Goal: Task Accomplishment & Management: Manage account settings

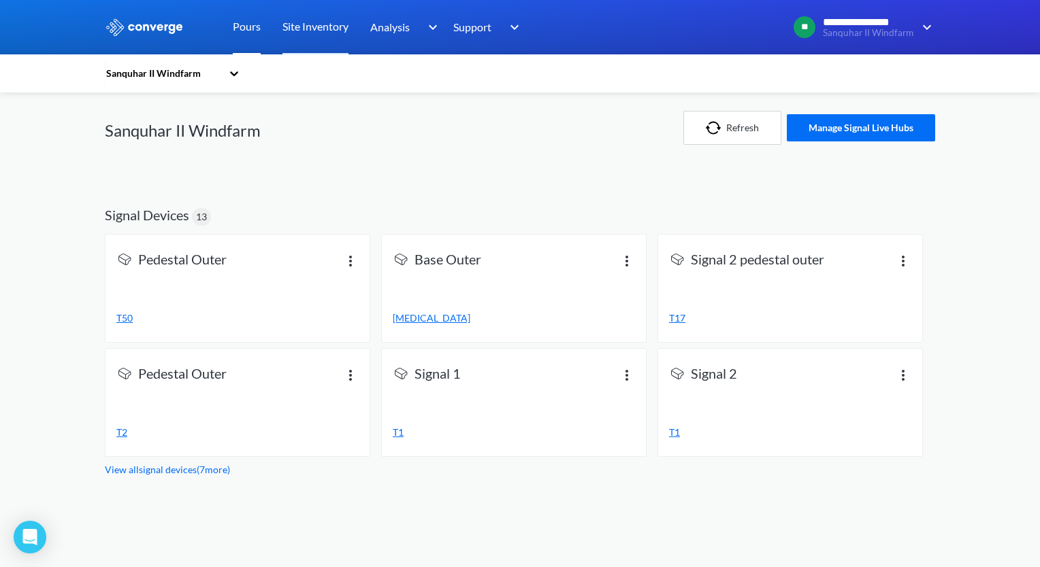
click at [249, 37] on link "Pours" at bounding box center [247, 27] width 28 height 54
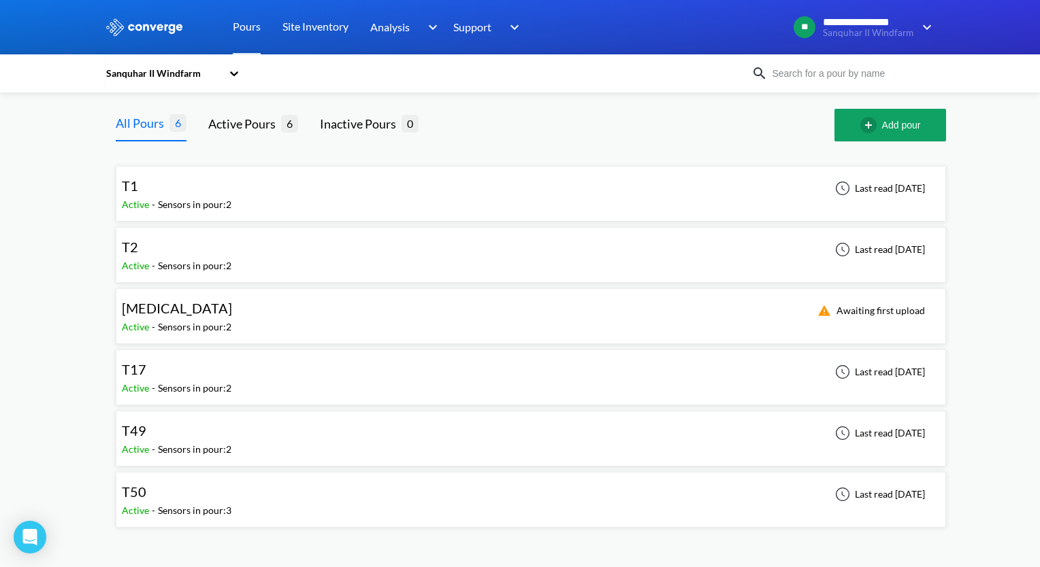
click at [184, 208] on div "Sensors in pour: 2" at bounding box center [194, 204] width 73 height 15
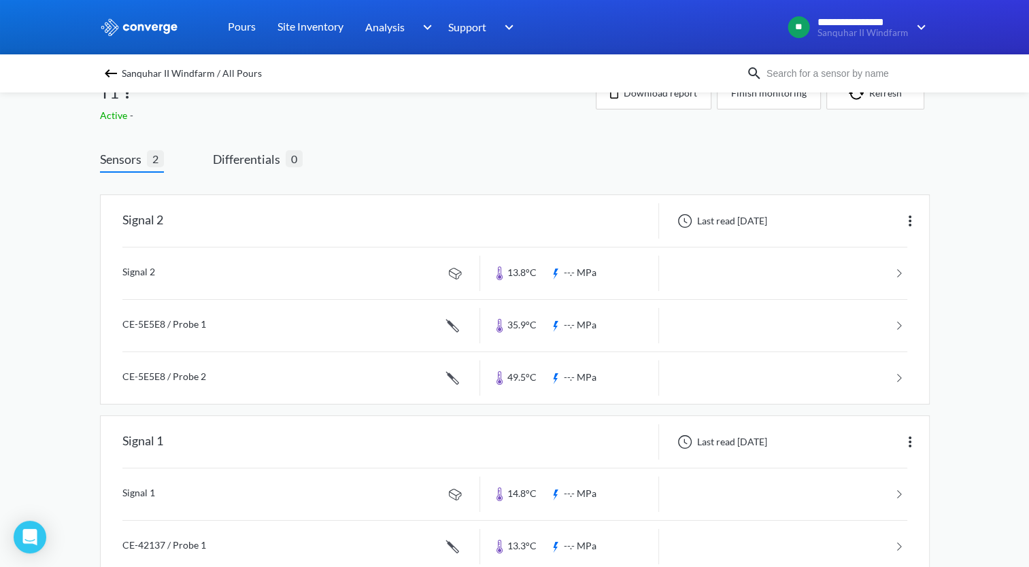
scroll to position [63, 0]
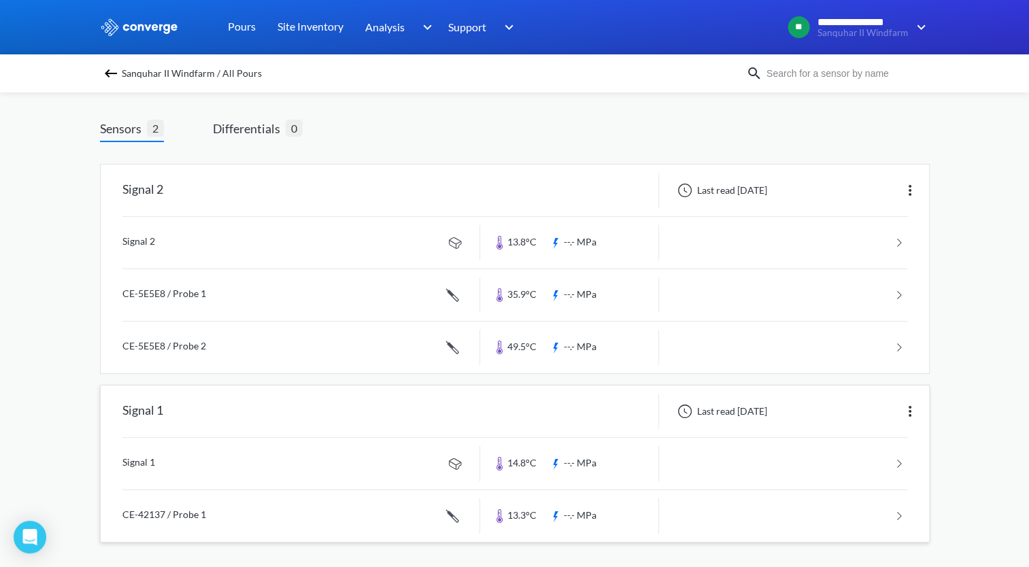
click at [597, 426] on div at bounding box center [569, 411] width 179 height 35
click at [705, 475] on link at bounding box center [514, 464] width 785 height 52
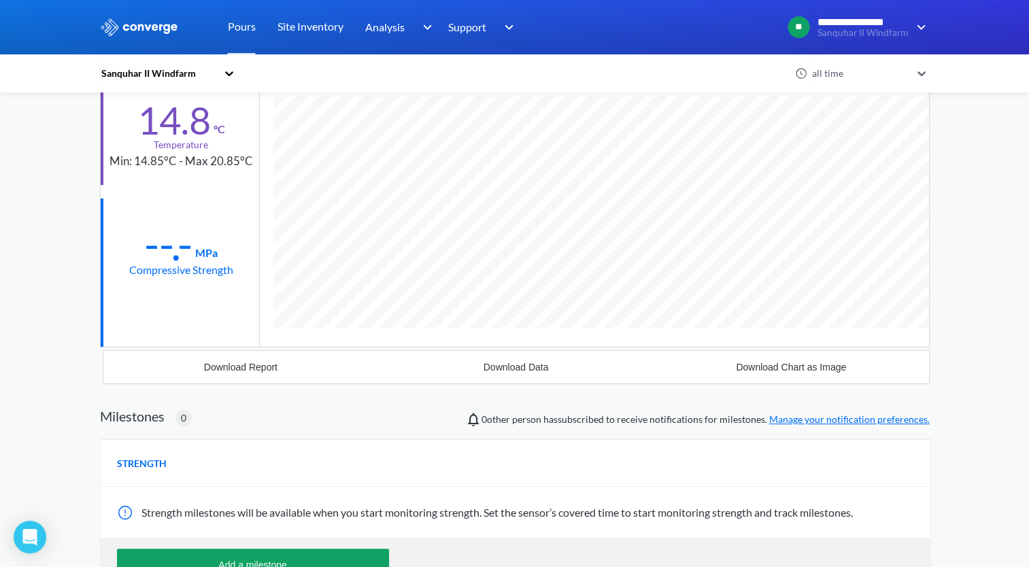
scroll to position [270, 0]
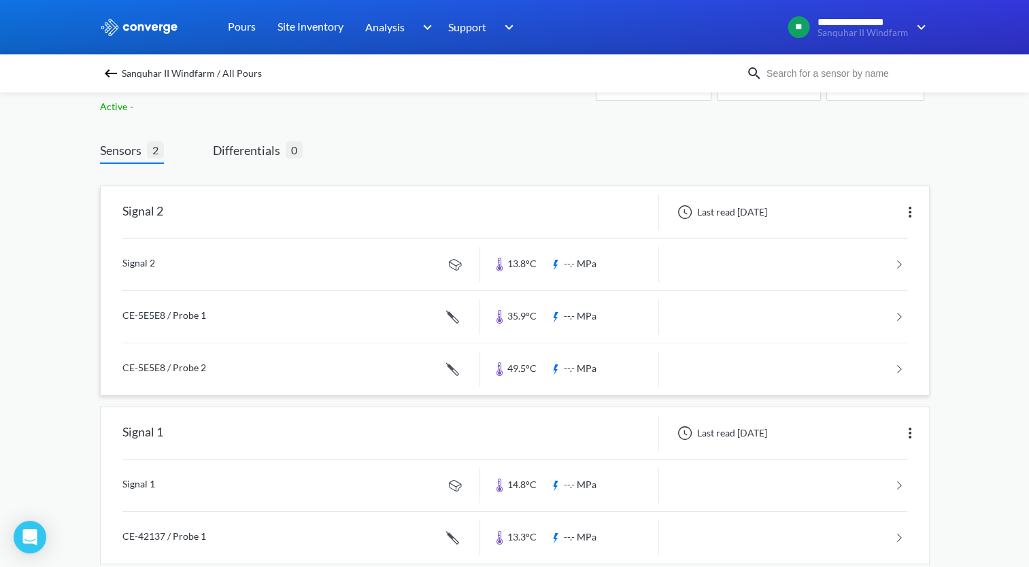
scroll to position [63, 0]
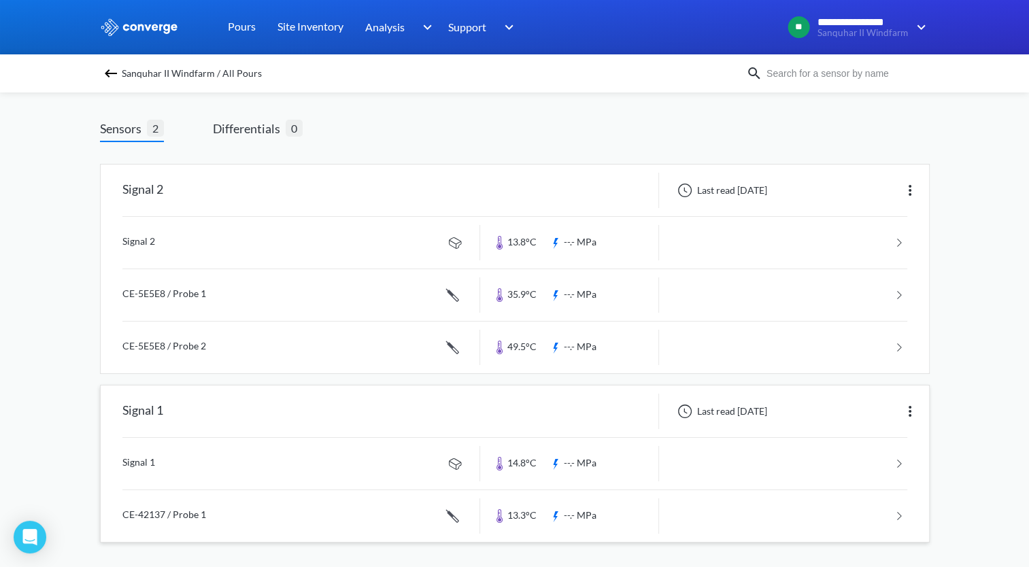
click at [699, 516] on link at bounding box center [514, 517] width 785 height 52
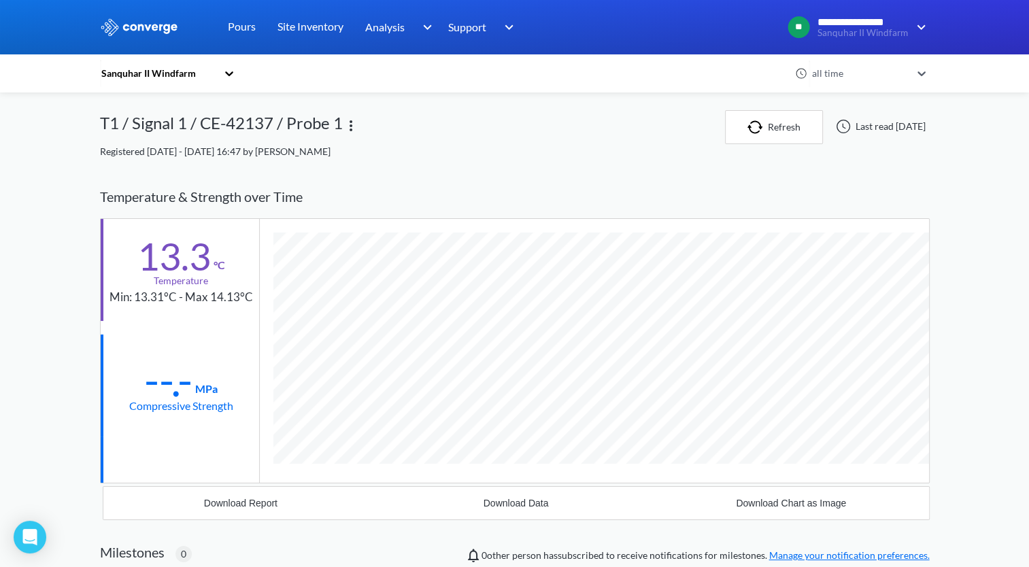
scroll to position [743, 830]
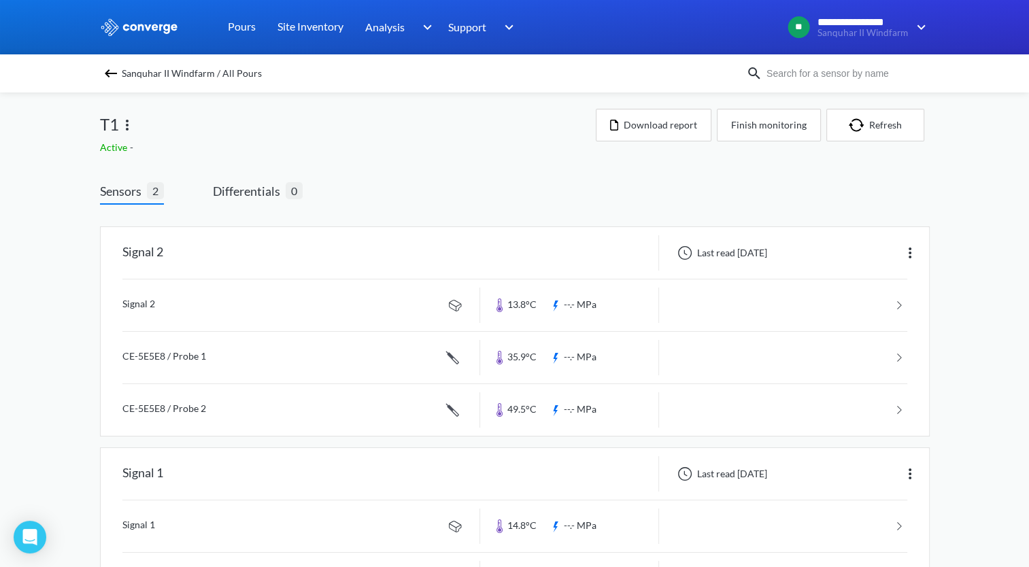
scroll to position [63, 0]
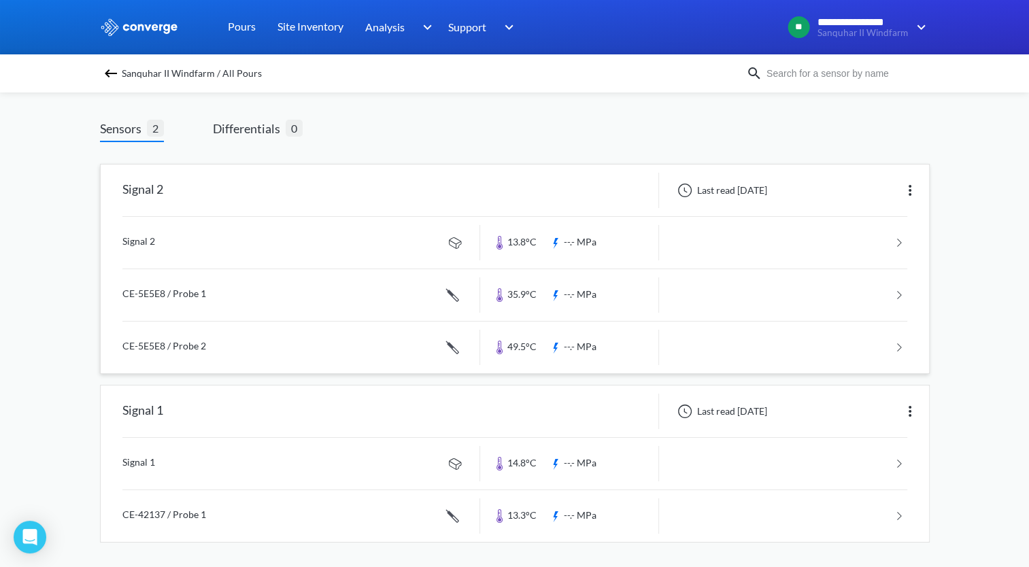
click at [871, 236] on link at bounding box center [514, 243] width 785 height 52
click at [795, 241] on link at bounding box center [514, 243] width 785 height 52
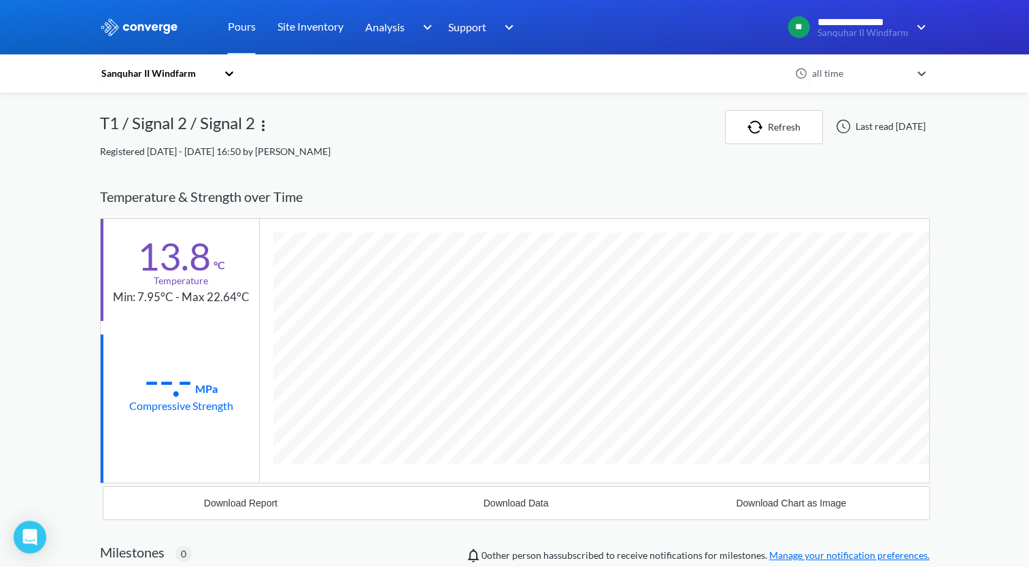
click at [261, 127] on img at bounding box center [263, 126] width 16 height 16
click at [227, 121] on div "Edit" at bounding box center [227, 126] width 87 height 26
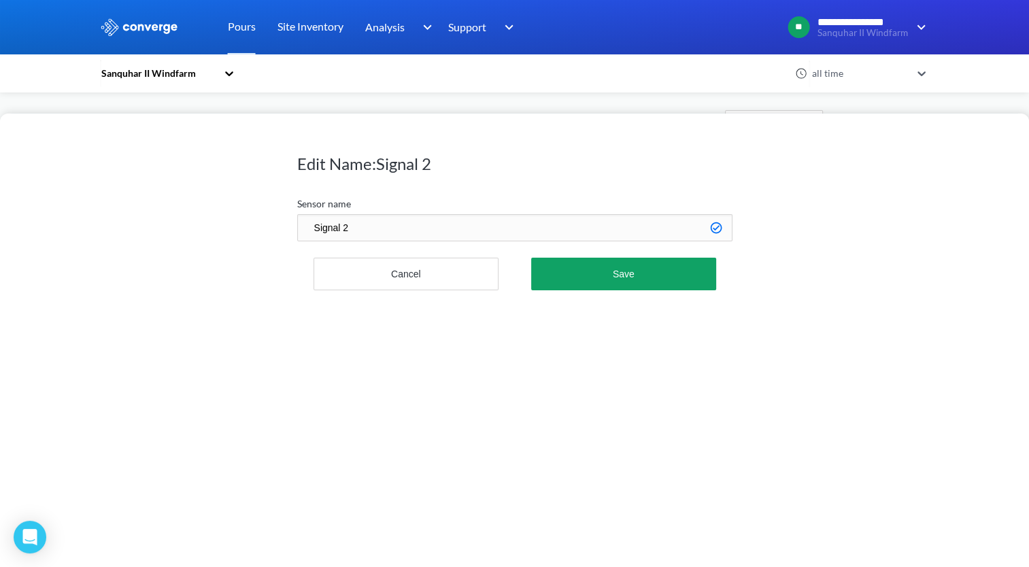
drag, startPoint x: 396, startPoint y: 226, endPoint x: 2, endPoint y: 222, distance: 393.9
click at [3, 222] on div "Edit Name: Signal 2 Sensor name Signal 2 Cancel Save" at bounding box center [514, 341] width 1029 height 454
type input "Pedestal Outer"
click at [531, 258] on button "Save" at bounding box center [623, 274] width 184 height 33
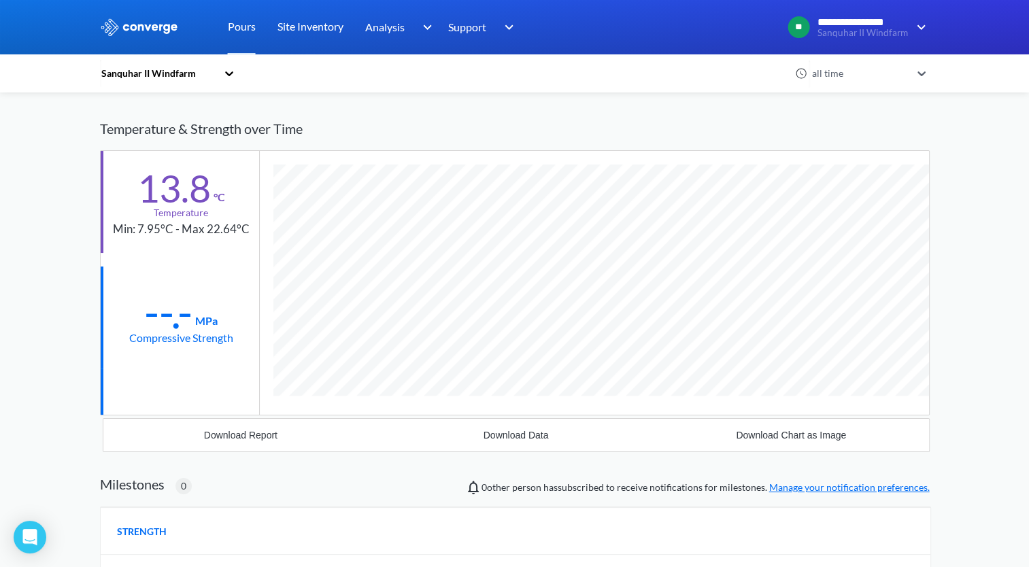
scroll to position [0, 0]
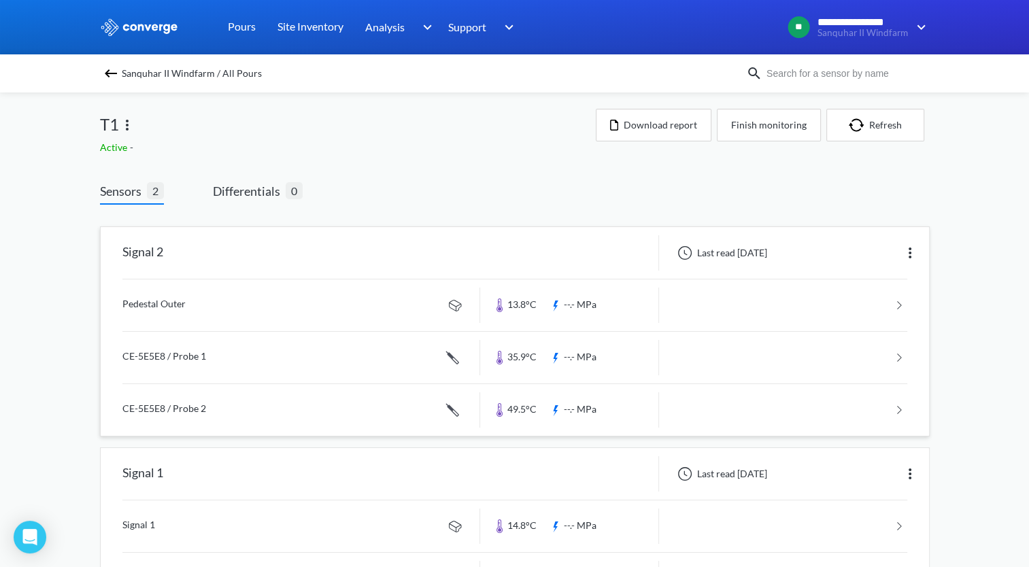
click at [228, 351] on link at bounding box center [514, 358] width 785 height 52
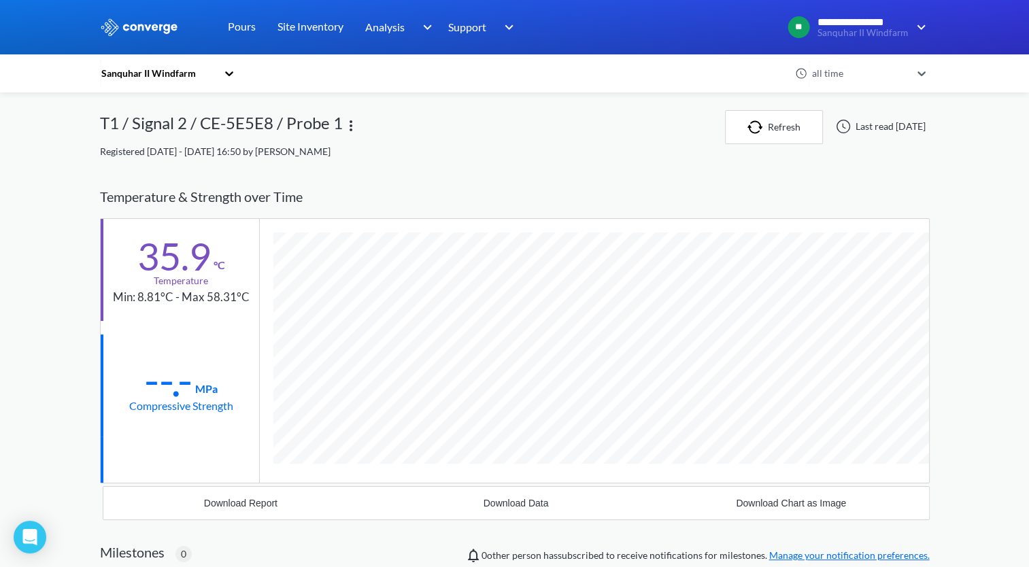
scroll to position [743, 830]
click at [348, 121] on img at bounding box center [351, 126] width 16 height 16
click at [312, 132] on div "Edit" at bounding box center [315, 126] width 87 height 26
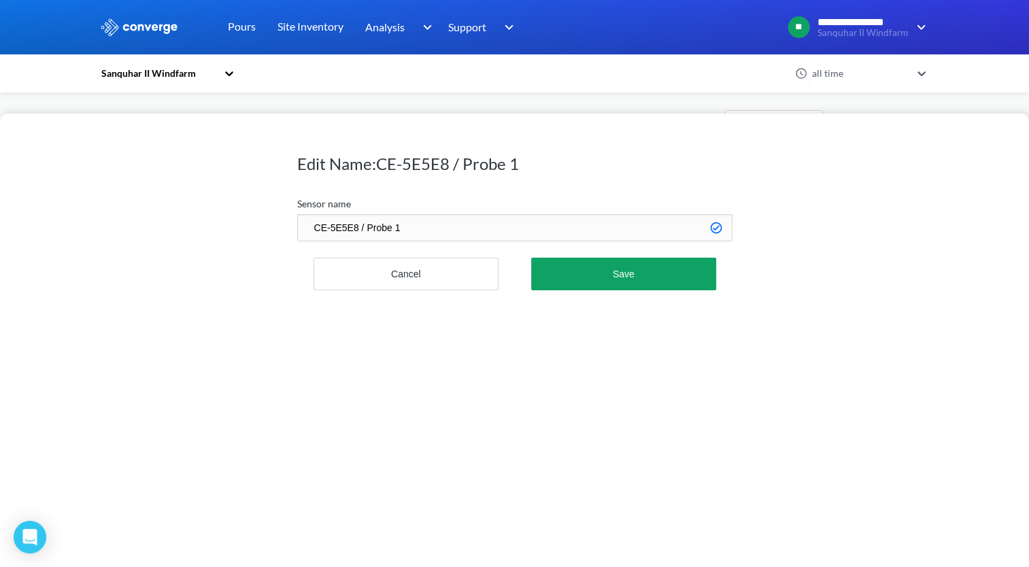
drag, startPoint x: 412, startPoint y: 233, endPoint x: 276, endPoint y: 235, distance: 135.4
click at [277, 235] on div "Edit Name: CE-5E5E8 / Probe 1 Sensor name CE-5E5E8 / Probe 1 Cancel Save" at bounding box center [514, 341] width 1029 height 454
type input "Pedestal Inner"
click at [531, 258] on button "Save" at bounding box center [623, 274] width 184 height 33
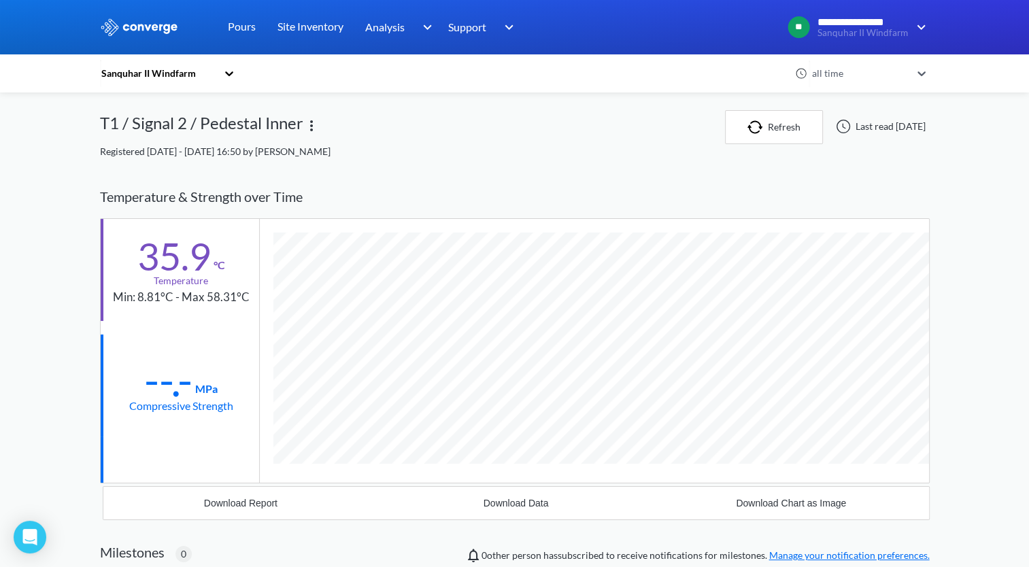
scroll to position [0, 0]
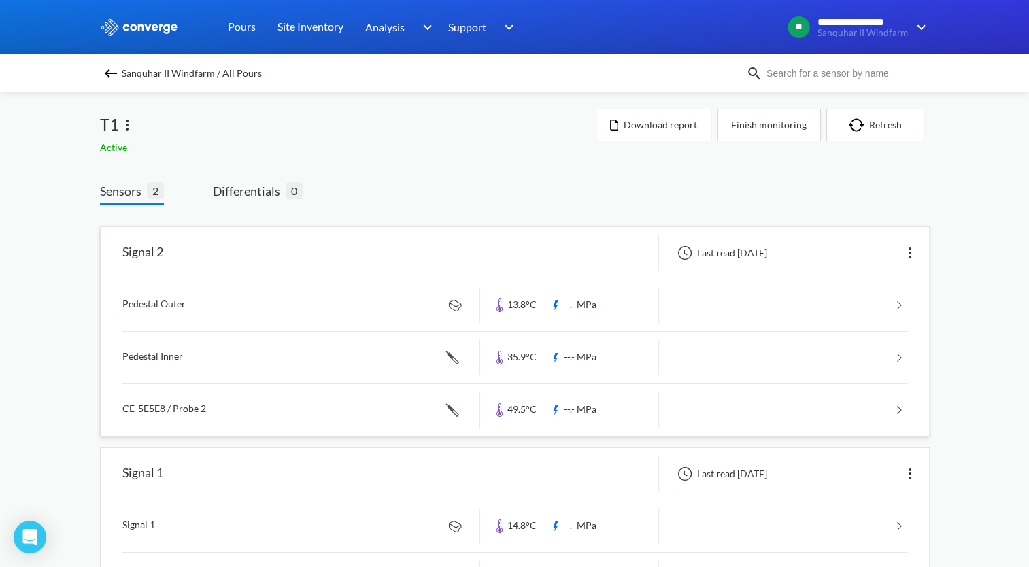
click at [197, 400] on link at bounding box center [514, 410] width 785 height 52
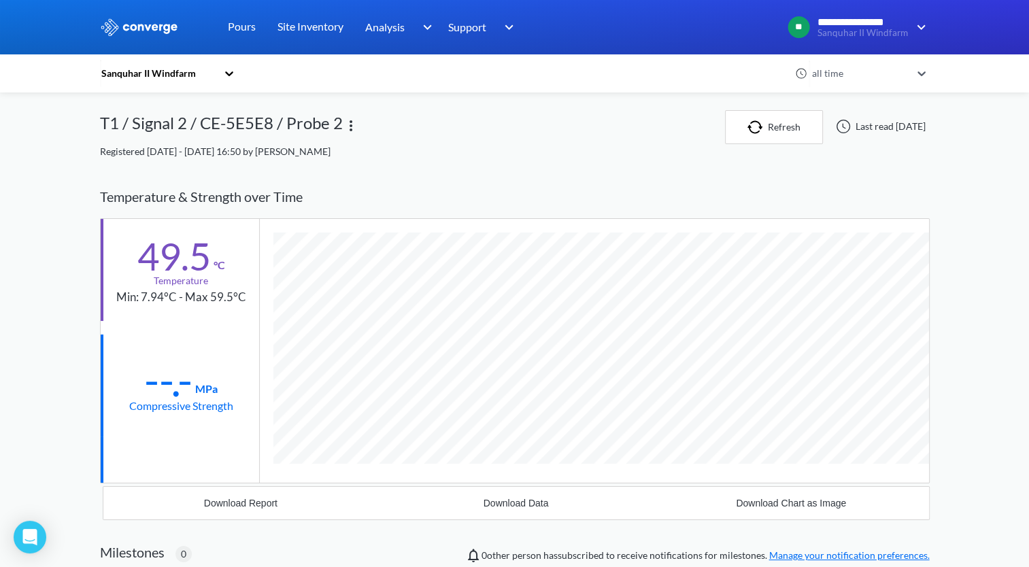
click at [350, 132] on img at bounding box center [351, 126] width 16 height 16
click at [320, 118] on div "Edit" at bounding box center [315, 126] width 87 height 26
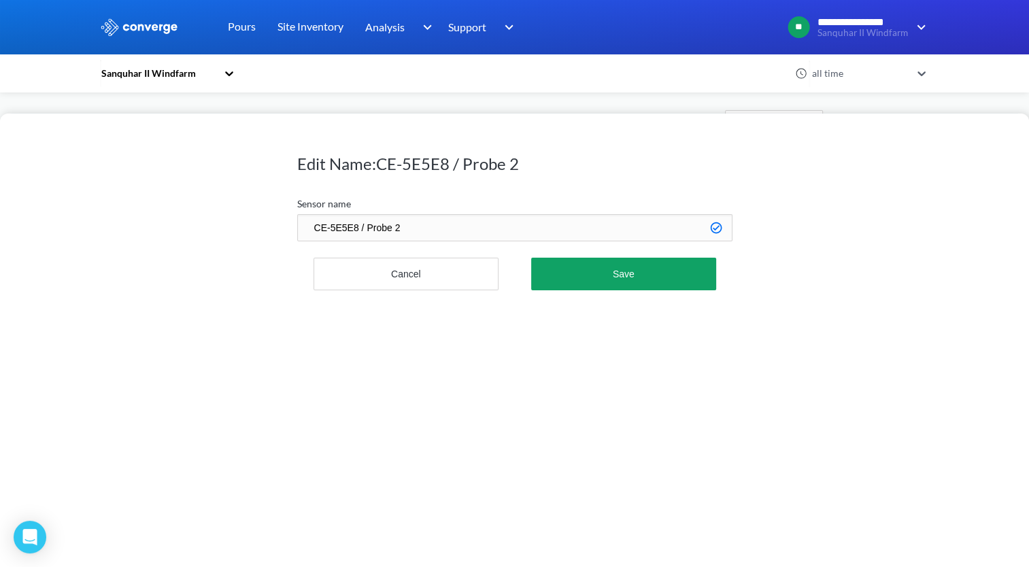
drag, startPoint x: 441, startPoint y: 222, endPoint x: 194, endPoint y: 214, distance: 247.1
click at [194, 214] on div "Edit Name: CE-5E5E8 / Probe 2 Sensor name CE-5E5E8 / Probe 2 Cancel Save" at bounding box center [514, 341] width 1029 height 454
type input "Base Inner"
click at [531, 258] on button "Save" at bounding box center [623, 274] width 184 height 33
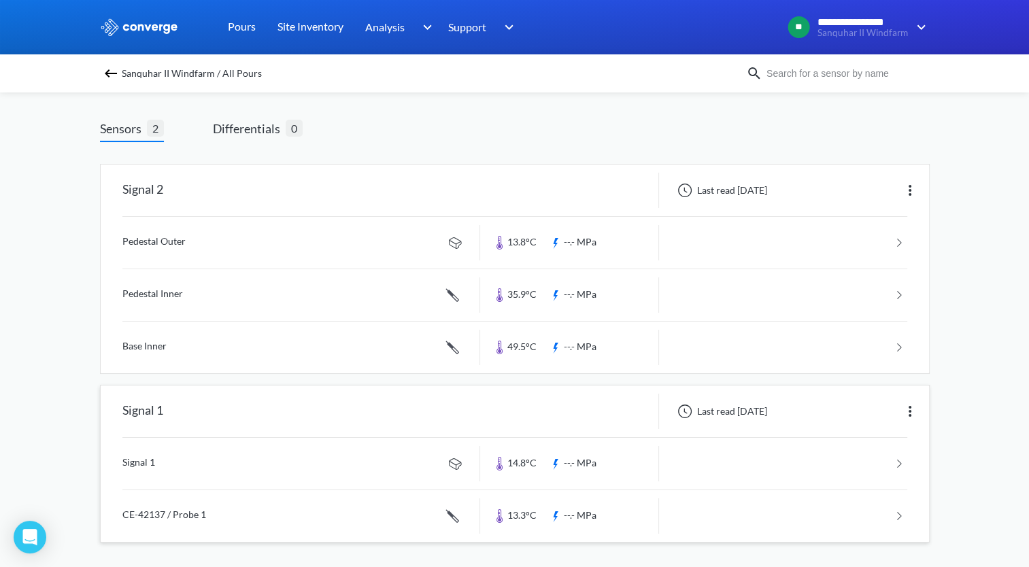
click at [387, 516] on link at bounding box center [514, 517] width 785 height 52
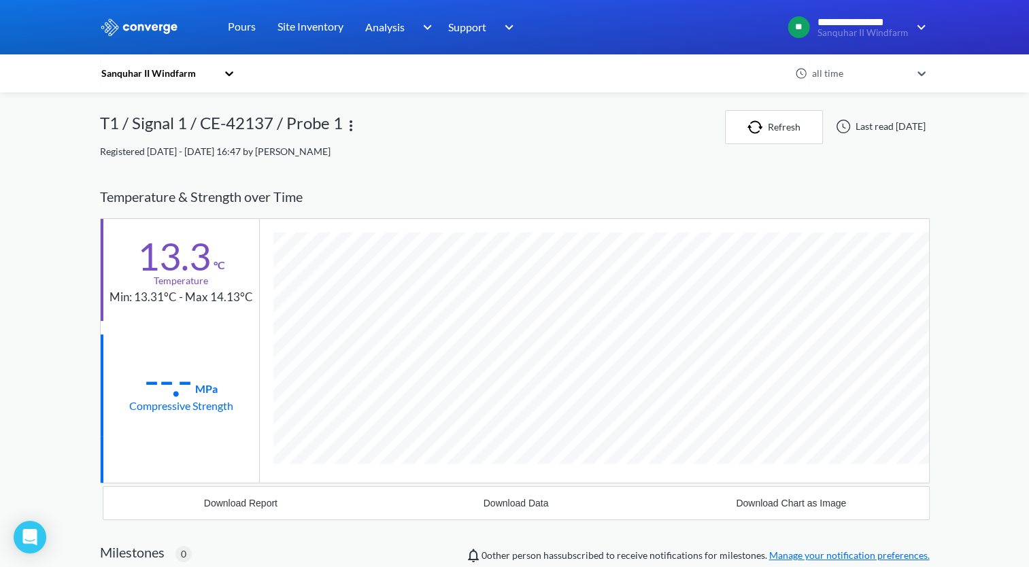
click at [354, 121] on img at bounding box center [351, 126] width 16 height 16
click at [318, 115] on div "Edit" at bounding box center [315, 126] width 87 height 26
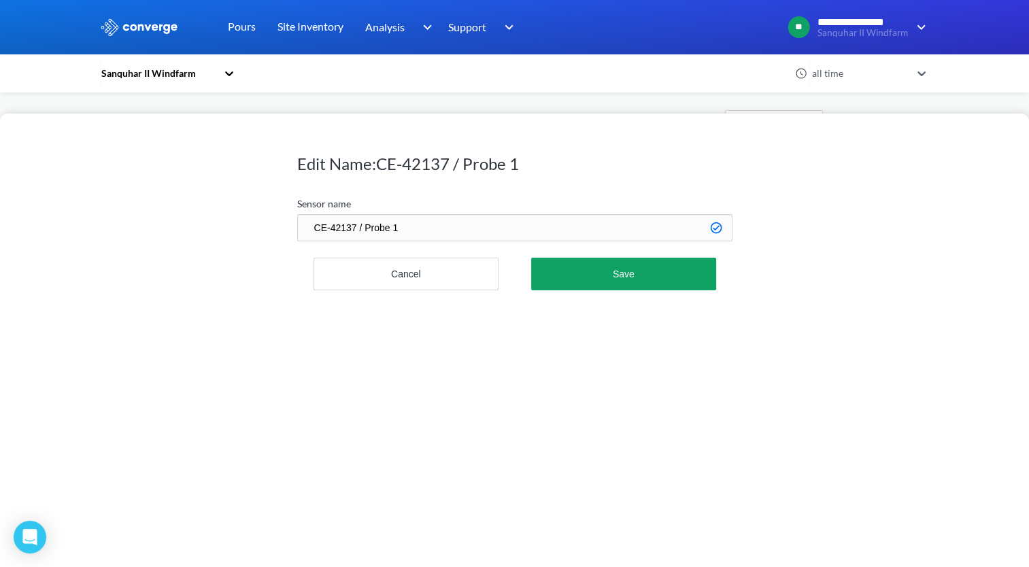
drag, startPoint x: 419, startPoint y: 229, endPoint x: 289, endPoint y: 220, distance: 130.2
click at [289, 222] on div "Edit Name: CE-42137 / Probe 1 Sensor name CE-42137 / Probe 1 Cancel Save" at bounding box center [514, 341] width 1029 height 454
type input "Base Outer"
click at [633, 277] on button "Save" at bounding box center [623, 274] width 184 height 33
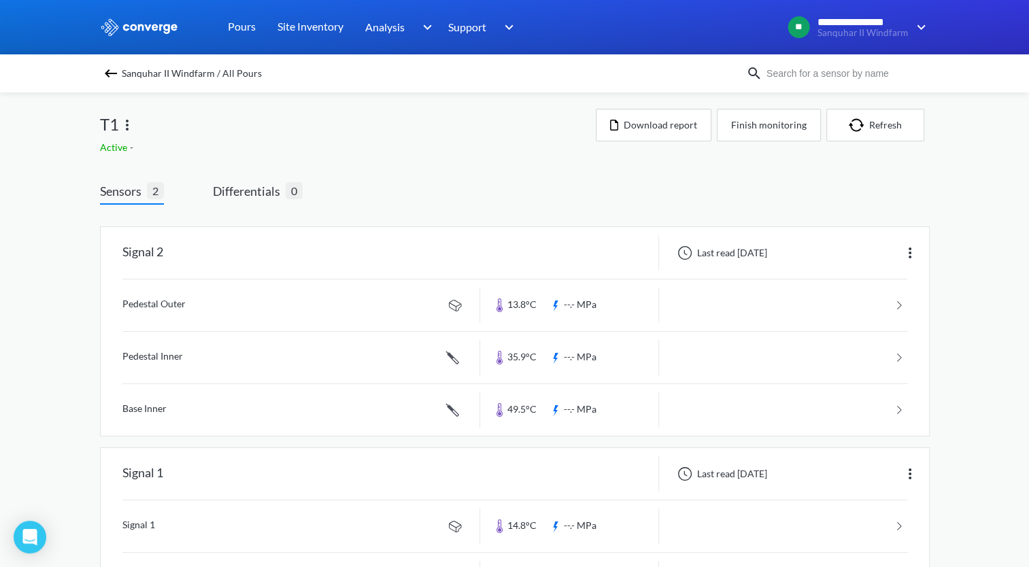
click at [117, 81] on img at bounding box center [111, 73] width 16 height 16
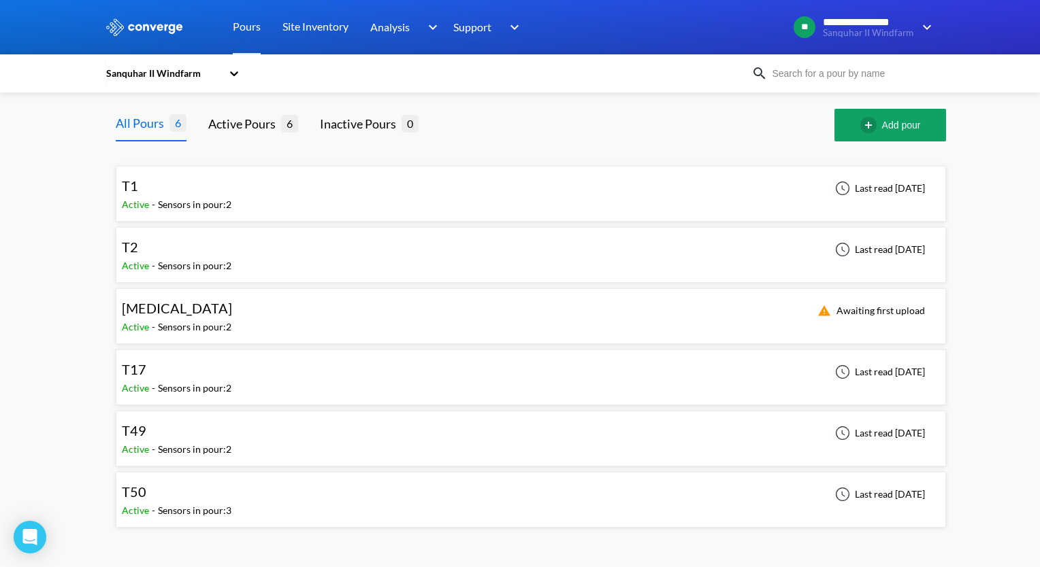
click at [159, 361] on div "T17" at bounding box center [177, 369] width 110 height 21
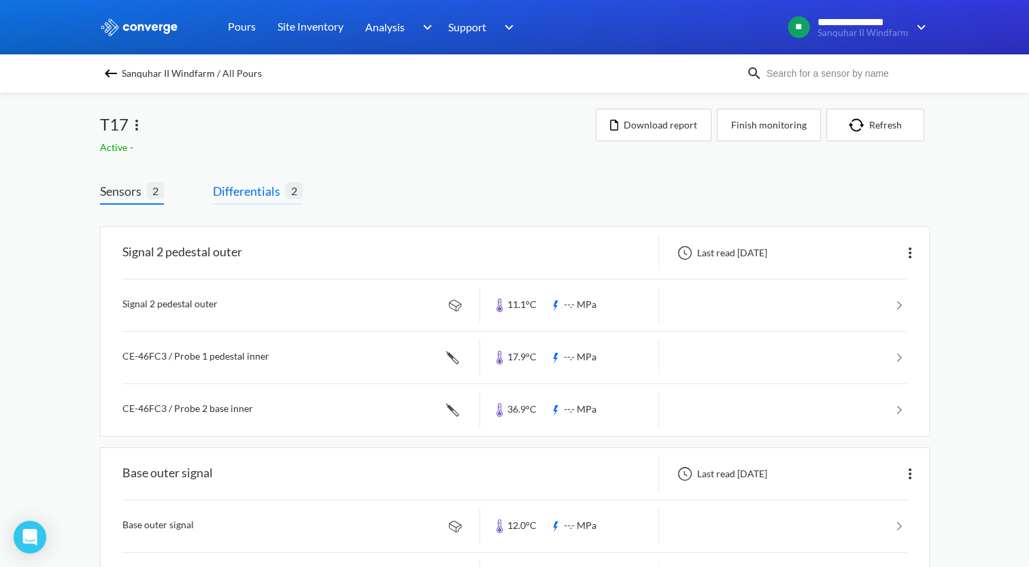
click at [252, 201] on span "Differentials 2" at bounding box center [258, 193] width 90 height 23
click at [246, 195] on span "Differentials" at bounding box center [249, 191] width 73 height 19
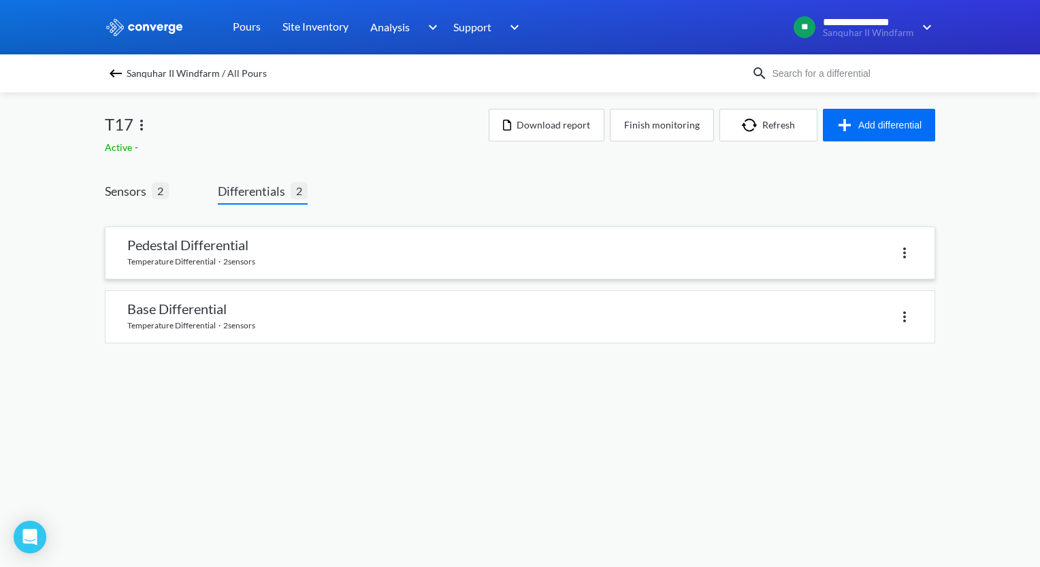
click at [339, 238] on link at bounding box center [519, 253] width 829 height 52
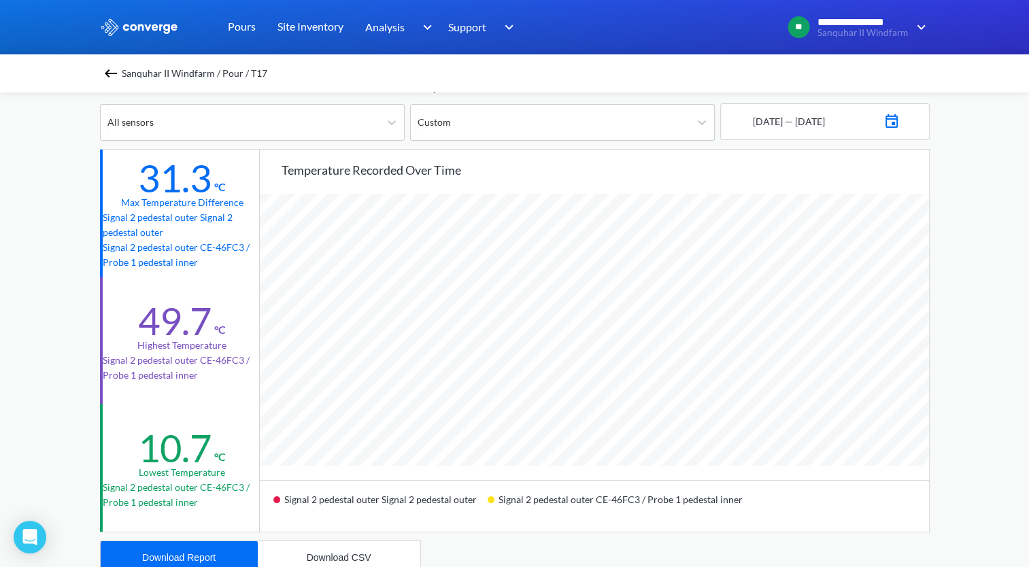
scroll to position [68, 0]
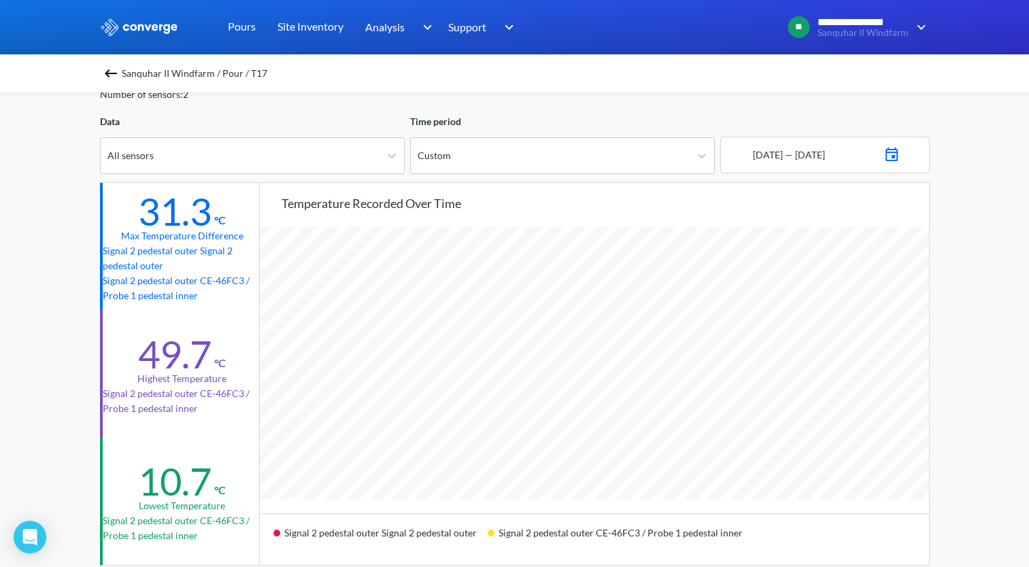
click at [735, 195] on div "Temperature recorded over time" at bounding box center [606, 203] width 648 height 19
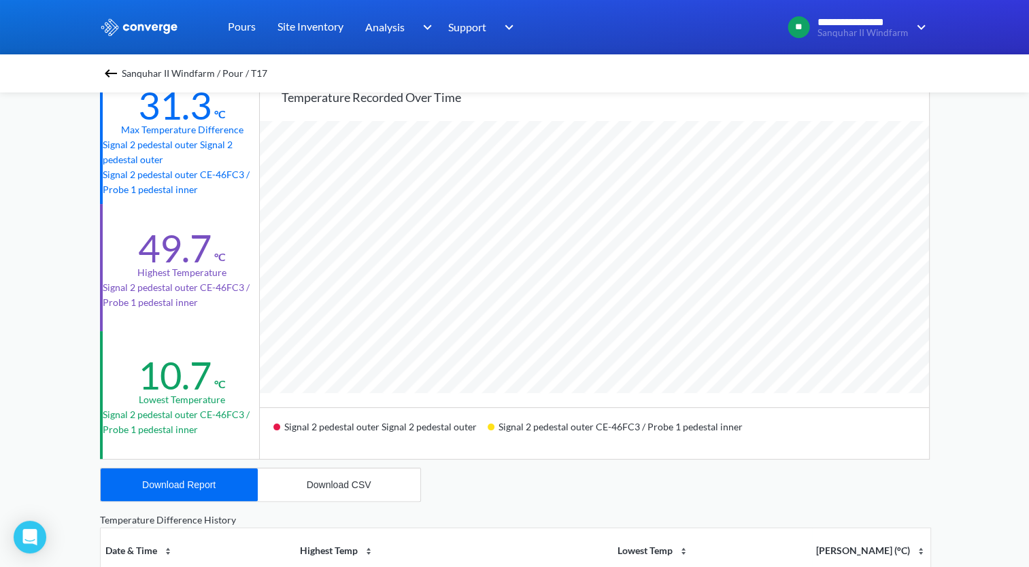
scroll to position [340, 0]
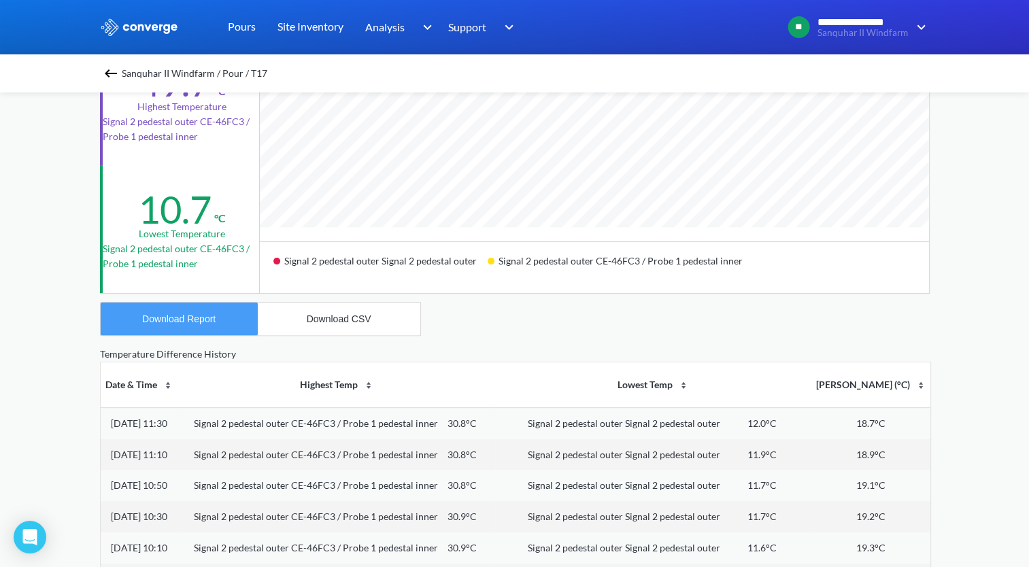
click at [173, 329] on button "Download Report" at bounding box center [179, 319] width 157 height 33
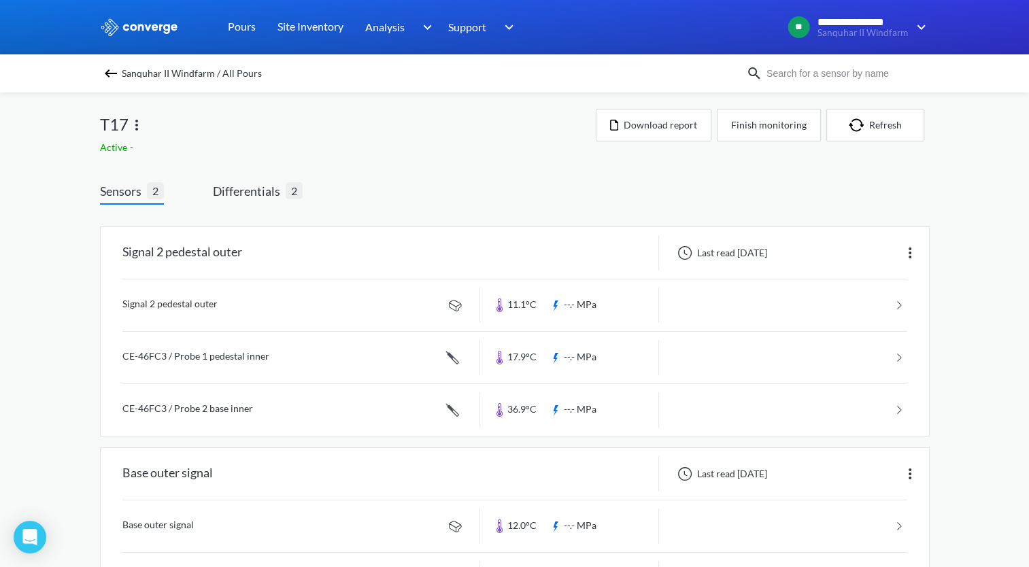
click at [555, 95] on div "Sanquhar II Windfarm / All Pours T17 Active - Download report Finish monitoring…" at bounding box center [515, 363] width 830 height 540
click at [227, 194] on span "Differentials" at bounding box center [249, 191] width 73 height 19
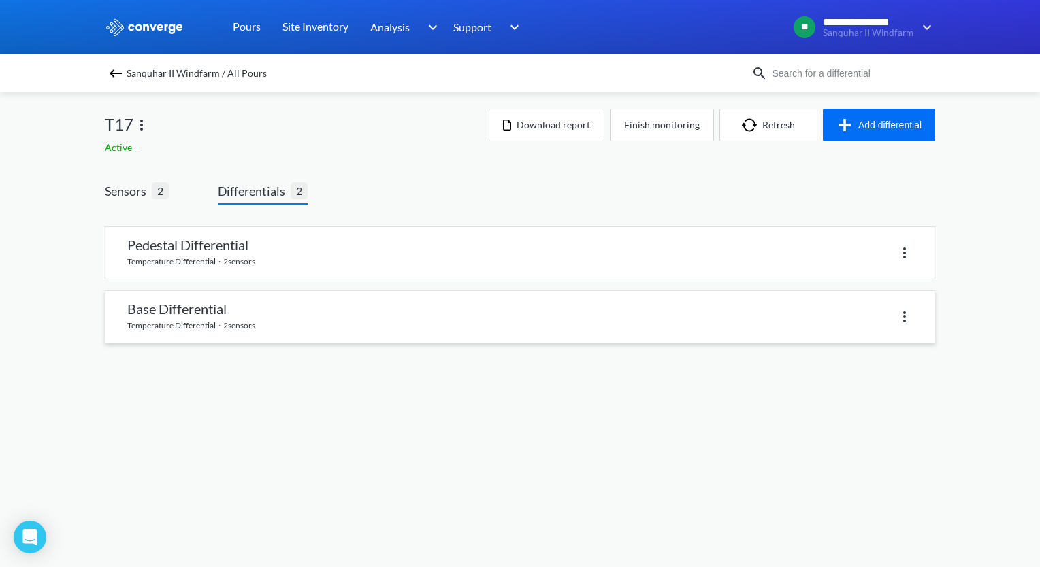
click at [190, 301] on link at bounding box center [519, 317] width 829 height 52
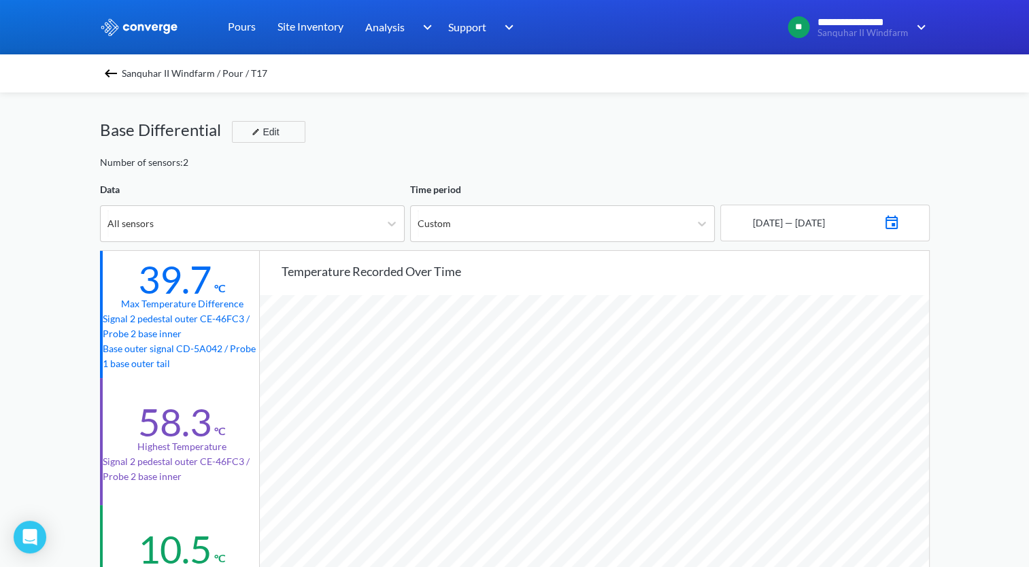
scroll to position [272, 0]
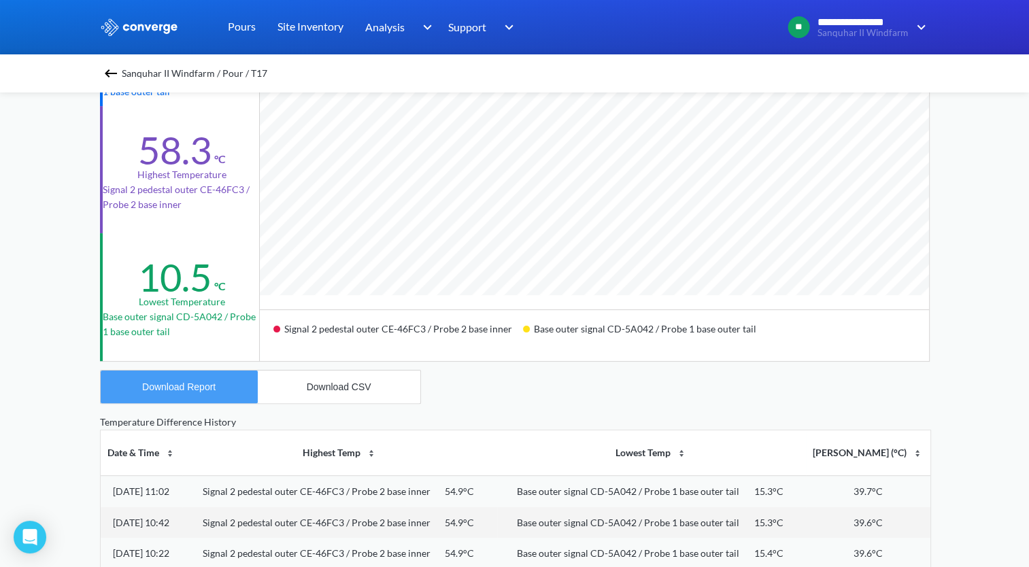
click at [224, 383] on button "Download Report" at bounding box center [179, 387] width 157 height 33
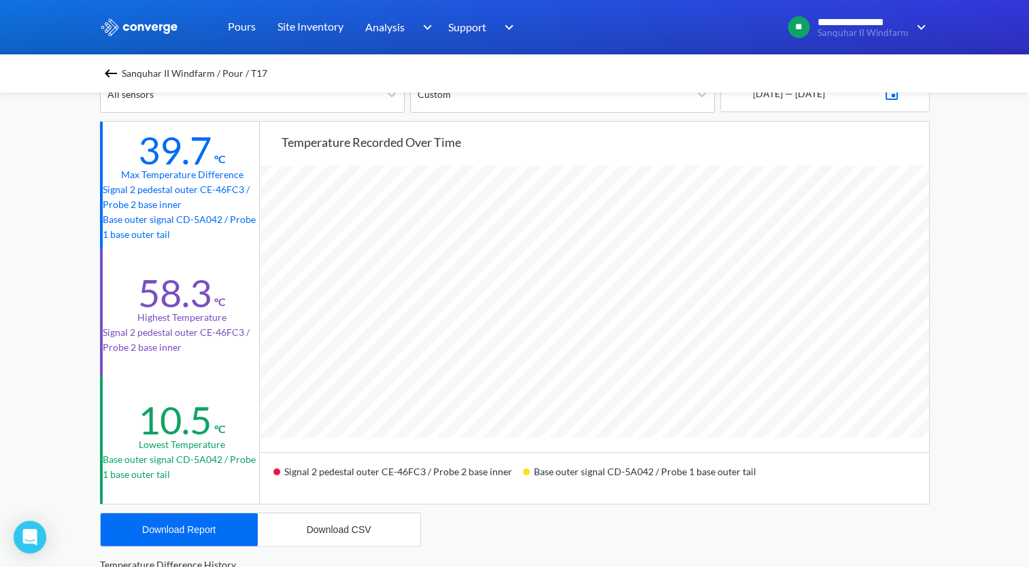
scroll to position [68, 0]
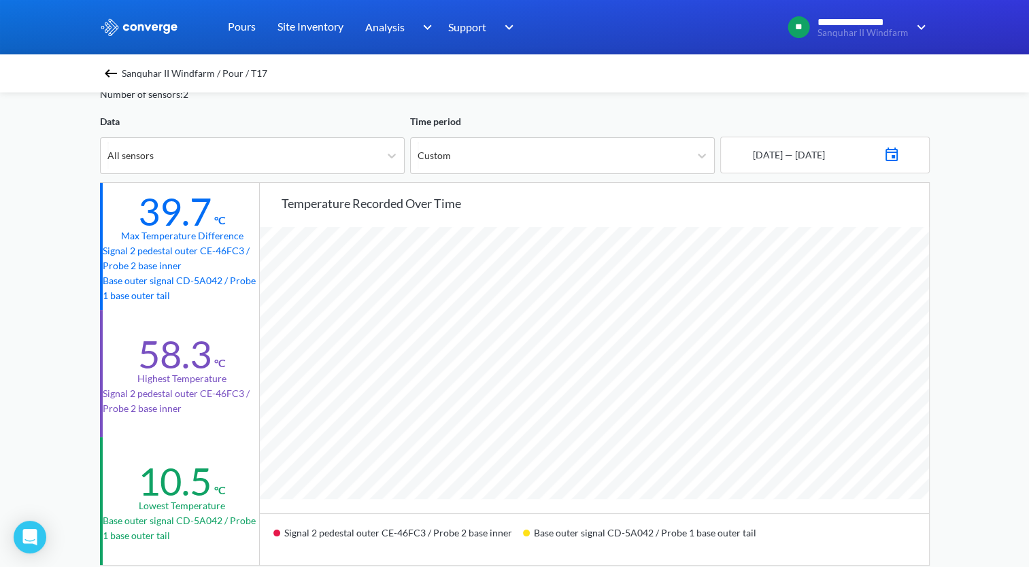
click at [114, 75] on img at bounding box center [111, 73] width 16 height 16
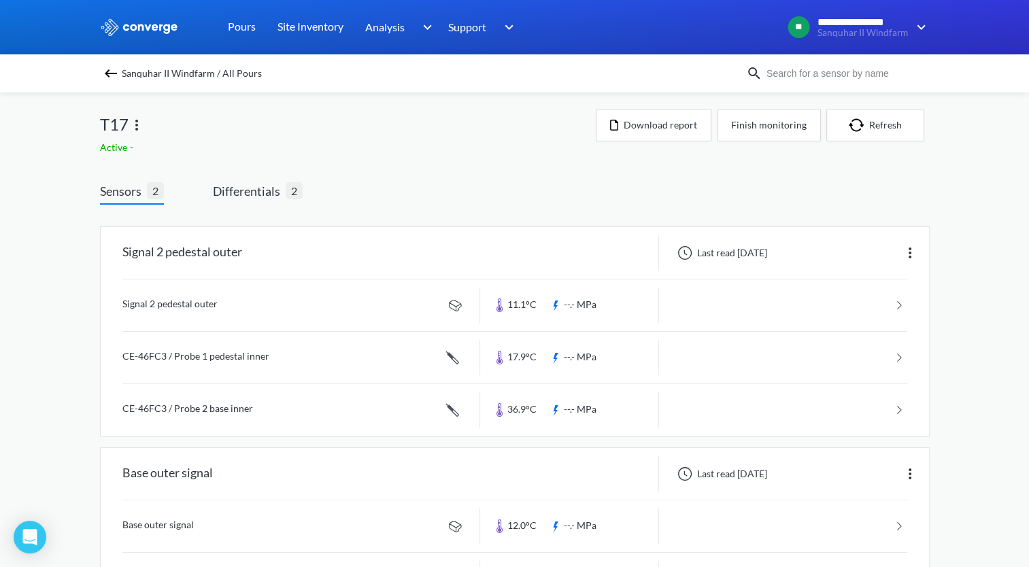
click at [119, 75] on img at bounding box center [111, 73] width 16 height 16
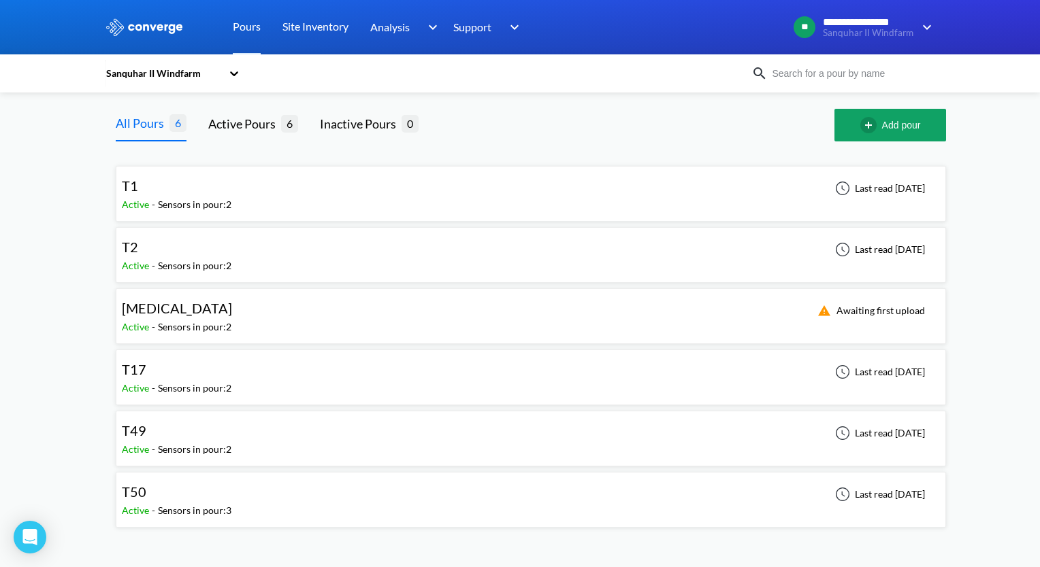
click at [182, 252] on div "T2" at bounding box center [177, 247] width 110 height 21
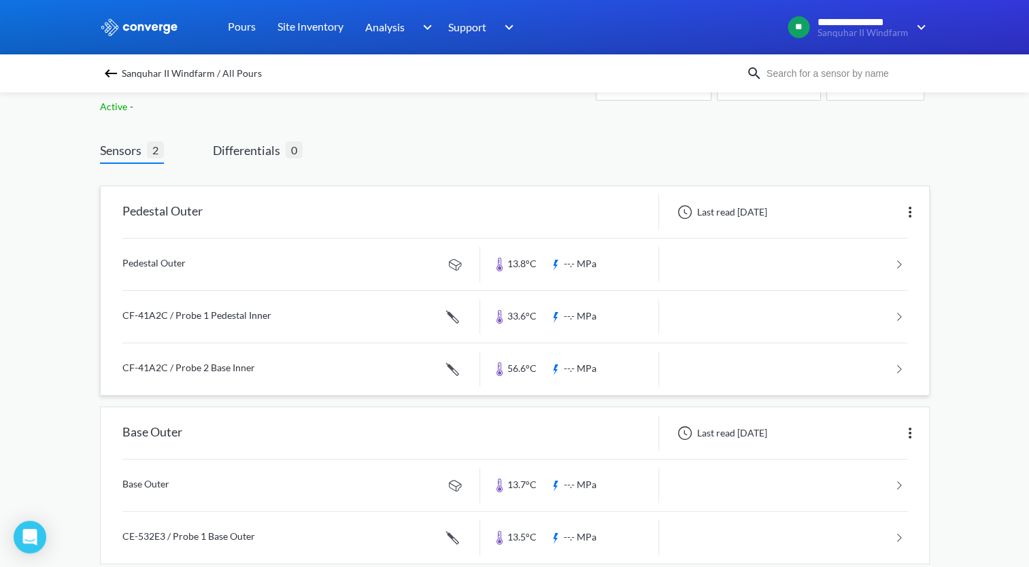
scroll to position [63, 0]
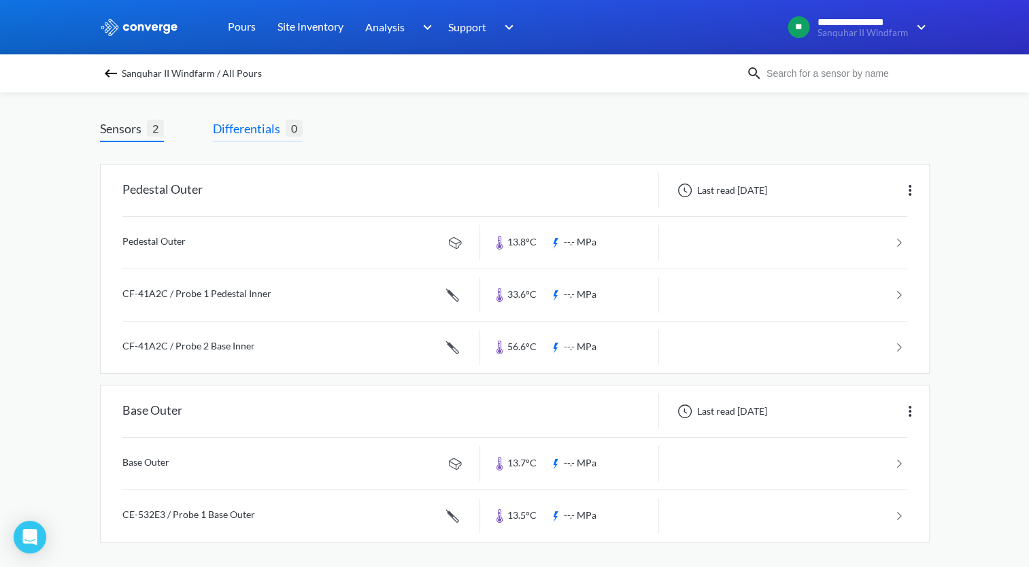
click at [262, 126] on span "Differentials" at bounding box center [249, 128] width 73 height 19
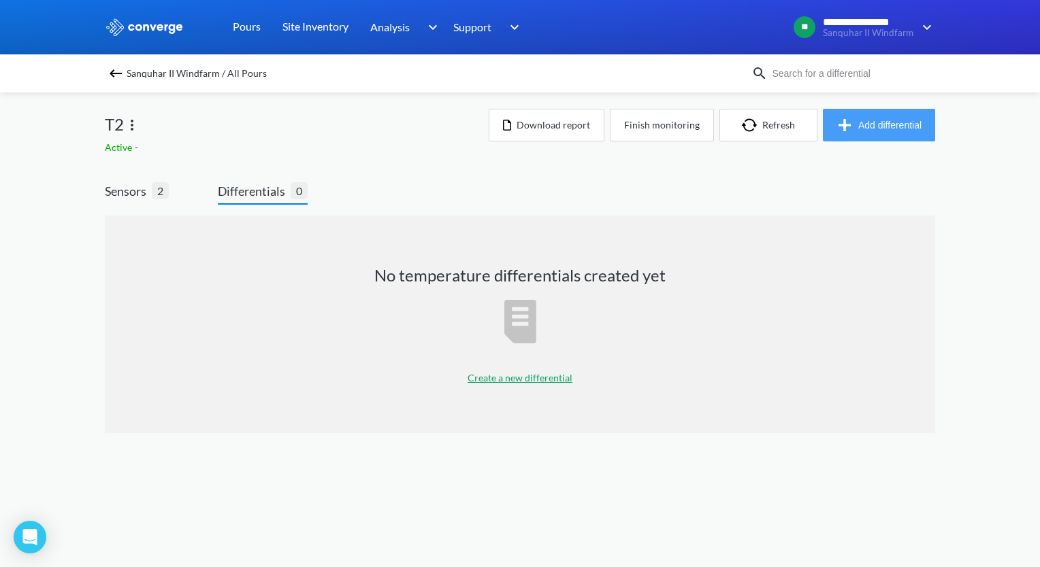
click at [877, 129] on button "Add differential" at bounding box center [879, 125] width 112 height 33
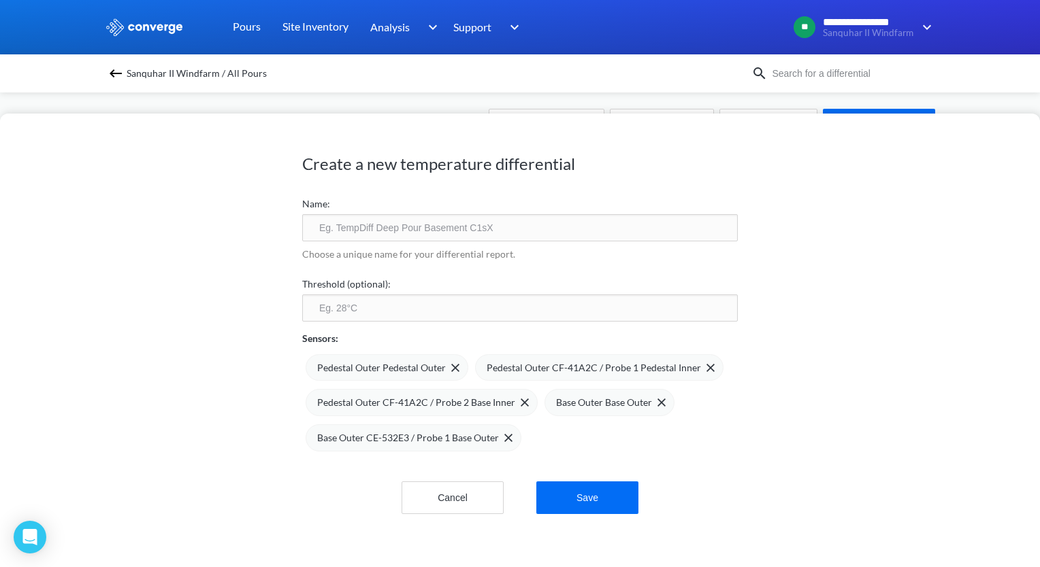
click at [463, 214] on input "text" at bounding box center [519, 227] width 435 height 27
type input "T"
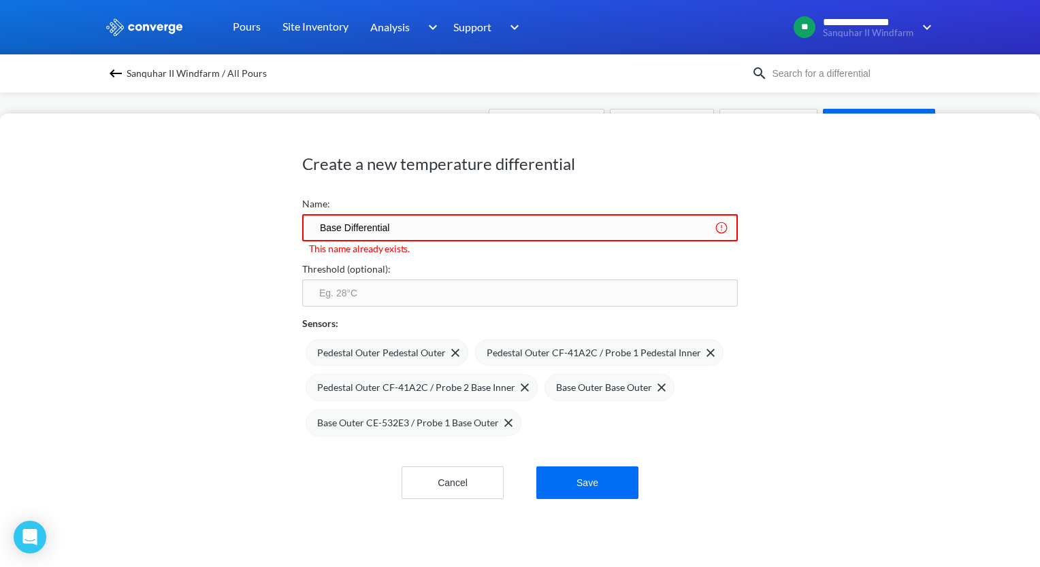
click at [397, 281] on input "number" at bounding box center [519, 293] width 435 height 27
click at [316, 227] on input "Base Differential" at bounding box center [519, 227] width 435 height 27
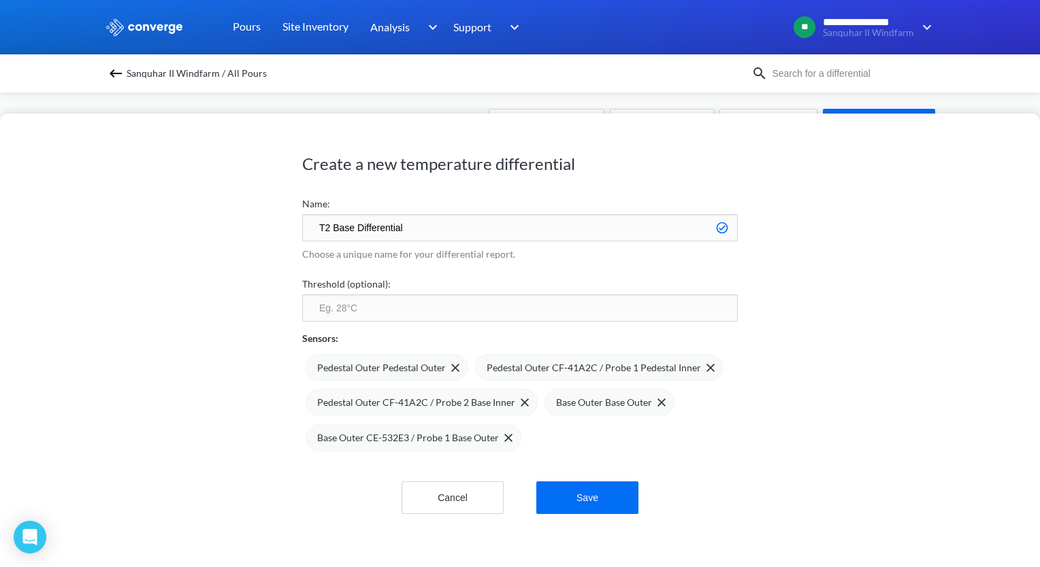
type input "T2 Base Differential"
click at [392, 311] on input "number" at bounding box center [519, 308] width 435 height 27
type input "65"
click at [233, 430] on div "Create a new temperature differential Name: T2 Base Differential Choose a uniqu…" at bounding box center [520, 341] width 1040 height 454
click at [451, 368] on img at bounding box center [455, 368] width 8 height 8
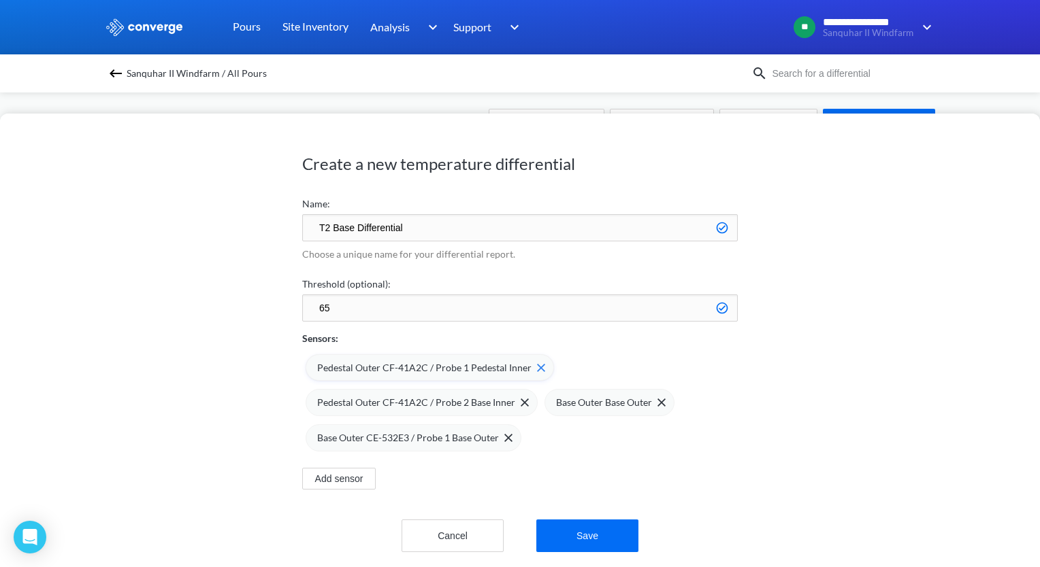
click at [537, 369] on img at bounding box center [541, 368] width 8 height 8
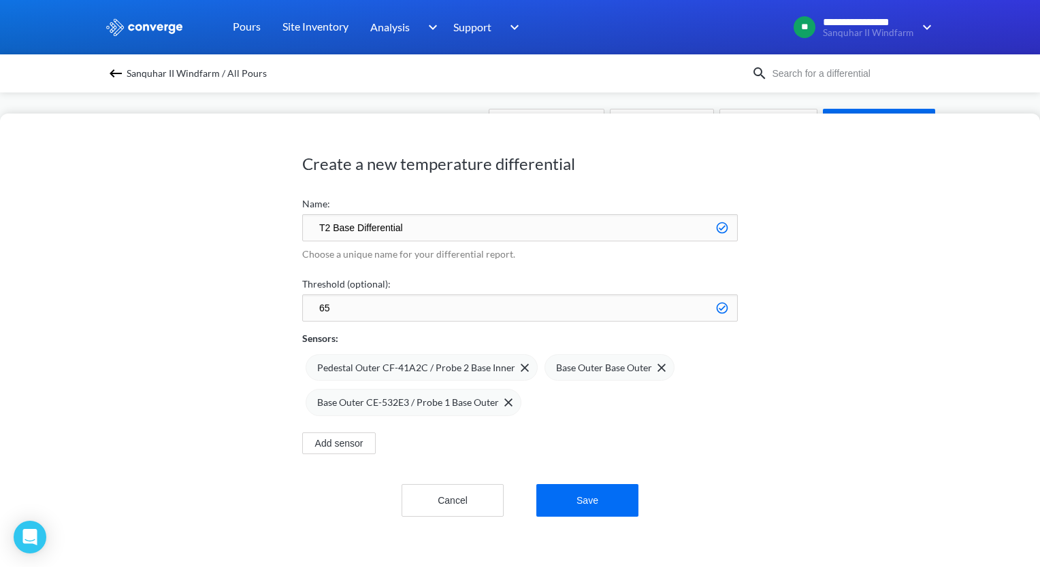
drag, startPoint x: 653, startPoint y: 370, endPoint x: 642, endPoint y: 377, distance: 13.4
click at [0, 0] on img at bounding box center [0, 0] width 0 height 0
click at [601, 498] on button "Save" at bounding box center [587, 500] width 102 height 33
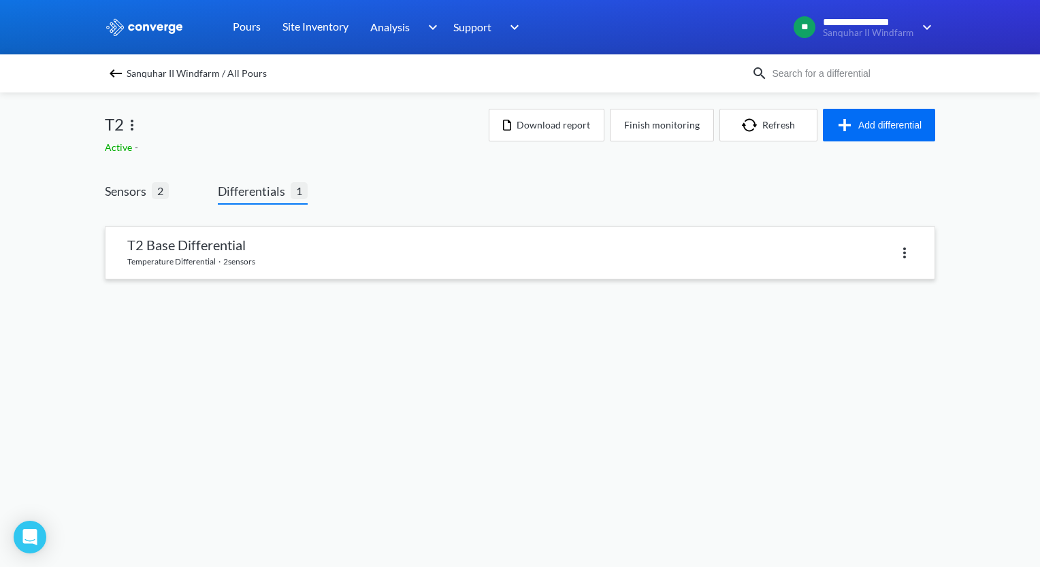
click at [362, 260] on link at bounding box center [519, 253] width 829 height 52
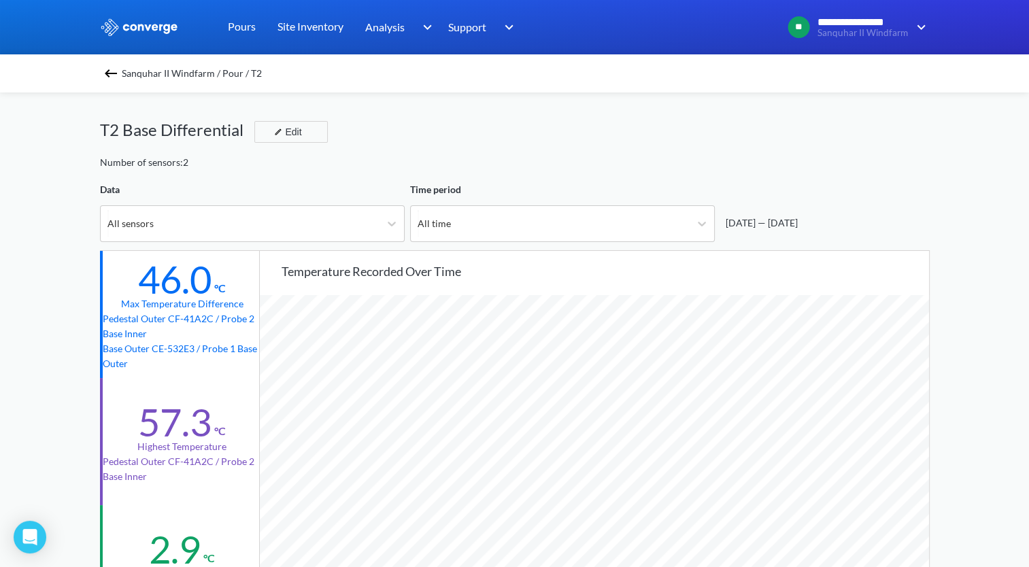
scroll to position [1139, 1029]
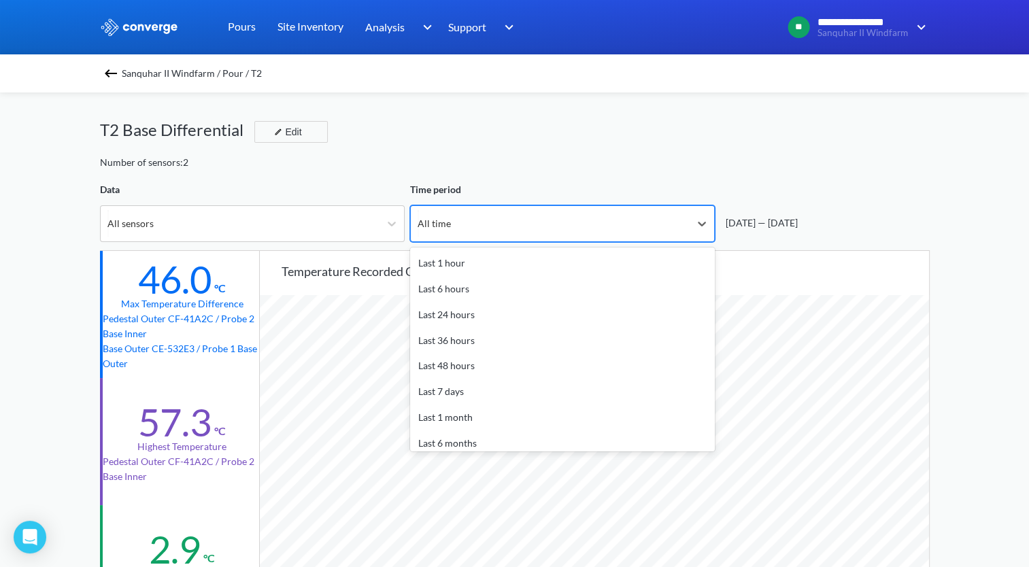
click at [640, 231] on div "All time" at bounding box center [550, 223] width 279 height 35
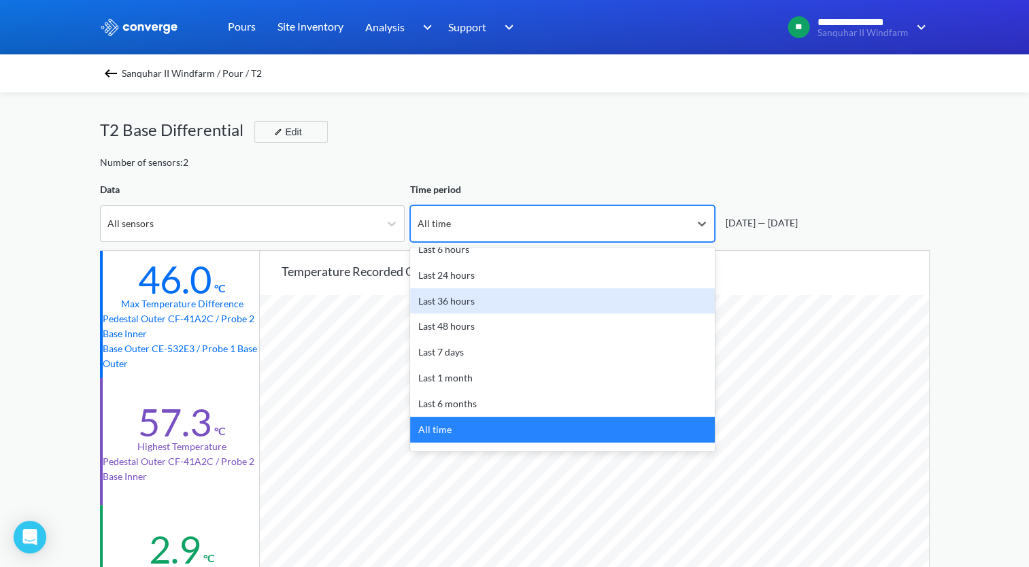
scroll to position [60, 0]
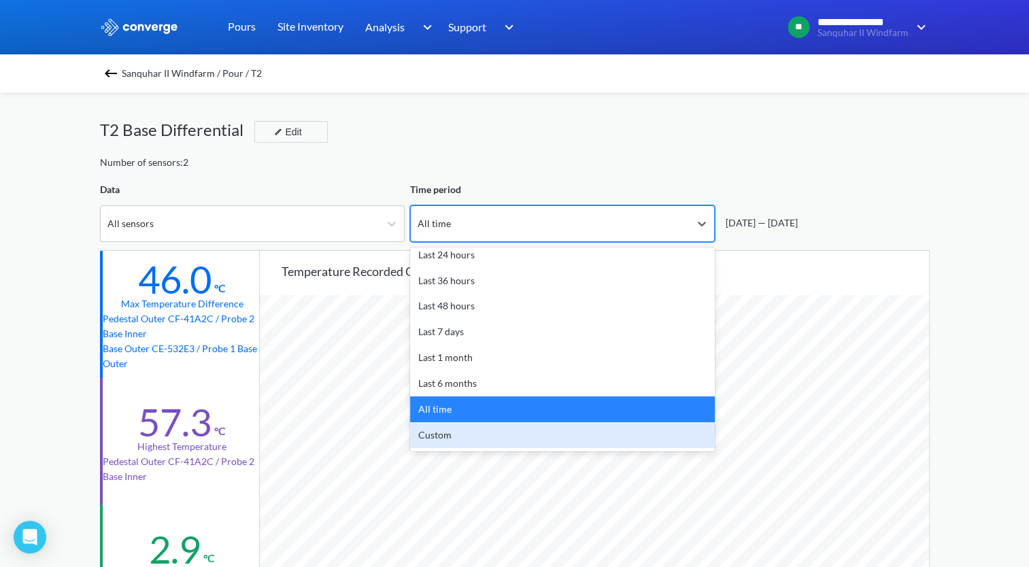
click at [482, 439] on div "Custom" at bounding box center [562, 435] width 305 height 26
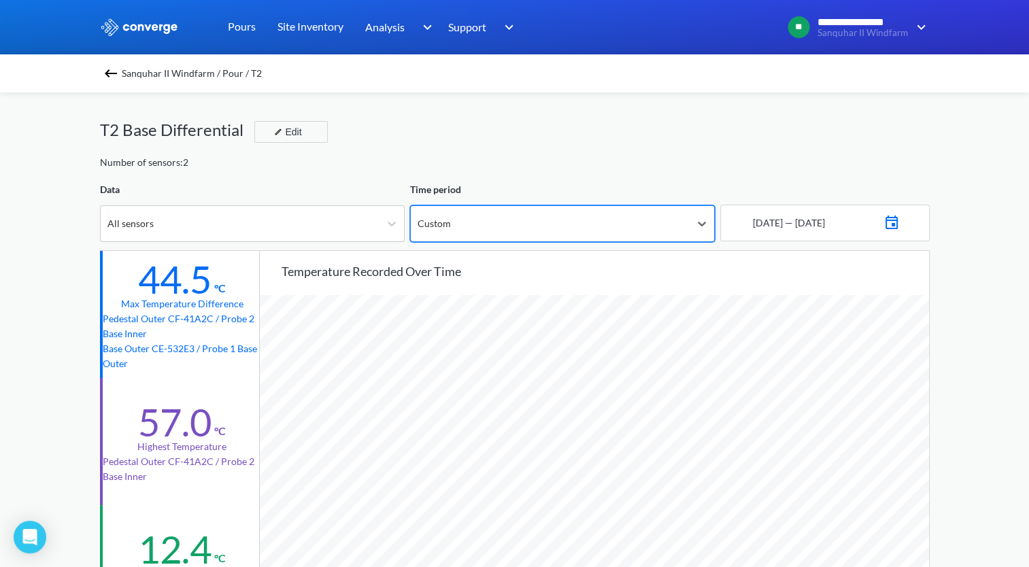
scroll to position [1139, 1029]
click at [899, 227] on img at bounding box center [892, 221] width 16 height 19
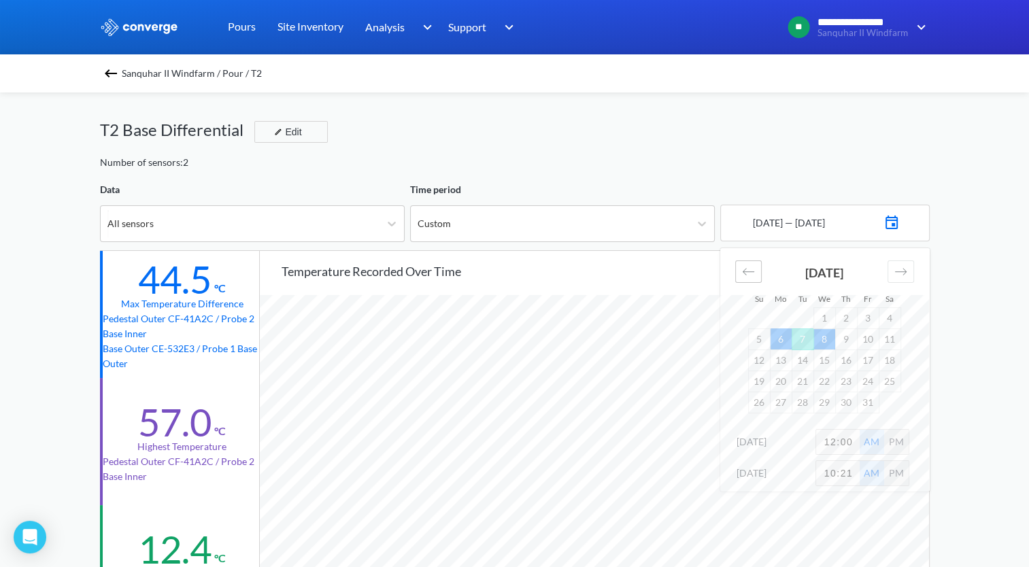
click at [752, 272] on icon "Move backward to switch to the previous month." at bounding box center [748, 271] width 13 height 13
click at [803, 407] on td "30" at bounding box center [803, 402] width 22 height 21
click at [901, 268] on icon "Move forward to switch to the next month." at bounding box center [901, 271] width 13 height 13
click at [819, 340] on td "8" at bounding box center [825, 339] width 22 height 21
click at [942, 469] on div "**********" at bounding box center [514, 570] width 1029 height 1140
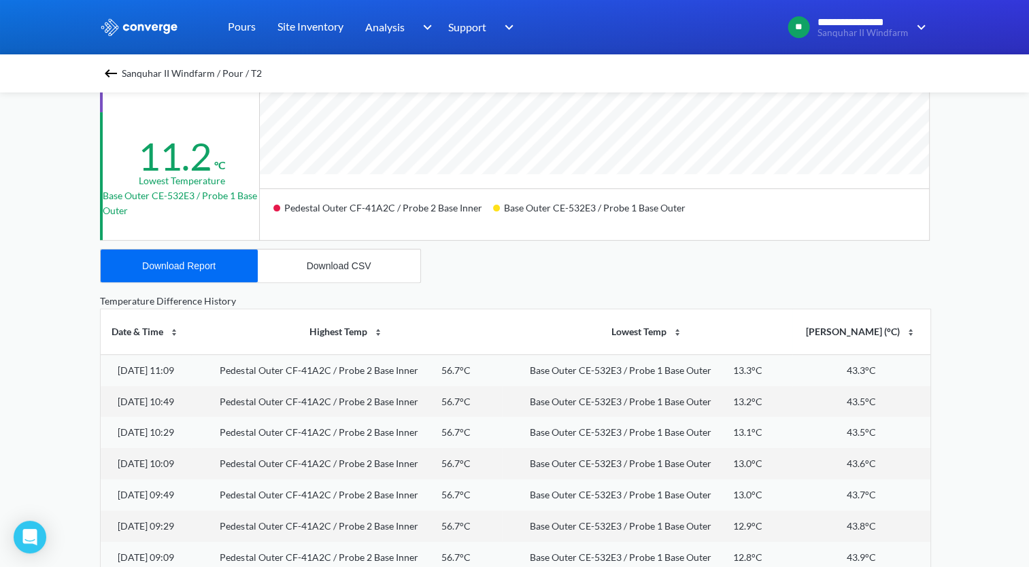
scroll to position [408, 0]
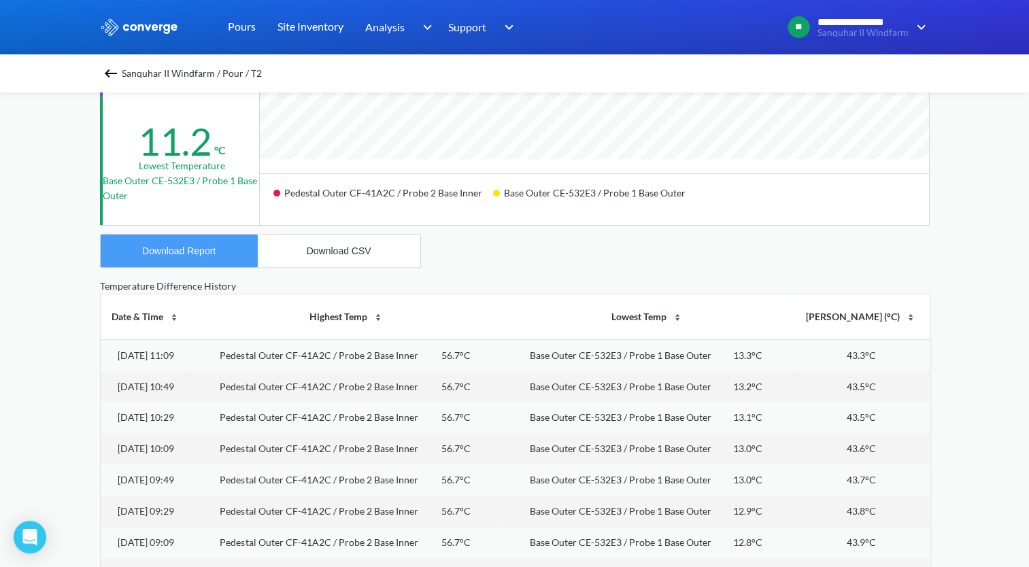
click at [186, 258] on button "Download Report" at bounding box center [179, 251] width 157 height 33
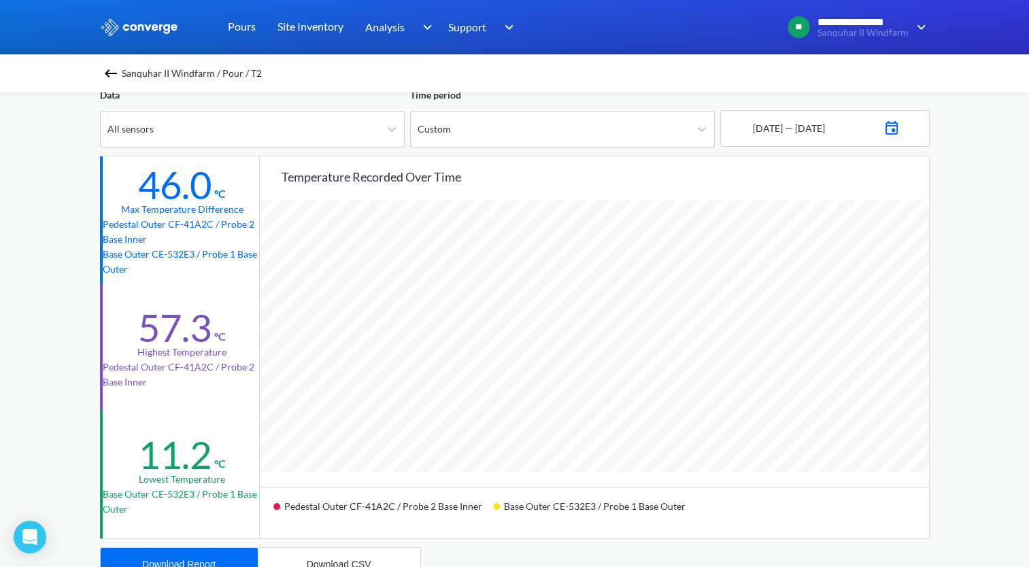
scroll to position [68, 0]
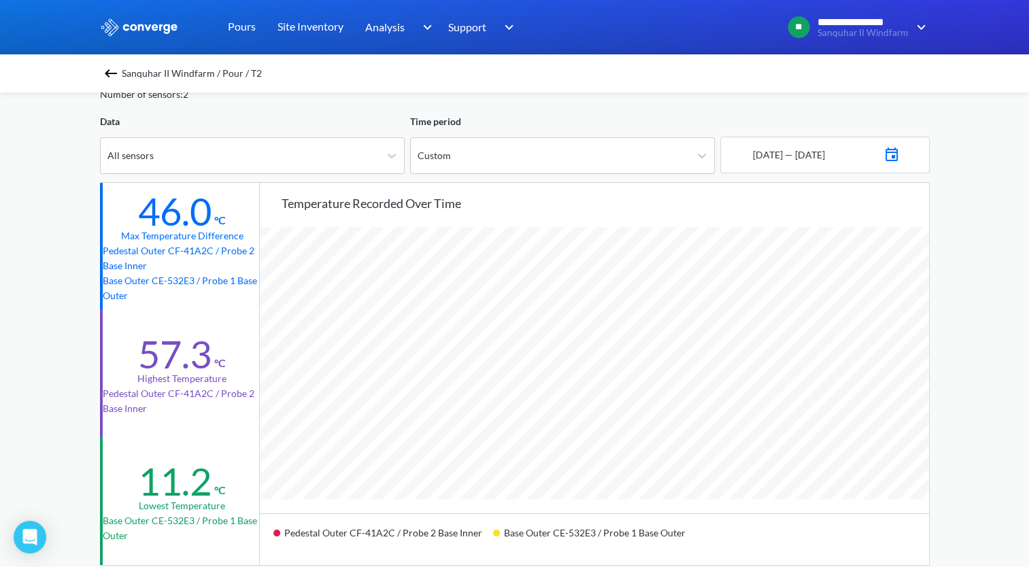
click at [114, 65] on img at bounding box center [111, 73] width 16 height 16
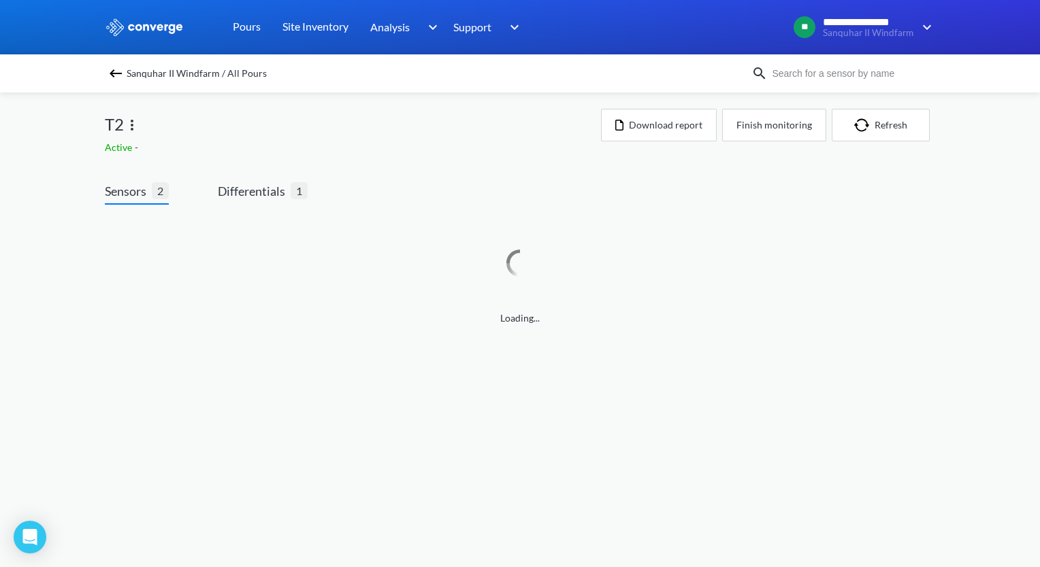
click at [116, 77] on img at bounding box center [115, 73] width 16 height 16
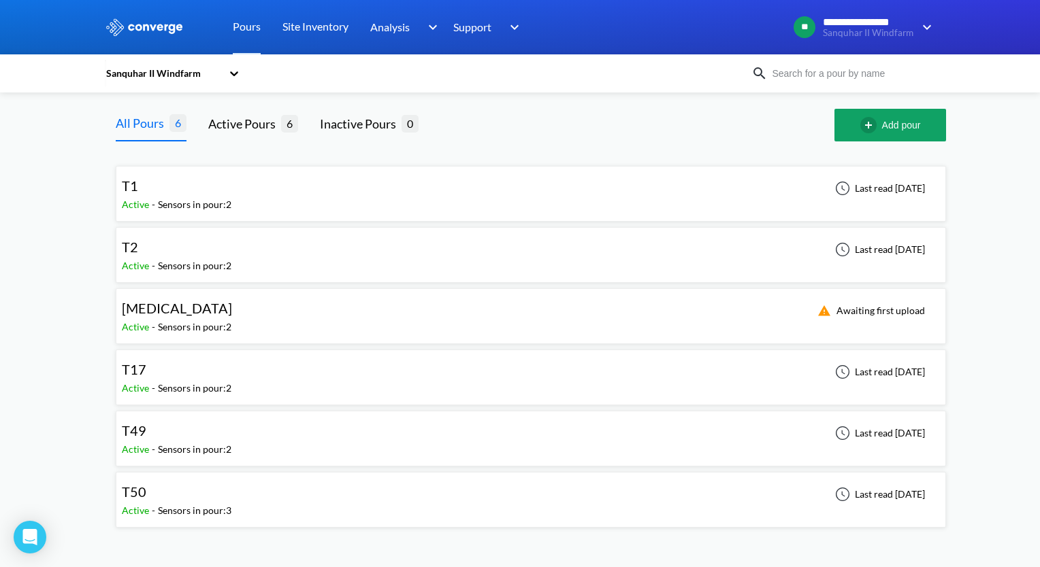
click at [178, 437] on div "T49" at bounding box center [177, 430] width 110 height 21
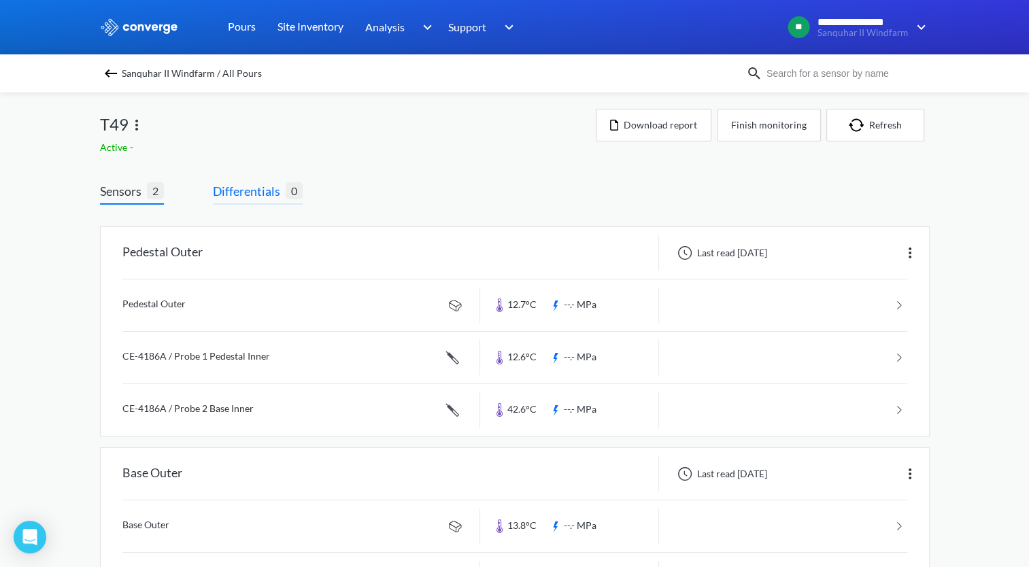
click at [267, 192] on span "Differentials" at bounding box center [249, 191] width 73 height 19
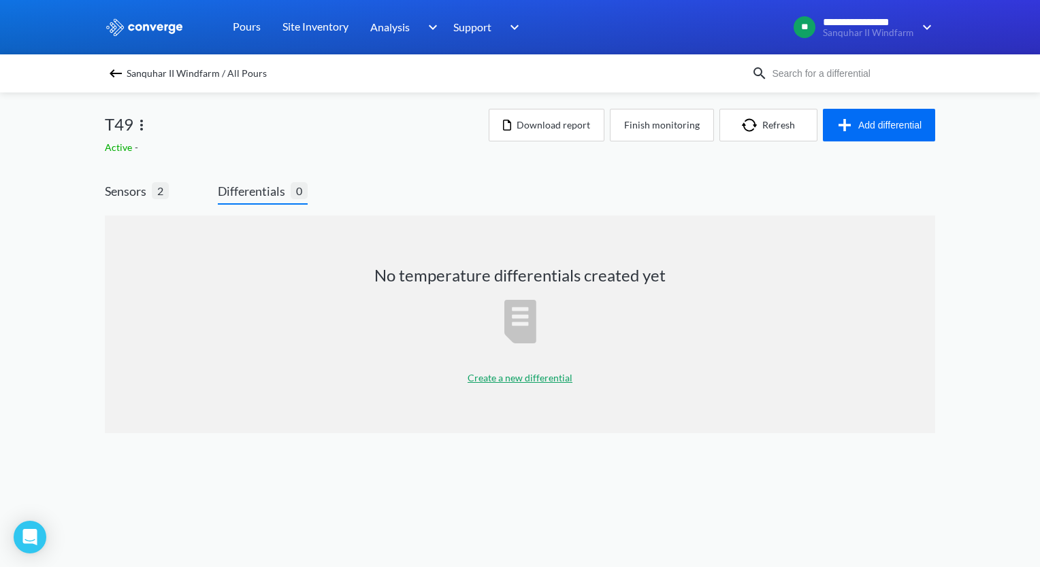
click at [547, 375] on p "Create a new differential" at bounding box center [519, 378] width 105 height 15
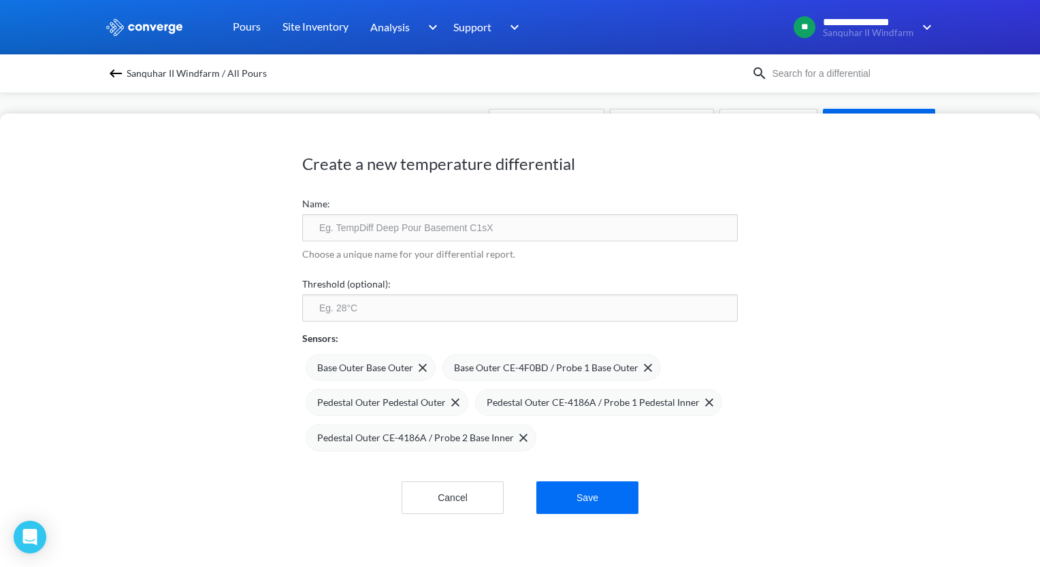
click at [386, 237] on input "text" at bounding box center [519, 227] width 435 height 27
type input "T49 Base"
click at [365, 312] on input "number" at bounding box center [519, 308] width 435 height 27
type input "60"
click at [418, 369] on img at bounding box center [422, 368] width 8 height 8
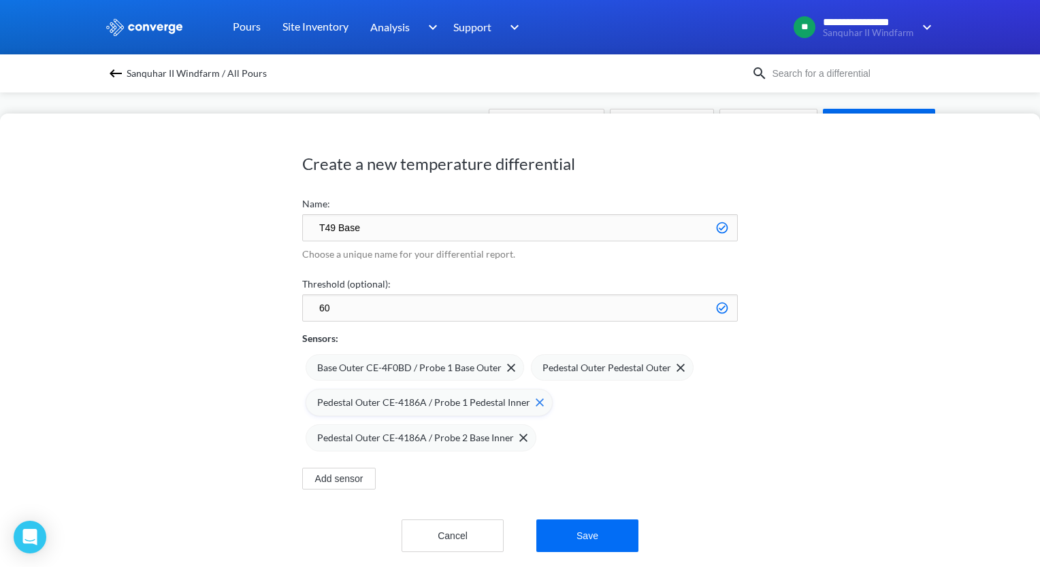
click at [535, 404] on img at bounding box center [539, 403] width 8 height 8
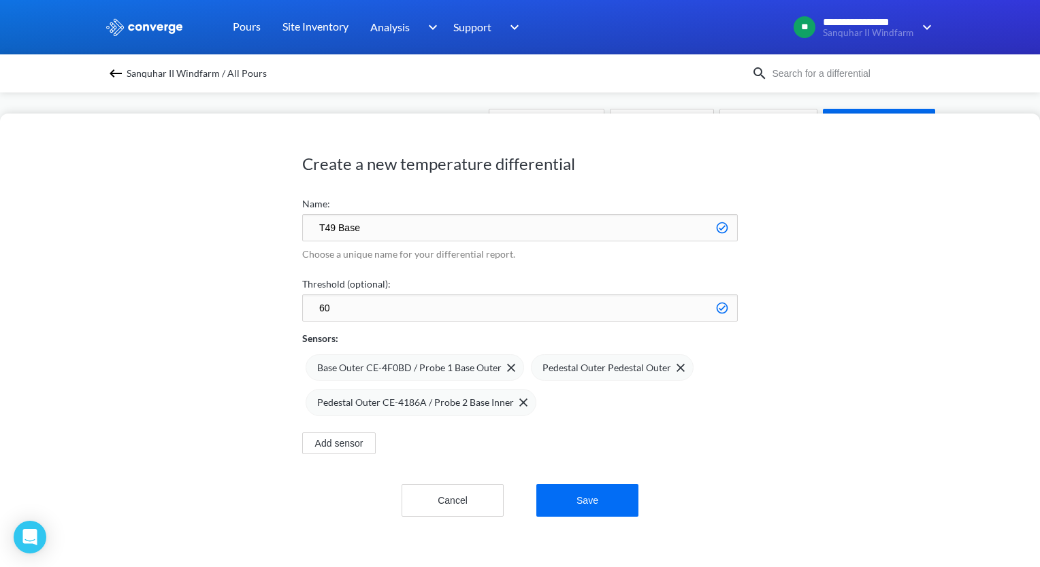
click at [678, 369] on div "Pedestal Outer Pedestal Outer" at bounding box center [612, 367] width 163 height 27
click at [580, 491] on button "Save" at bounding box center [587, 500] width 102 height 33
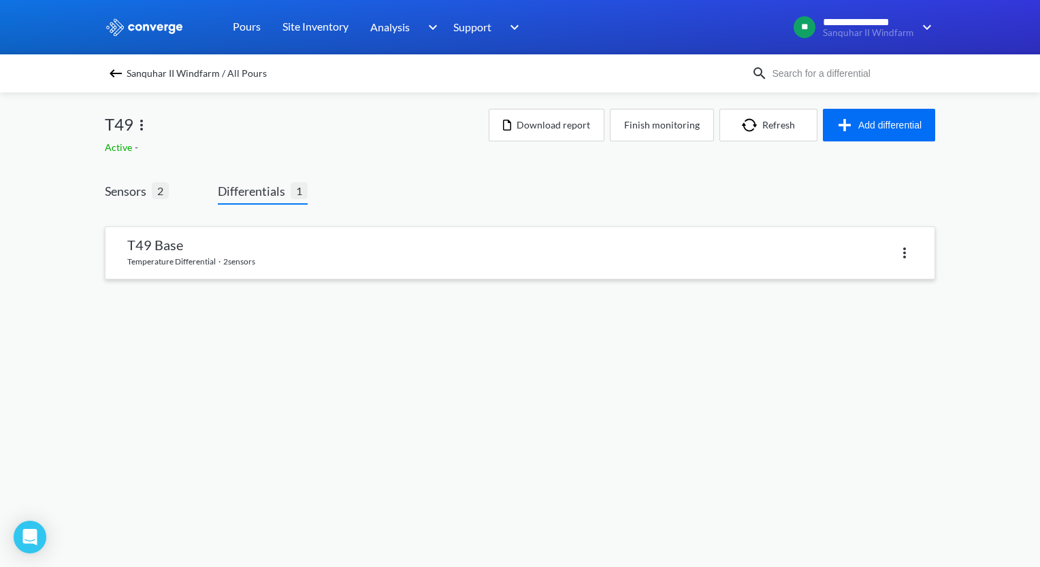
click at [256, 256] on link at bounding box center [519, 253] width 829 height 52
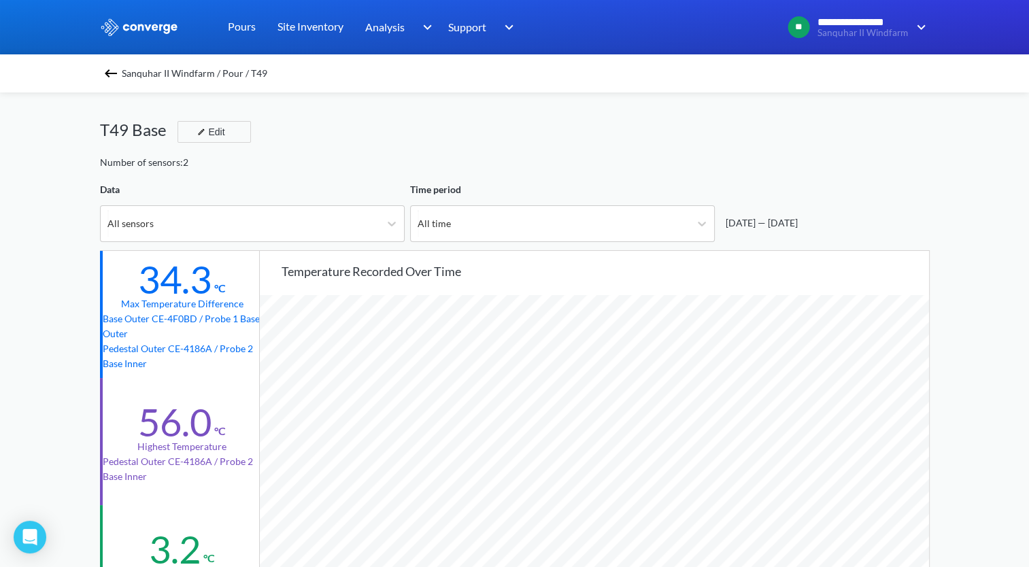
click at [738, 154] on div "T49 Base Edit" at bounding box center [515, 136] width 830 height 38
click at [649, 222] on div "All time" at bounding box center [550, 223] width 279 height 35
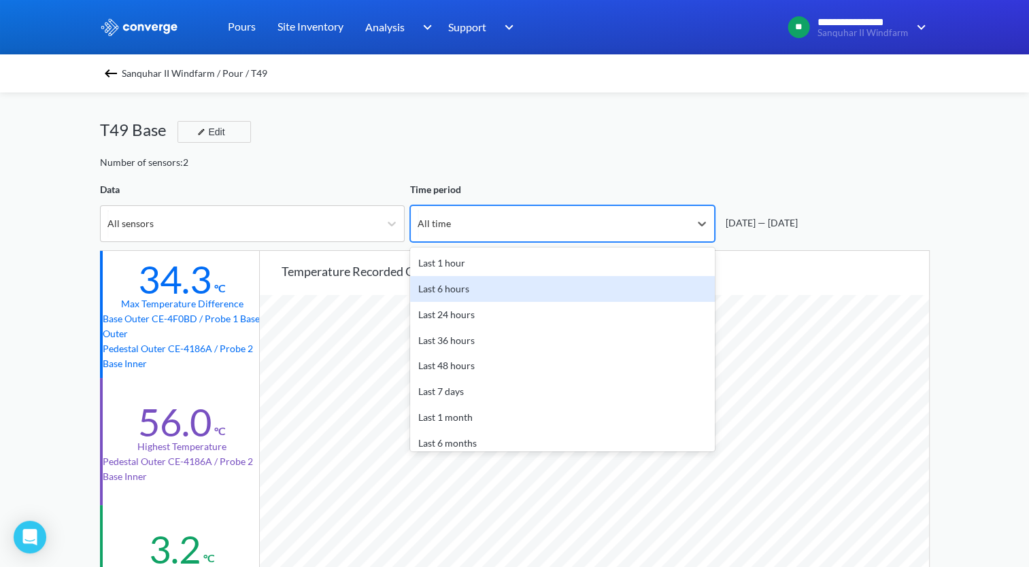
scroll to position [60, 0]
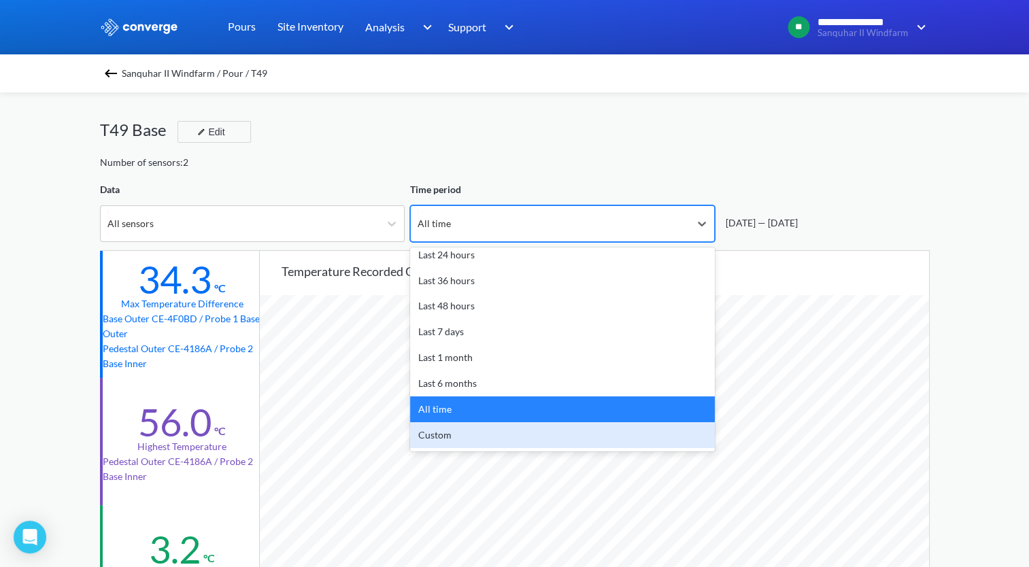
click at [485, 442] on div "Custom" at bounding box center [562, 435] width 305 height 26
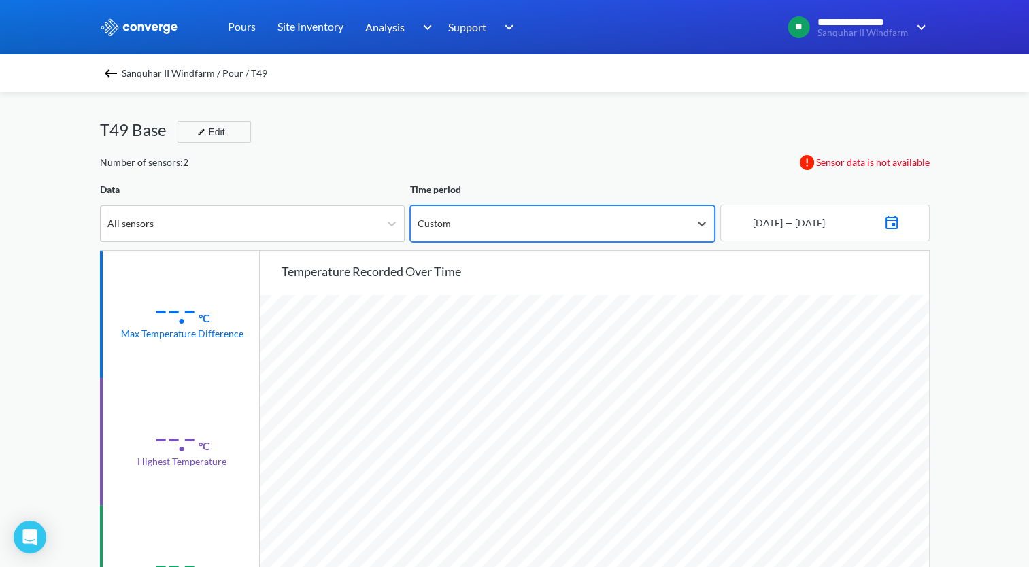
scroll to position [1139, 1029]
click at [774, 223] on div "[DATE] — [DATE]" at bounding box center [787, 223] width 75 height 15
click at [900, 224] on img at bounding box center [892, 221] width 16 height 19
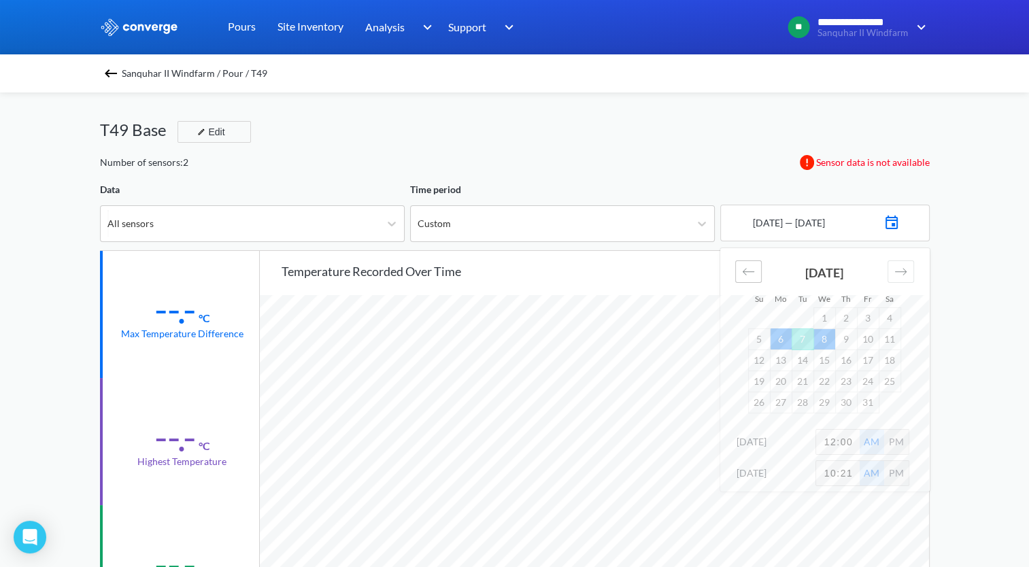
click at [744, 271] on icon "Move backward to switch to the previous month." at bounding box center [748, 271] width 12 height 7
click at [802, 383] on td "23" at bounding box center [803, 381] width 22 height 21
click at [811, 407] on td "30" at bounding box center [803, 402] width 22 height 21
click at [890, 472] on div "PM" at bounding box center [896, 473] width 24 height 24
drag, startPoint x: 851, startPoint y: 471, endPoint x: 767, endPoint y: 463, distance: 84.0
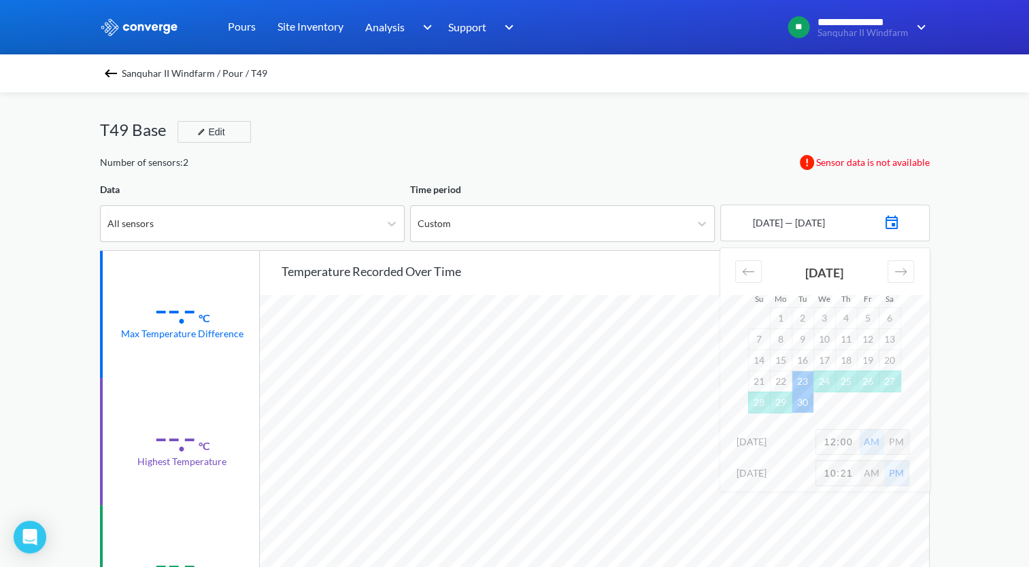
click at [767, 464] on div "[DATE] 10:21 AM PM" at bounding box center [825, 476] width 210 height 31
click at [831, 472] on input "2" at bounding box center [838, 473] width 44 height 24
type input "2"
click at [858, 474] on input "Calendar" at bounding box center [838, 473] width 44 height 24
click at [861, 475] on div "AM" at bounding box center [872, 473] width 24 height 24
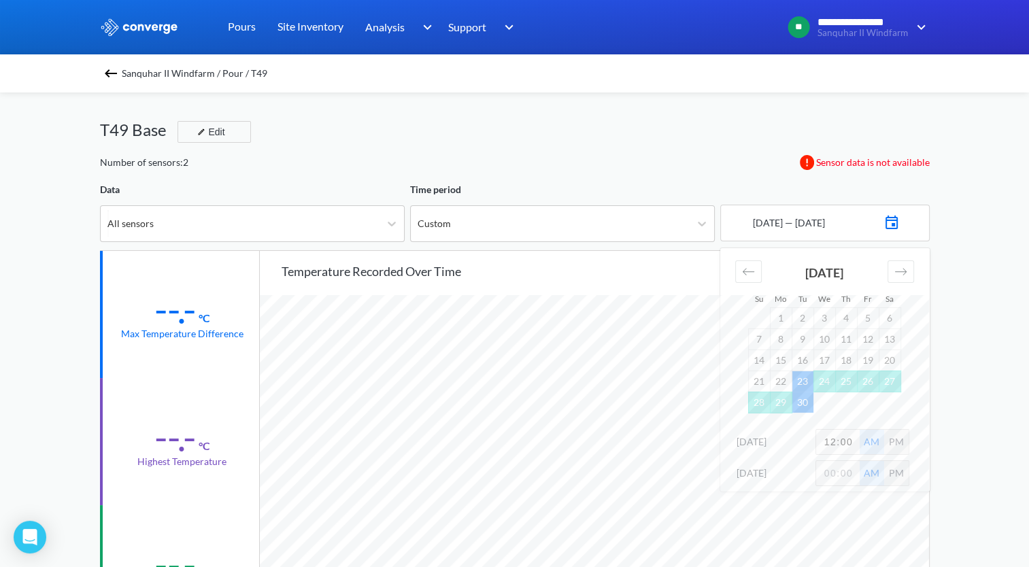
click at [851, 476] on input "Calendar" at bounding box center [838, 473] width 44 height 24
type input "10:00"
click at [945, 443] on div "**********" at bounding box center [514, 570] width 1029 height 1140
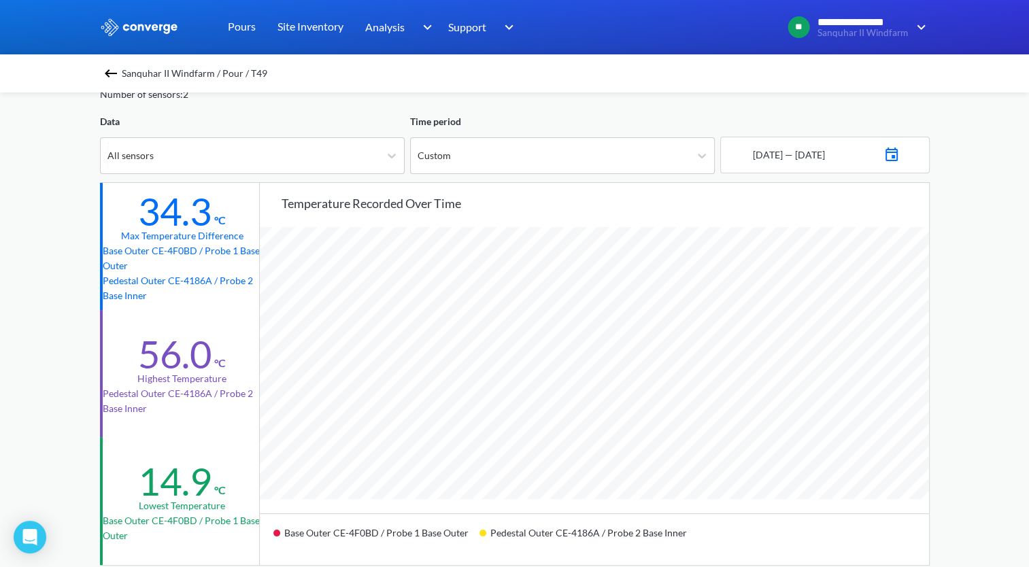
scroll to position [408, 0]
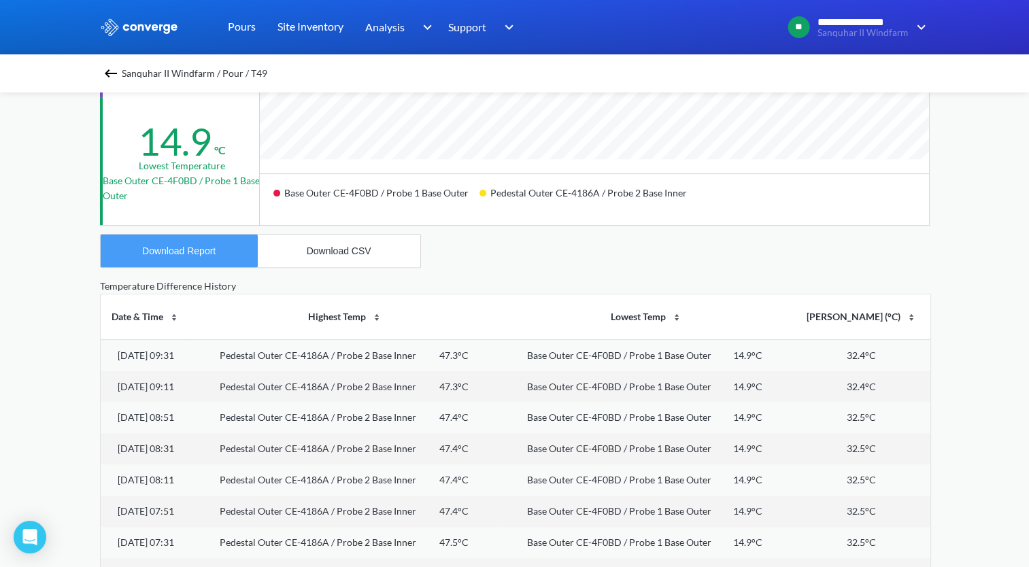
click at [173, 249] on div "Download Report" at bounding box center [178, 251] width 73 height 11
click at [116, 74] on img at bounding box center [111, 73] width 16 height 16
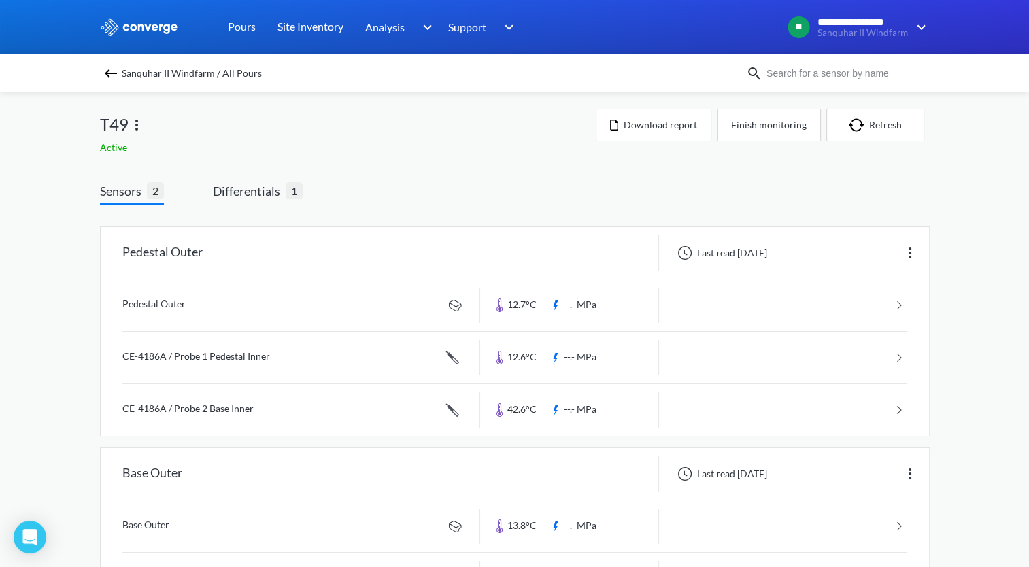
click at [113, 78] on img at bounding box center [111, 73] width 16 height 16
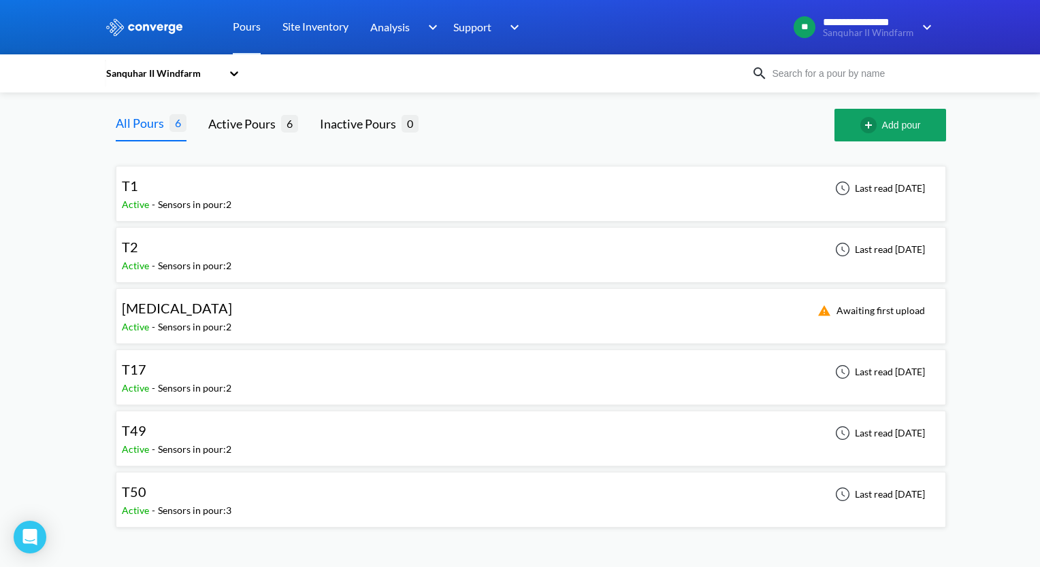
click at [163, 522] on div "T50 Active - Sensors in pour: 3 Last read [DATE]" at bounding box center [531, 500] width 830 height 56
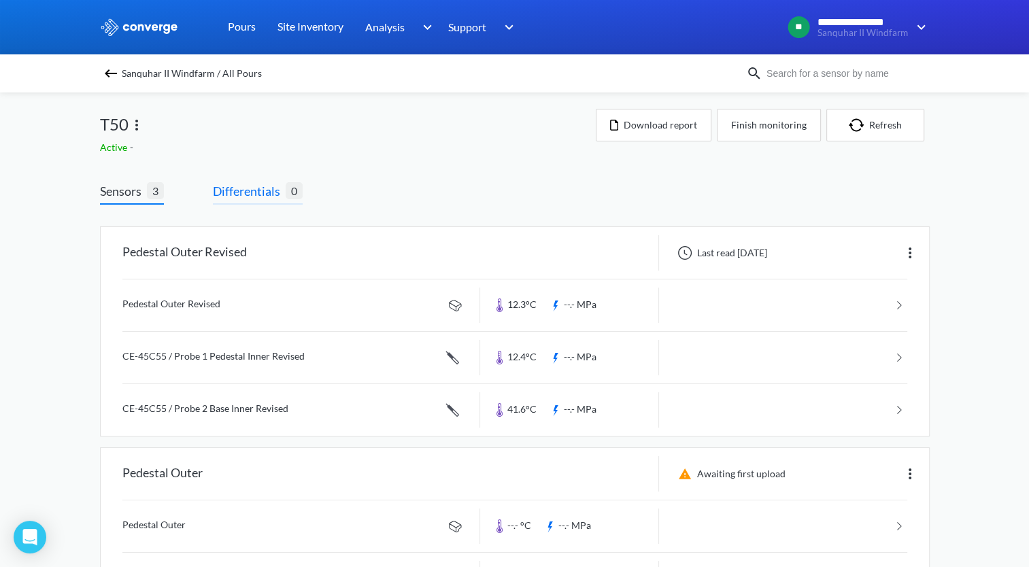
click at [286, 182] on span "0" at bounding box center [294, 190] width 17 height 17
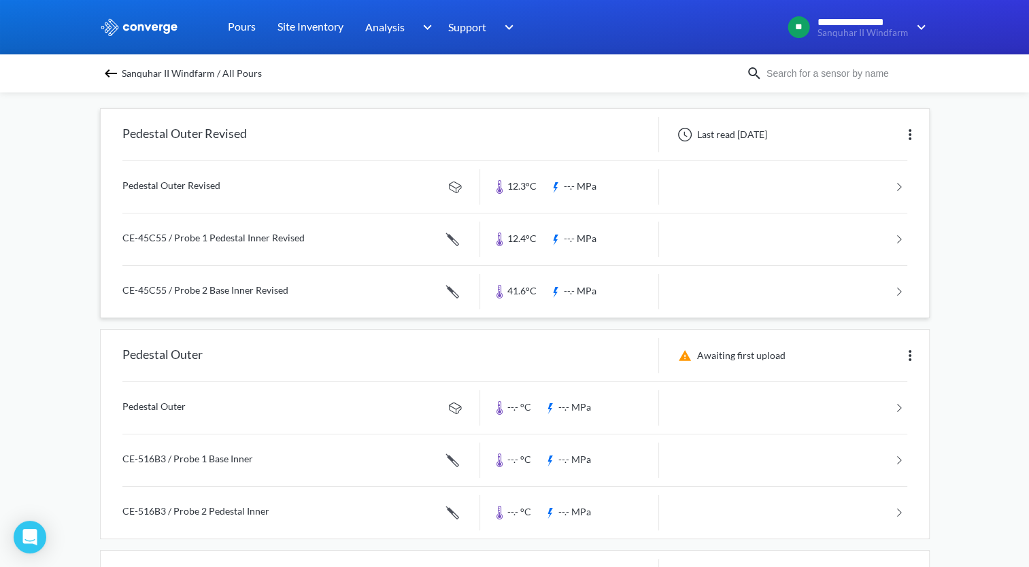
scroll to position [136, 0]
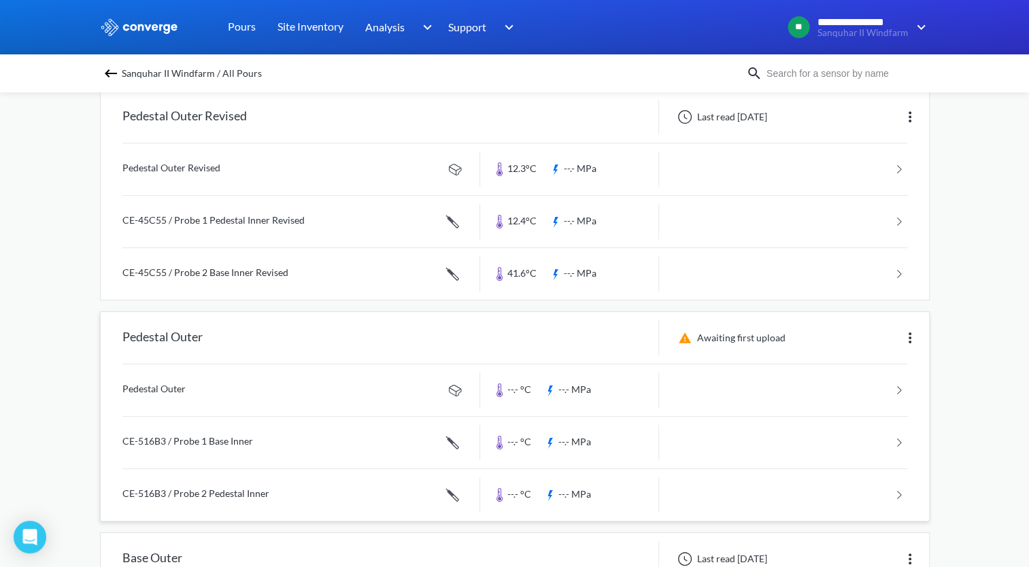
click at [910, 337] on img at bounding box center [910, 338] width 16 height 16
click at [898, 337] on div "Edit" at bounding box center [874, 338] width 87 height 26
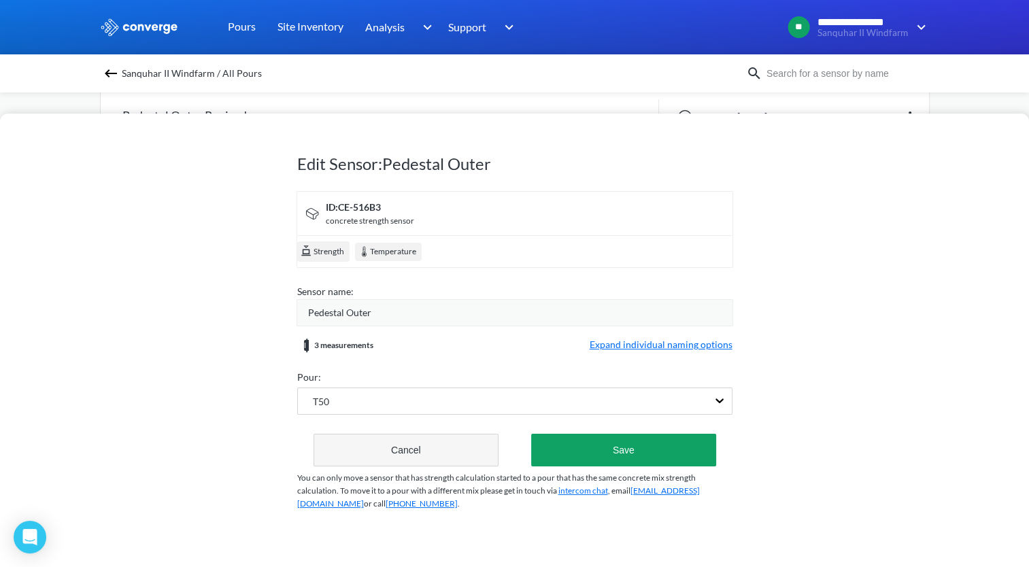
click at [414, 446] on button "Cancel" at bounding box center [407, 450] width 186 height 33
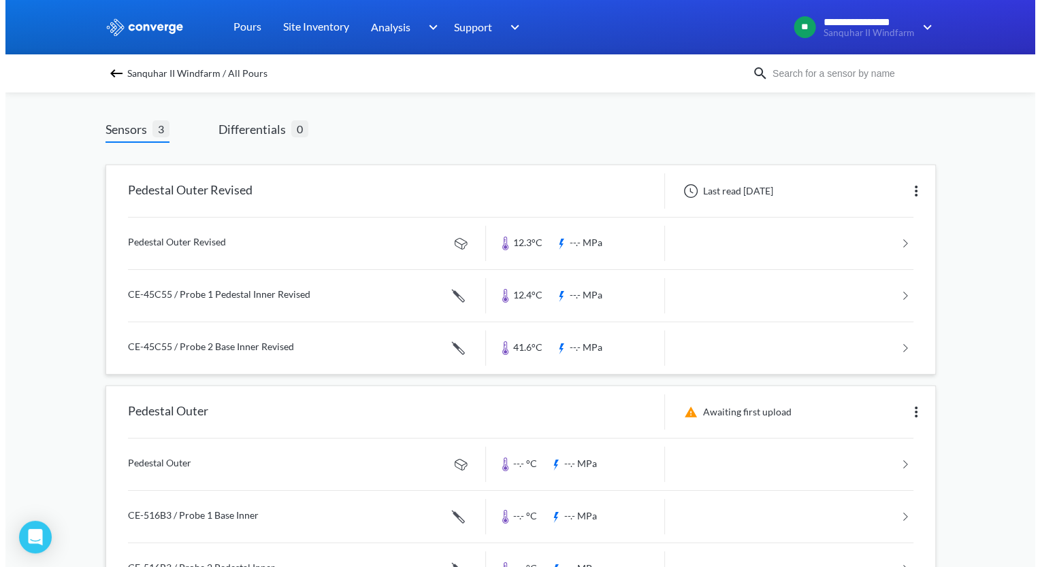
scroll to position [0, 0]
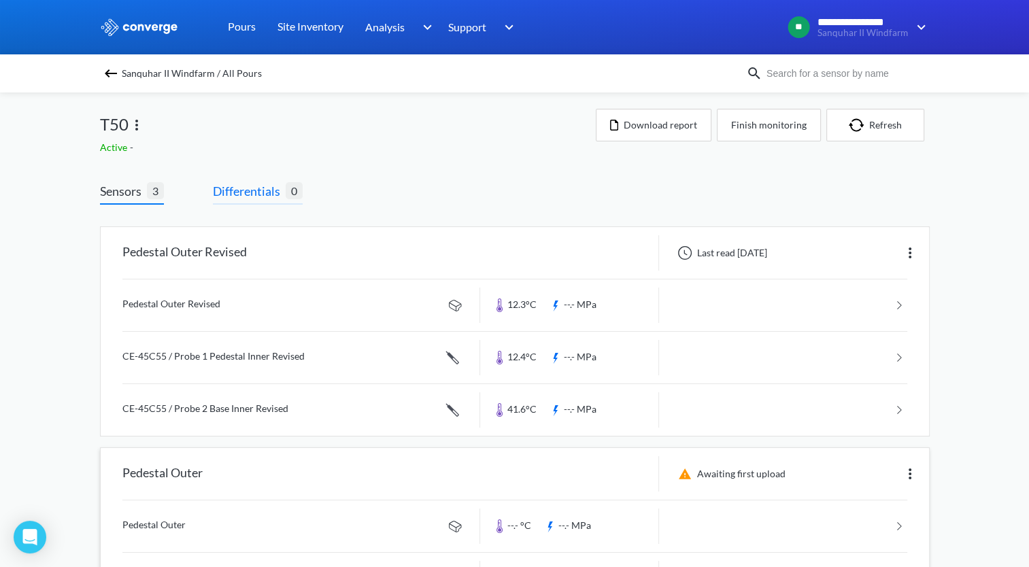
click at [261, 192] on span "Differentials" at bounding box center [249, 191] width 73 height 19
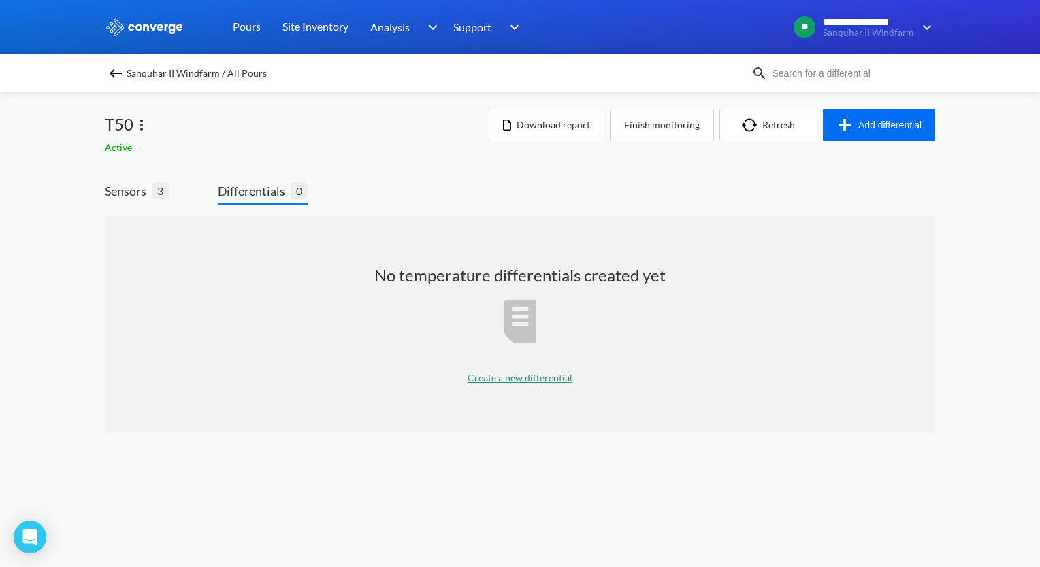
click at [542, 378] on p "Create a new differential" at bounding box center [519, 378] width 105 height 15
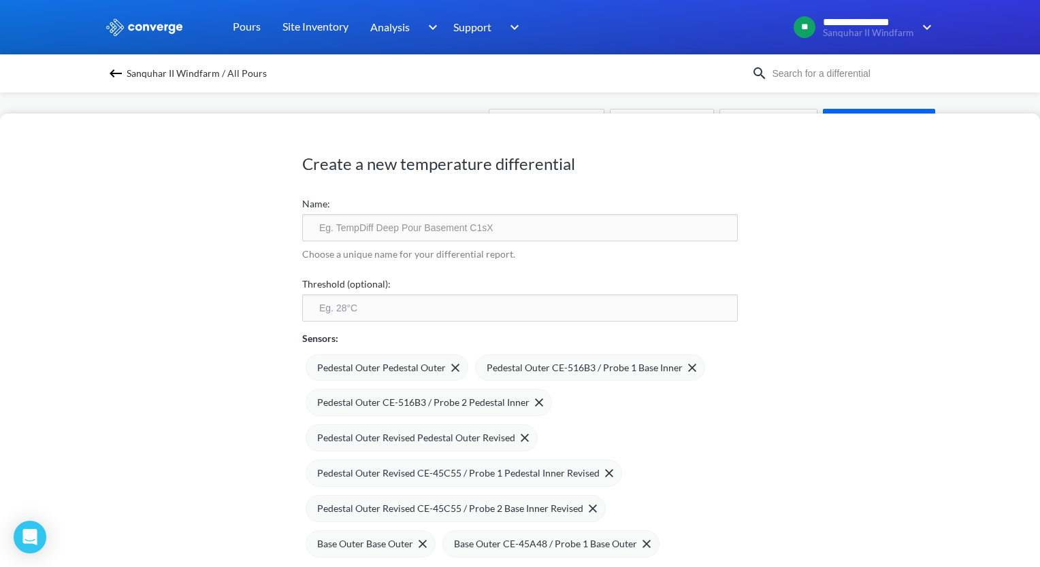
click at [363, 217] on input "text" at bounding box center [519, 227] width 435 height 27
type input "T50 Base"
click at [374, 307] on input "number" at bounding box center [519, 308] width 435 height 27
type input "60"
click at [278, 351] on div "Create a new temperature differential Name: T50 Base Choose a unique name for y…" at bounding box center [520, 341] width 1040 height 454
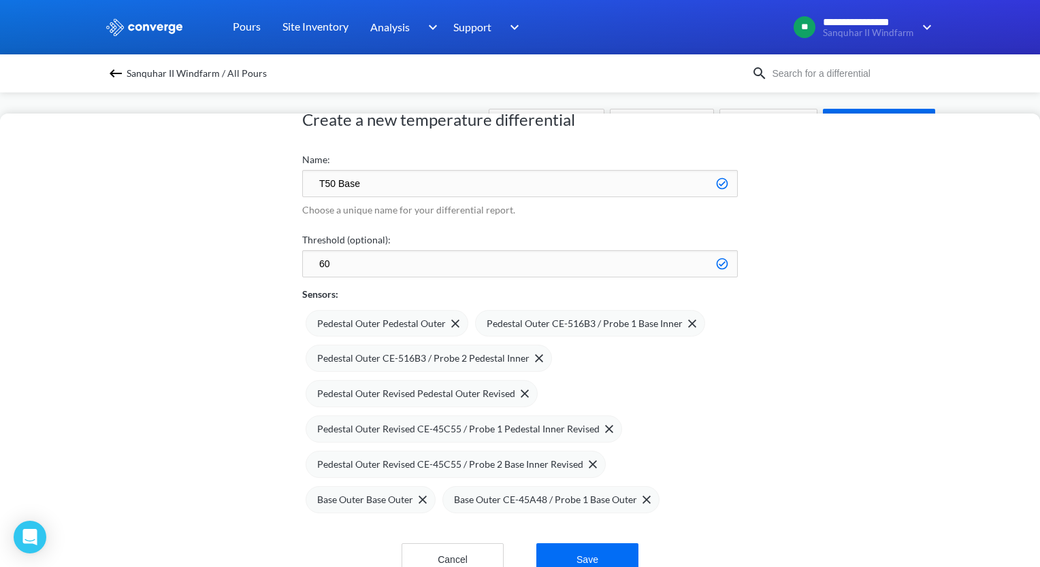
scroll to position [68, 0]
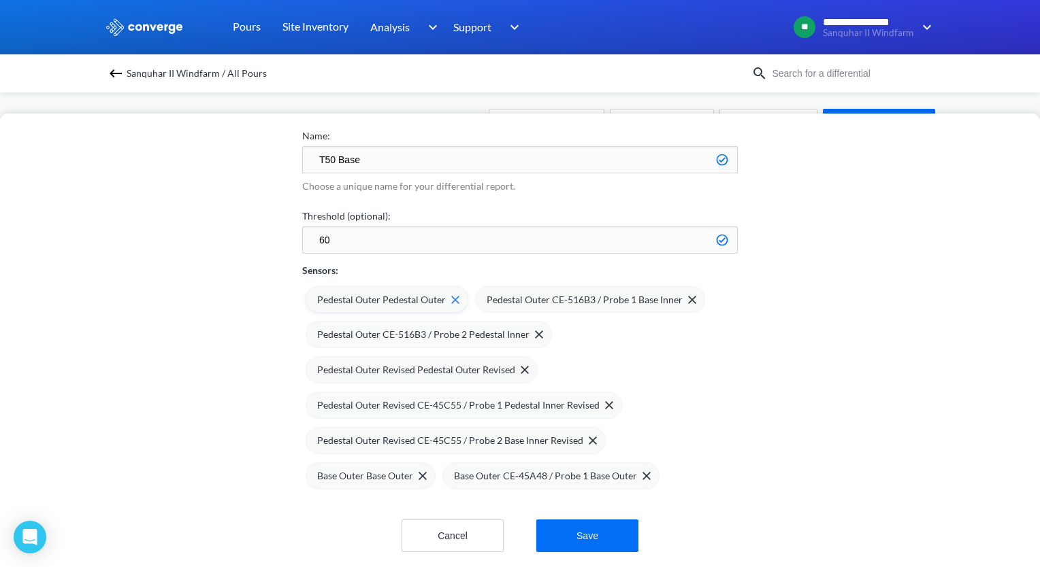
click at [451, 303] on img at bounding box center [455, 300] width 8 height 8
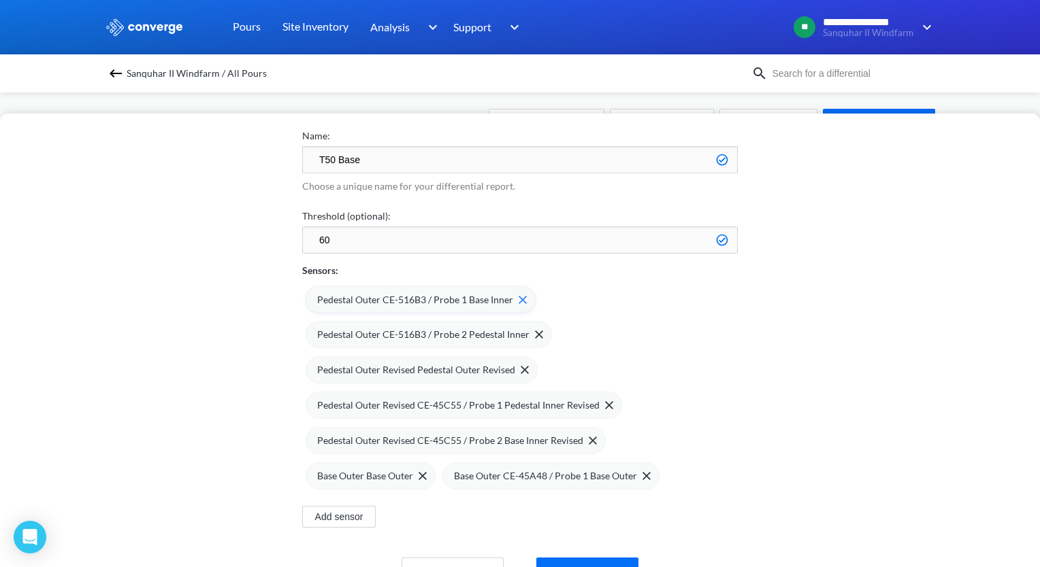
click at [513, 299] on span at bounding box center [520, 300] width 14 height 8
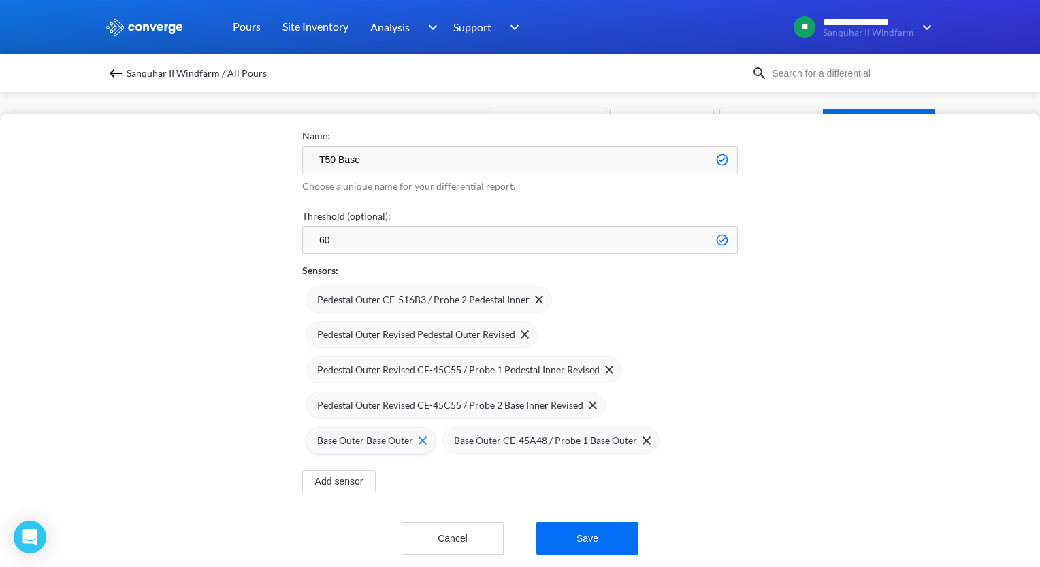
click at [405, 435] on span "Base Outer Base Outer" at bounding box center [365, 440] width 96 height 15
click at [599, 371] on span at bounding box center [606, 370] width 14 height 8
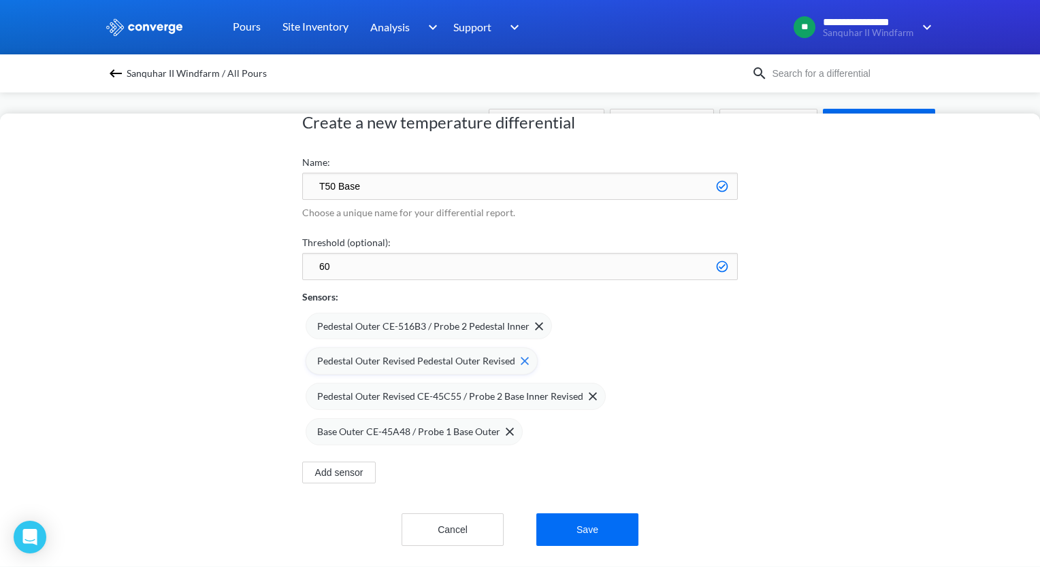
click at [515, 357] on span at bounding box center [522, 361] width 14 height 8
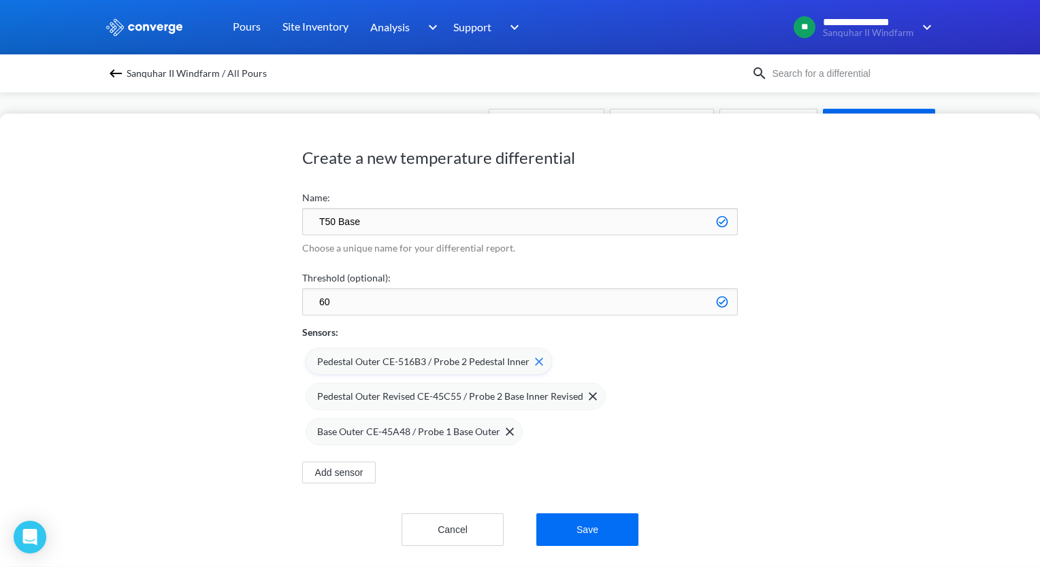
click at [535, 358] on img at bounding box center [539, 362] width 8 height 8
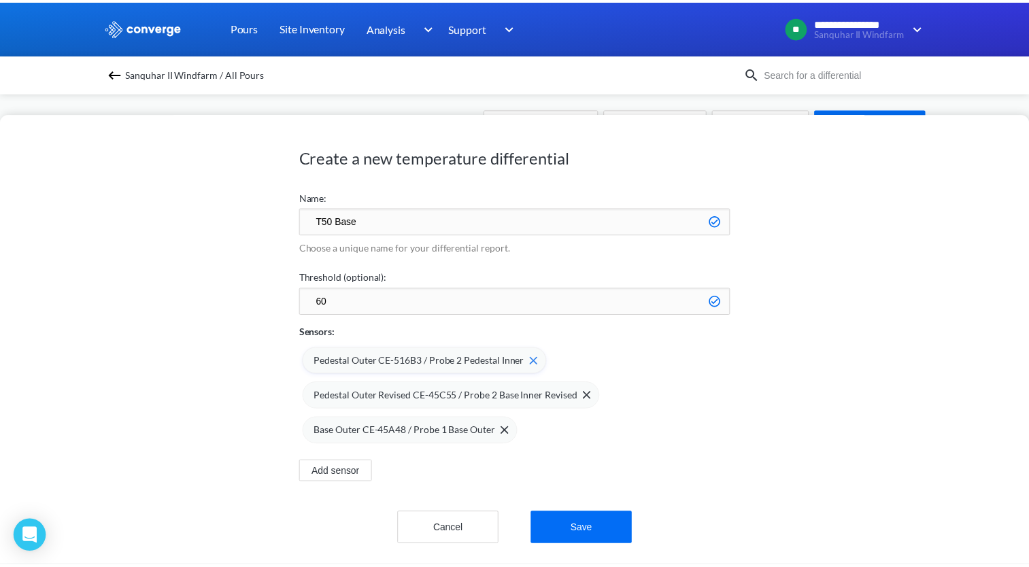
scroll to position [0, 0]
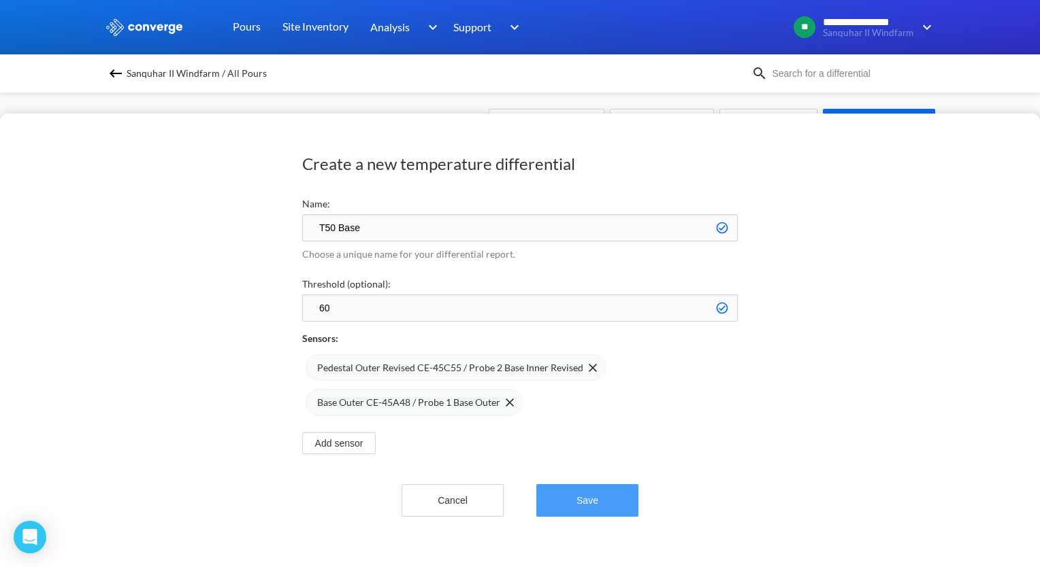
drag, startPoint x: 604, startPoint y: 502, endPoint x: 601, endPoint y: 510, distance: 8.0
click at [601, 510] on button "Save" at bounding box center [587, 500] width 102 height 33
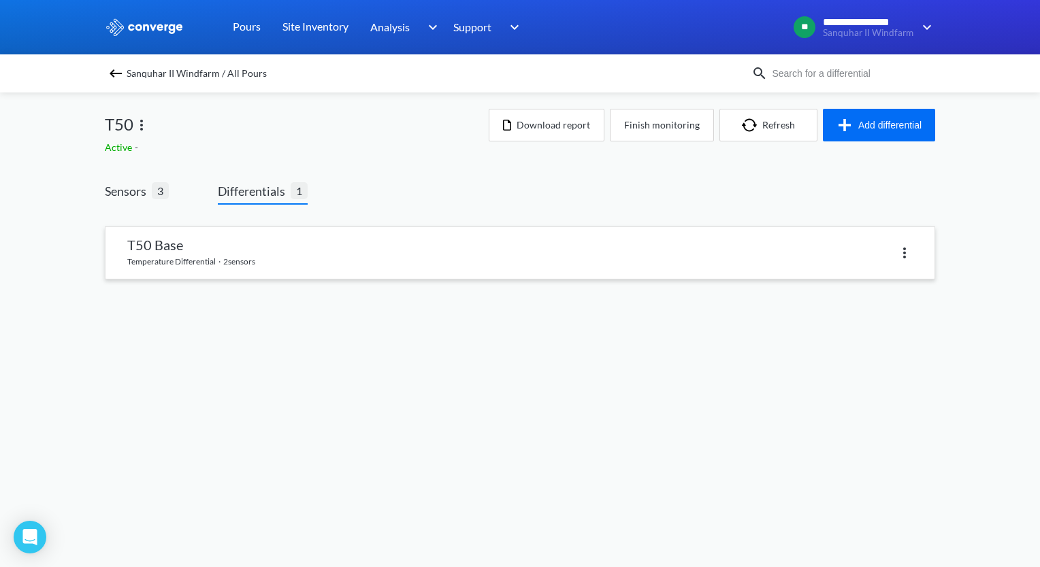
click at [209, 268] on link at bounding box center [519, 253] width 829 height 52
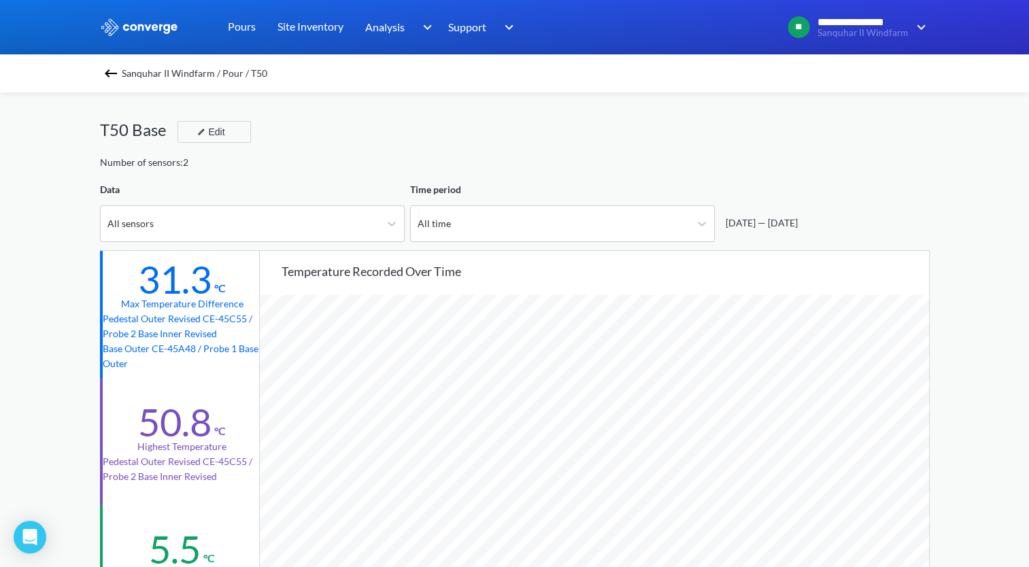
scroll to position [1139, 1029]
click at [479, 216] on div "All time" at bounding box center [550, 223] width 279 height 35
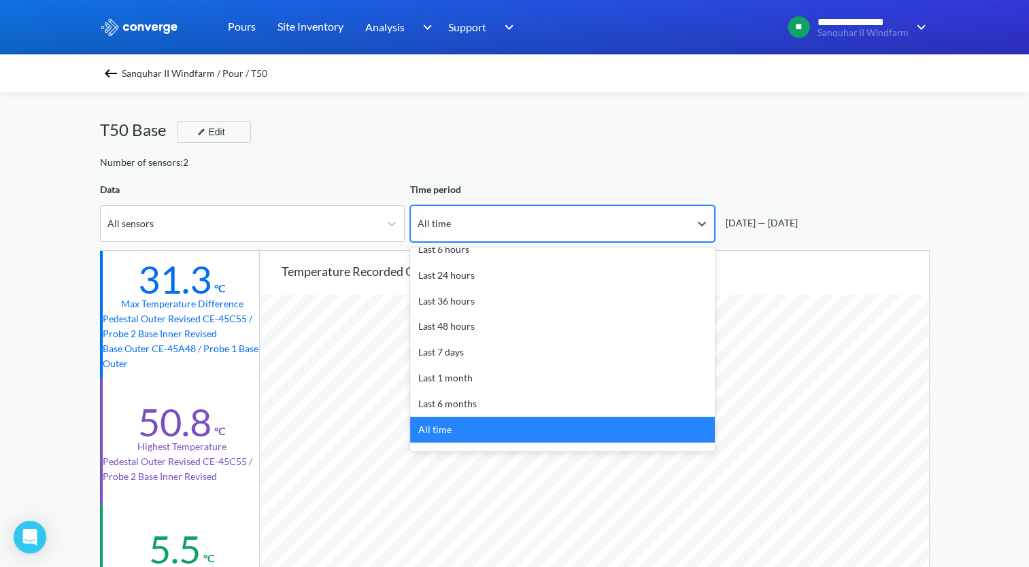
scroll to position [60, 0]
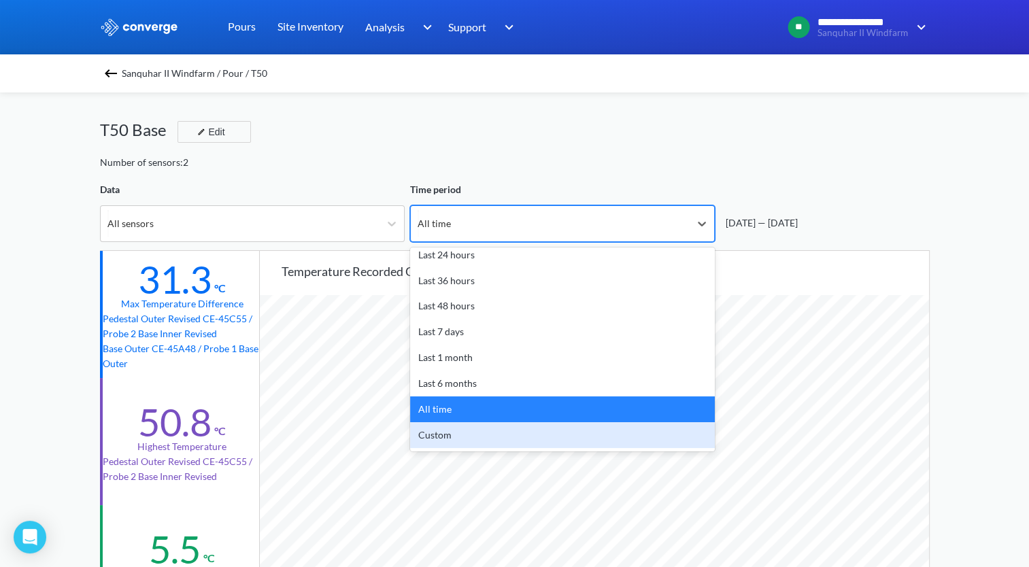
click at [473, 433] on div "Custom" at bounding box center [562, 435] width 305 height 26
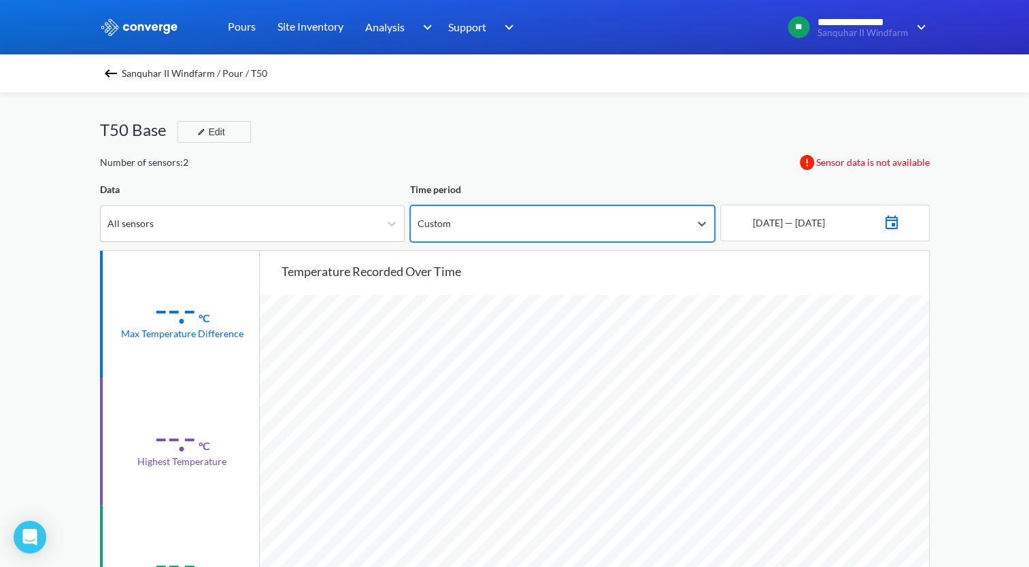
scroll to position [1139, 1029]
click at [767, 220] on div "[DATE] — [DATE]" at bounding box center [787, 223] width 75 height 15
click at [900, 219] on img at bounding box center [892, 221] width 16 height 19
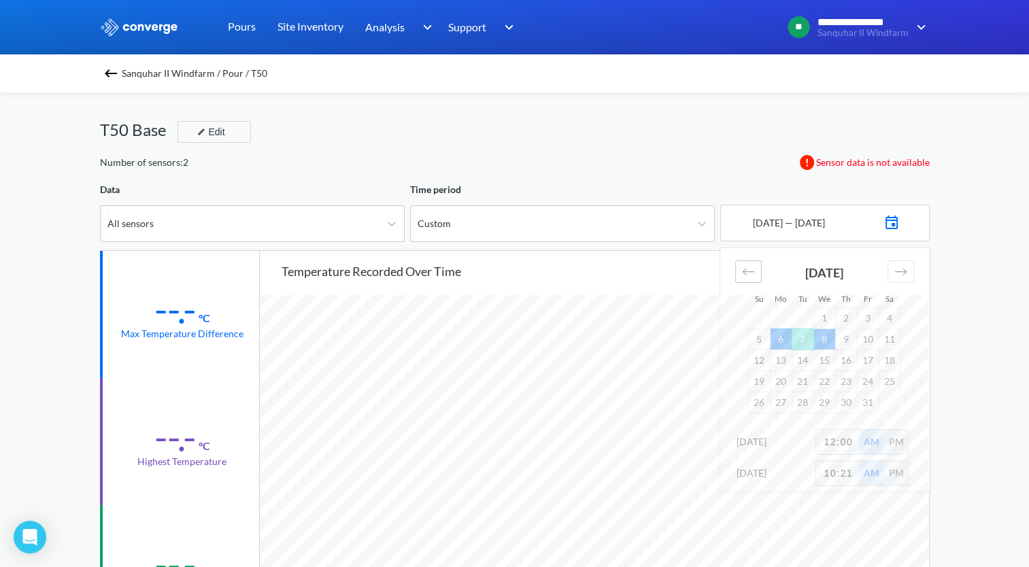
click at [752, 269] on icon "Move backward to switch to the previous month." at bounding box center [748, 271] width 13 height 13
click at [840, 382] on td "25" at bounding box center [846, 381] width 22 height 21
click at [895, 275] on icon "Move forward to switch to the next month." at bounding box center [901, 271] width 13 height 13
click at [849, 317] on td "2" at bounding box center [846, 318] width 22 height 21
click at [919, 333] on div "[DATE] 1 2 3 4 5 6 7 8 9 10 11 12 13 14 15 16 17 18 19 20 21 22 23 24 25 26 27 …" at bounding box center [825, 330] width 197 height 165
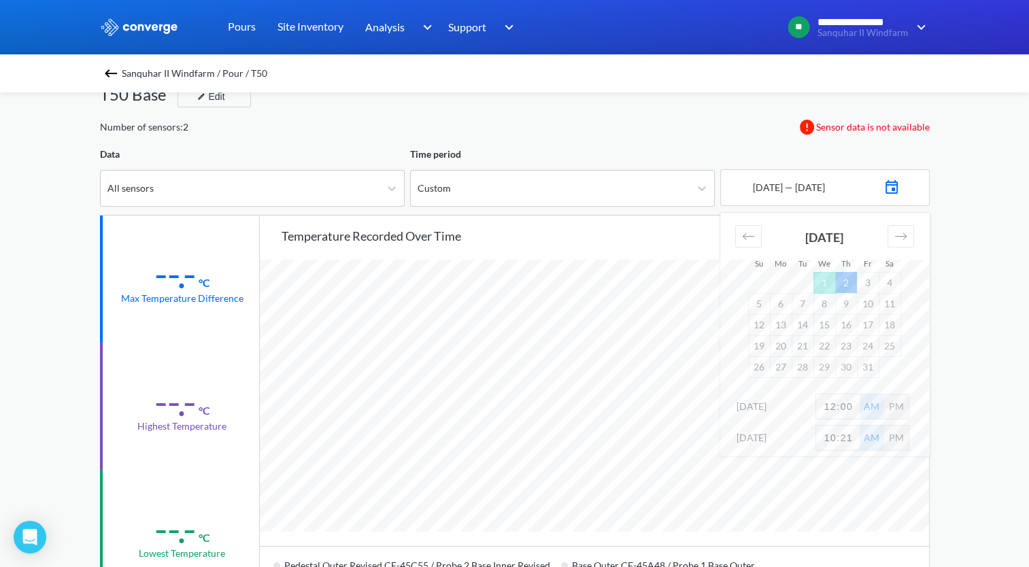
scroll to position [68, 0]
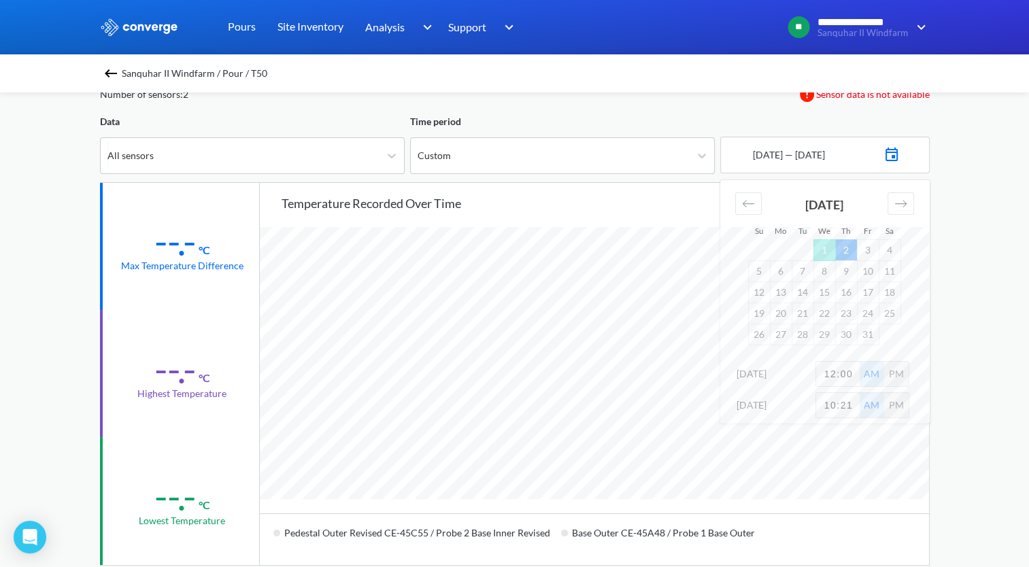
click at [941, 321] on div "**********" at bounding box center [514, 502] width 1029 height 1140
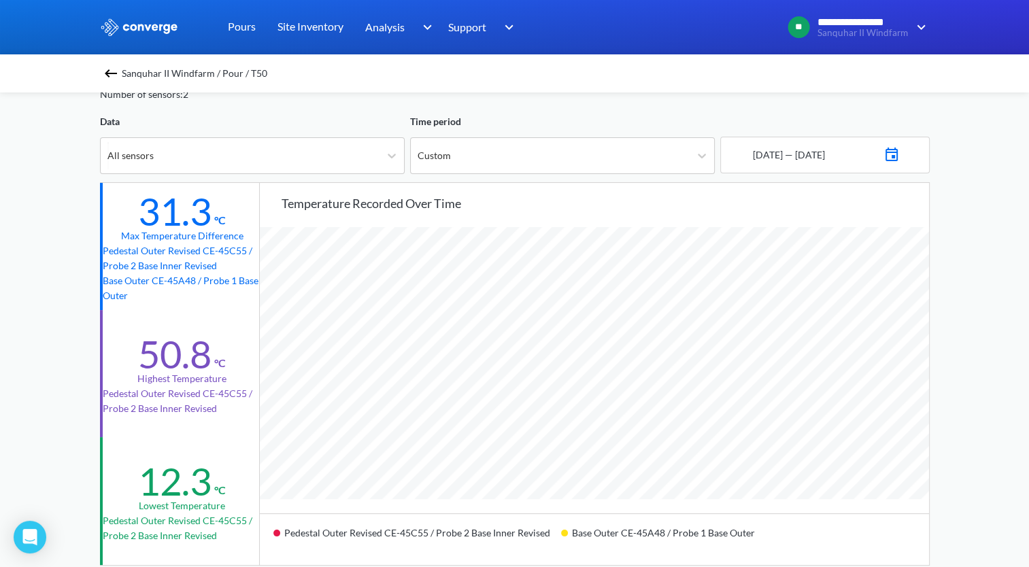
scroll to position [1139, 1029]
click at [720, 212] on div "Temperature recorded over time" at bounding box center [606, 203] width 648 height 19
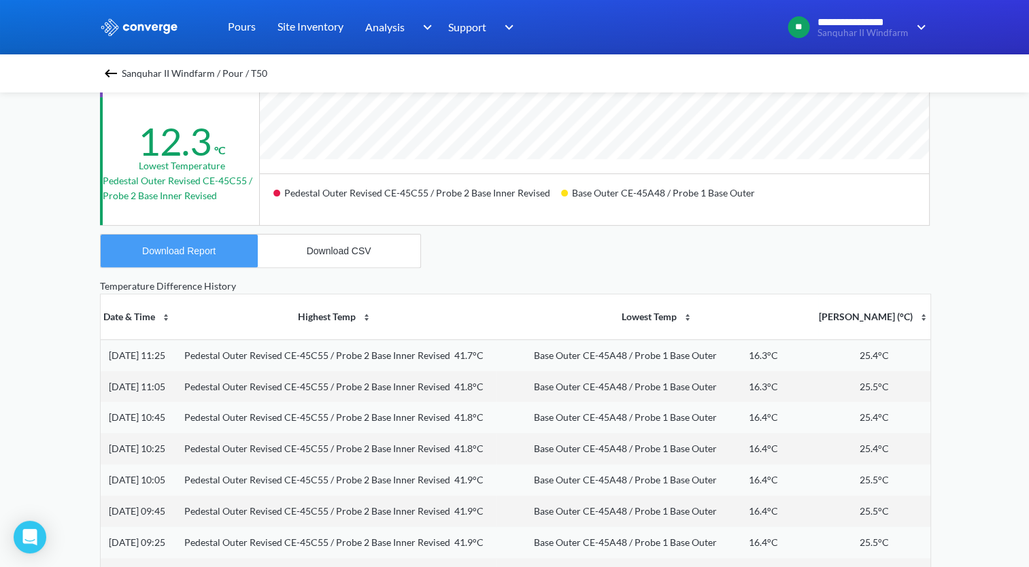
click at [215, 261] on button "Download Report" at bounding box center [179, 251] width 157 height 33
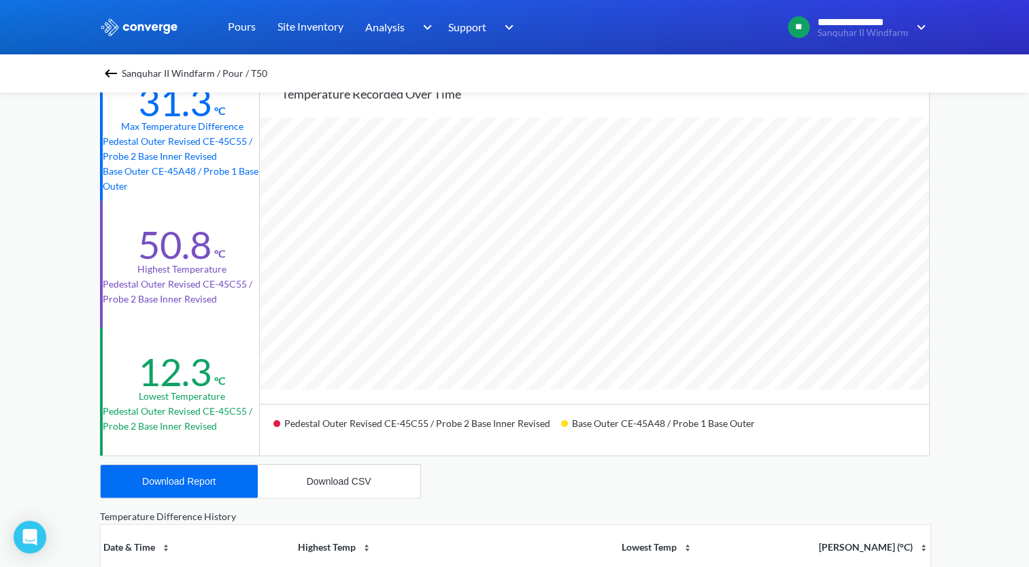
scroll to position [0, 0]
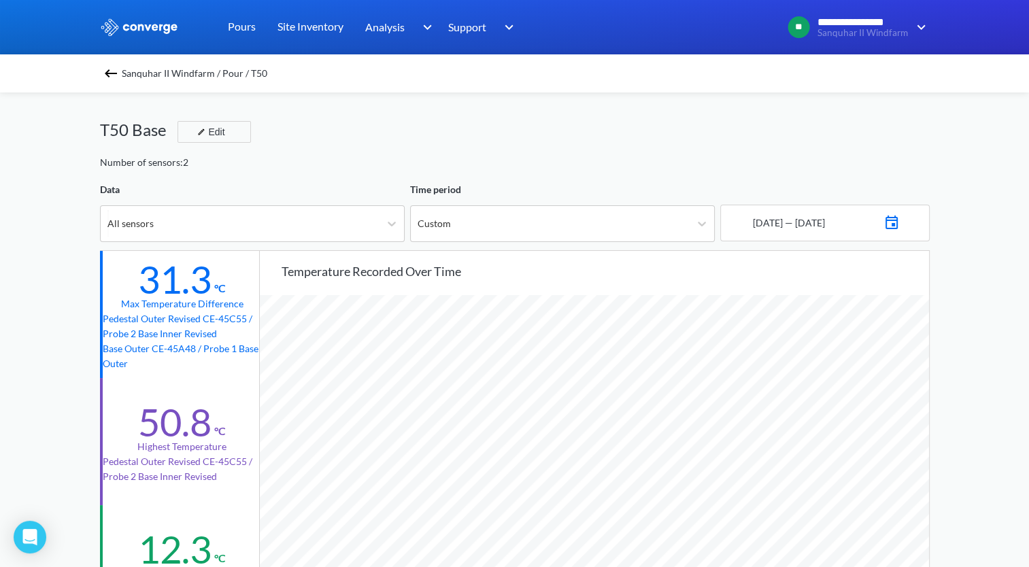
click at [119, 78] on img at bounding box center [111, 73] width 16 height 16
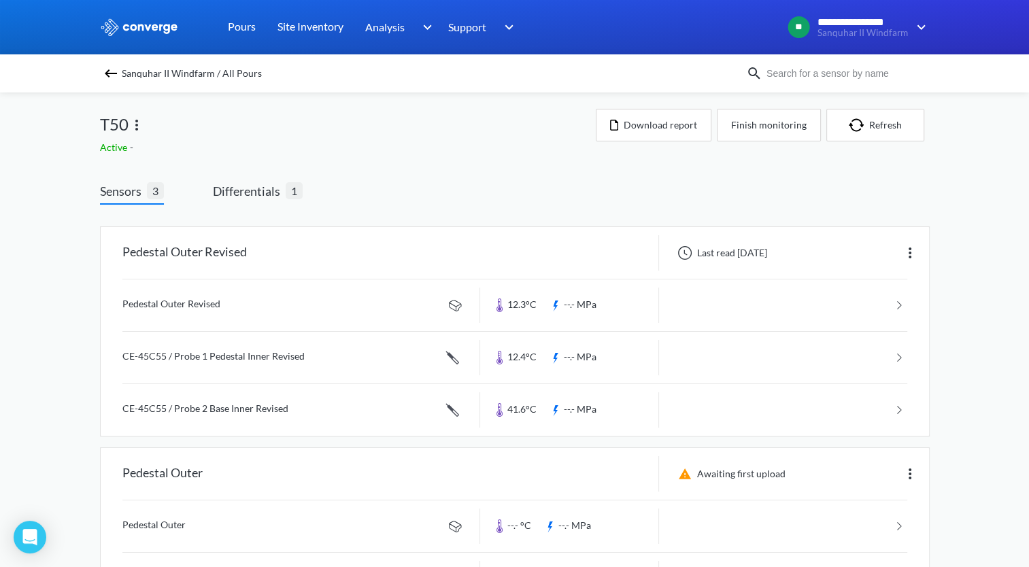
click at [119, 76] on img at bounding box center [111, 73] width 16 height 16
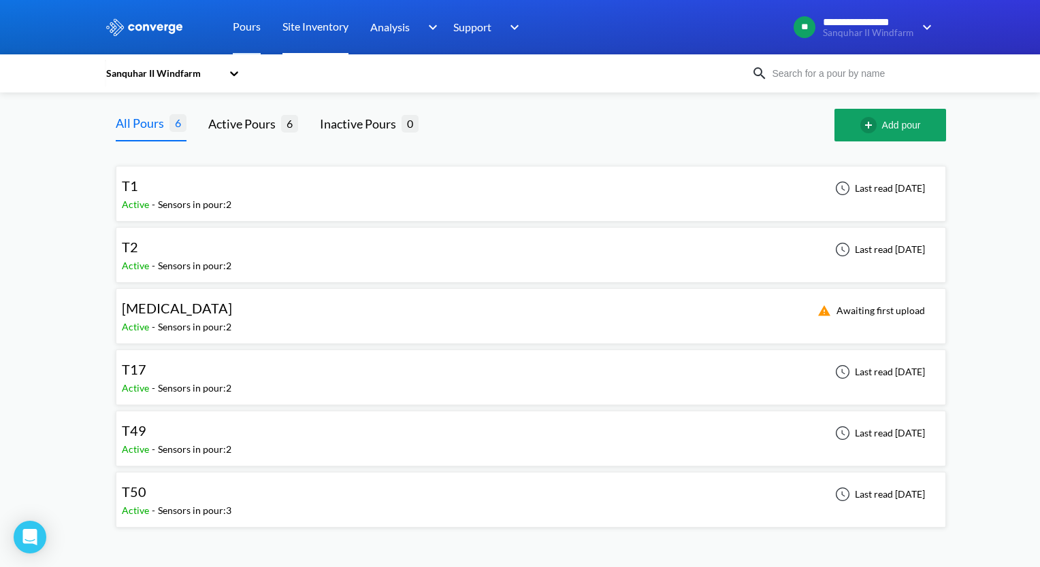
click at [291, 39] on link "Site Inventory" at bounding box center [315, 27] width 66 height 54
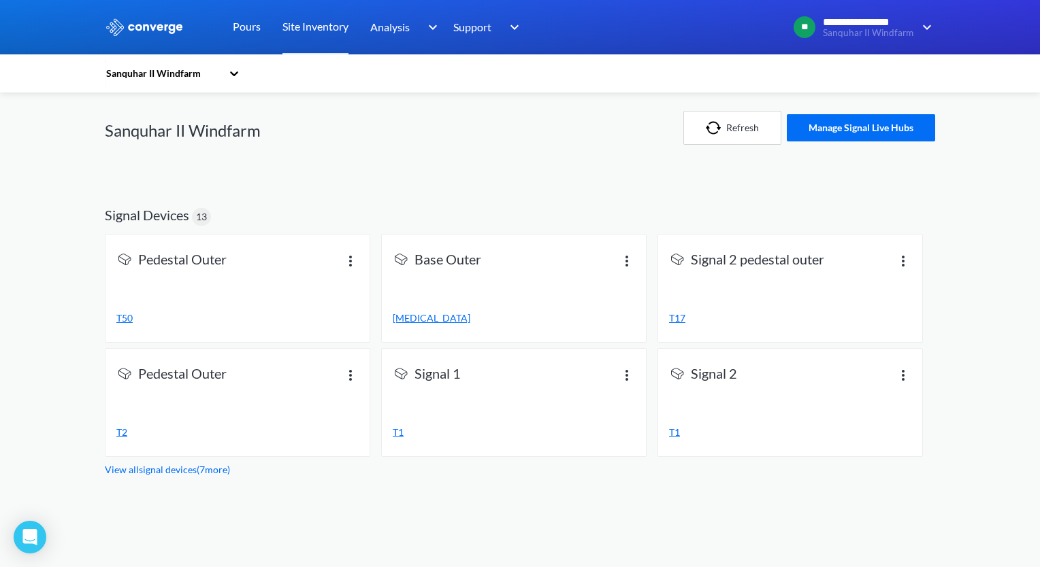
click at [195, 472] on link "View all signal devices ( 7 more)" at bounding box center [167, 470] width 125 height 12
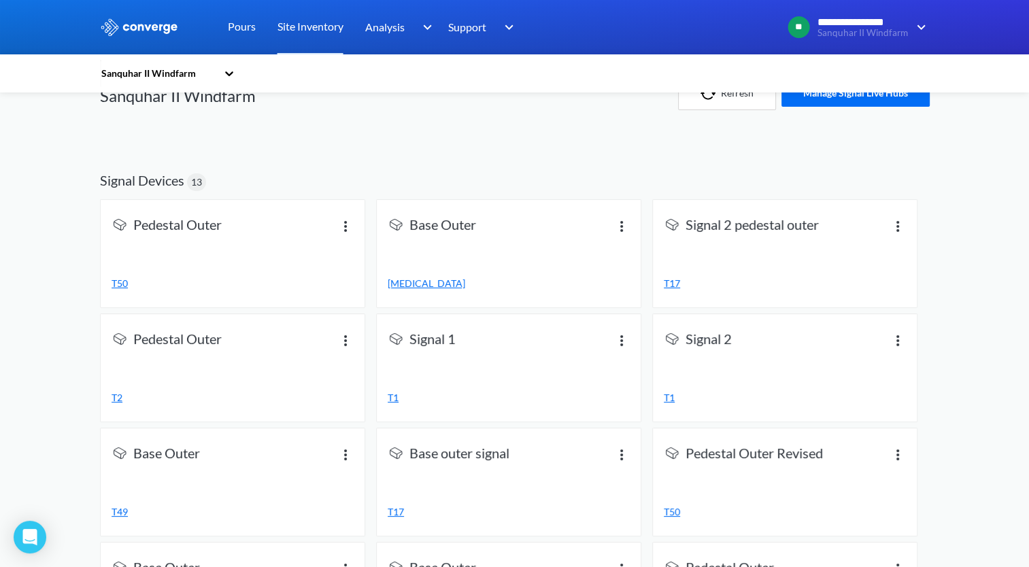
scroll to position [68, 0]
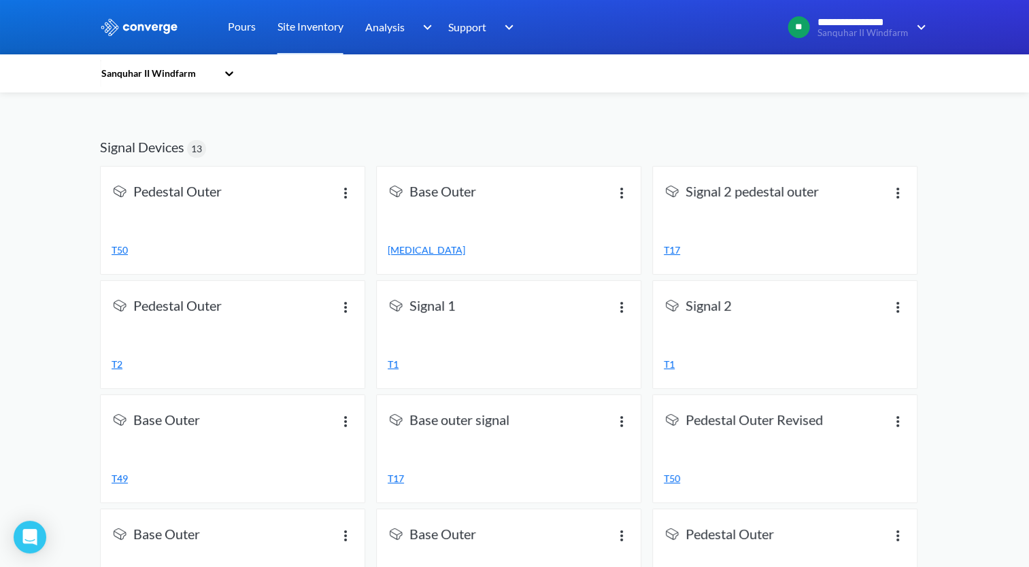
click at [614, 425] on img at bounding box center [622, 421] width 16 height 16
click at [486, 420] on span "Base outer signal" at bounding box center [460, 421] width 100 height 19
click at [401, 471] on link "T17" at bounding box center [509, 478] width 242 height 15
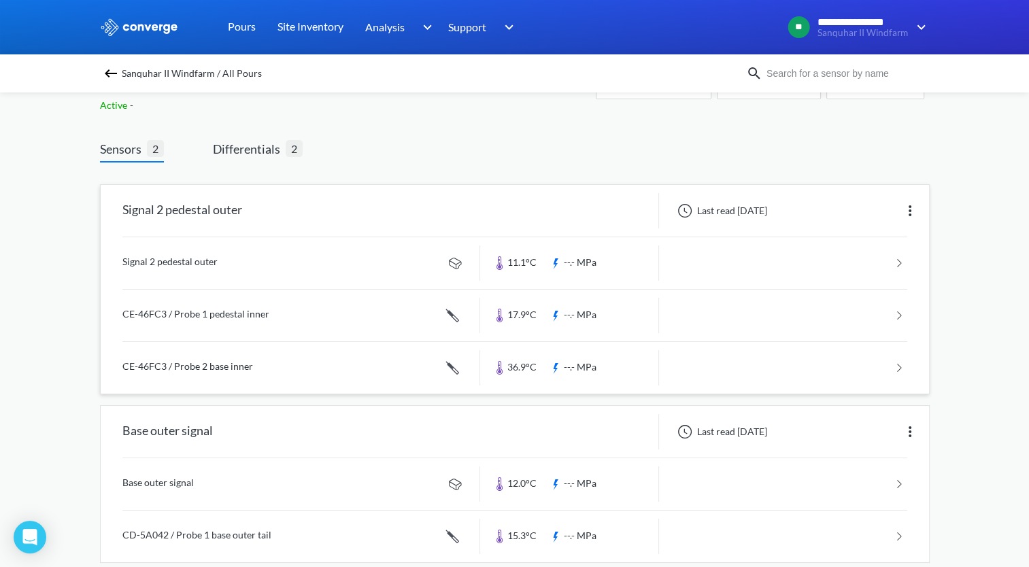
scroll to position [63, 0]
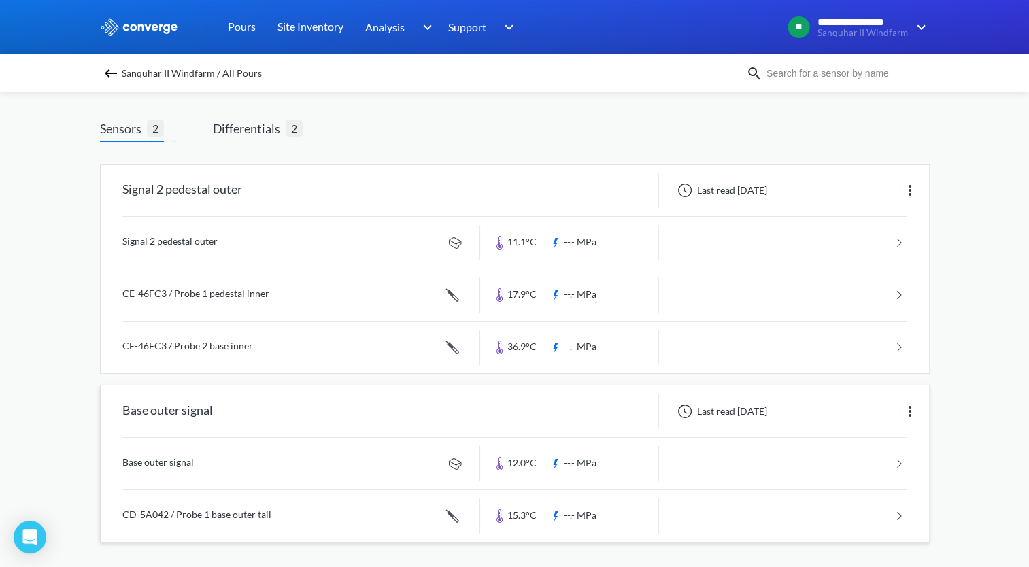
click at [916, 405] on img at bounding box center [910, 411] width 16 height 16
click at [949, 414] on div "**********" at bounding box center [514, 253] width 1029 height 633
click at [906, 416] on img at bounding box center [910, 411] width 16 height 16
click at [876, 418] on div "Edit" at bounding box center [874, 412] width 87 height 26
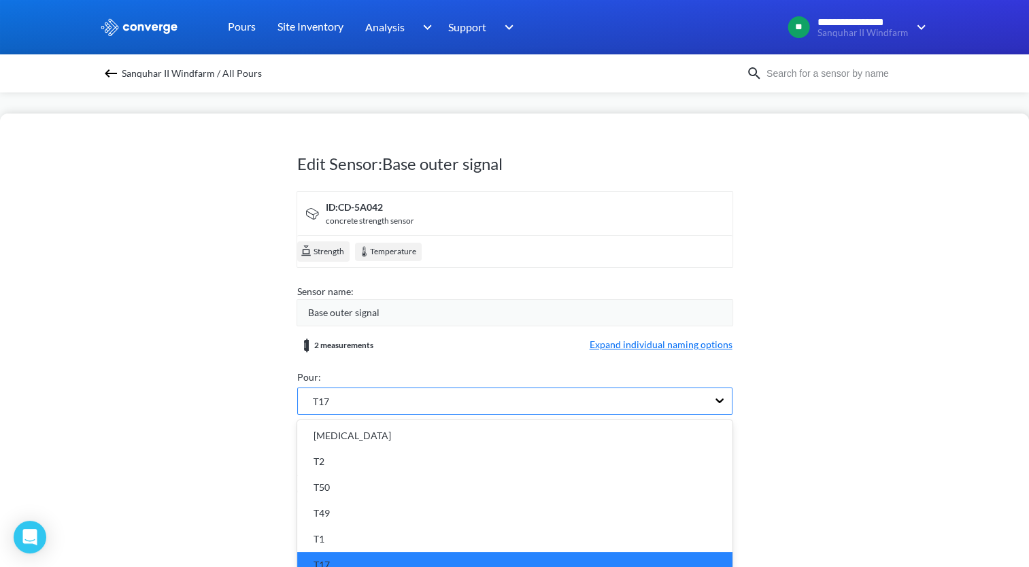
click at [477, 397] on div "option undefined focused, 6 of 6. 6 results available. Use Up and Down to choos…" at bounding box center [514, 403] width 435 height 30
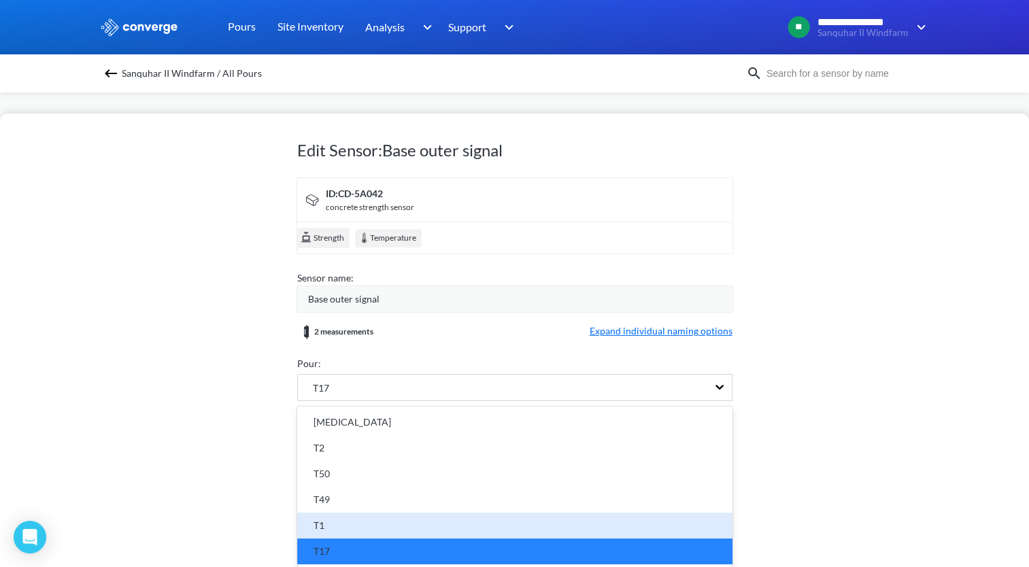
click at [365, 528] on div "T1" at bounding box center [514, 526] width 435 height 26
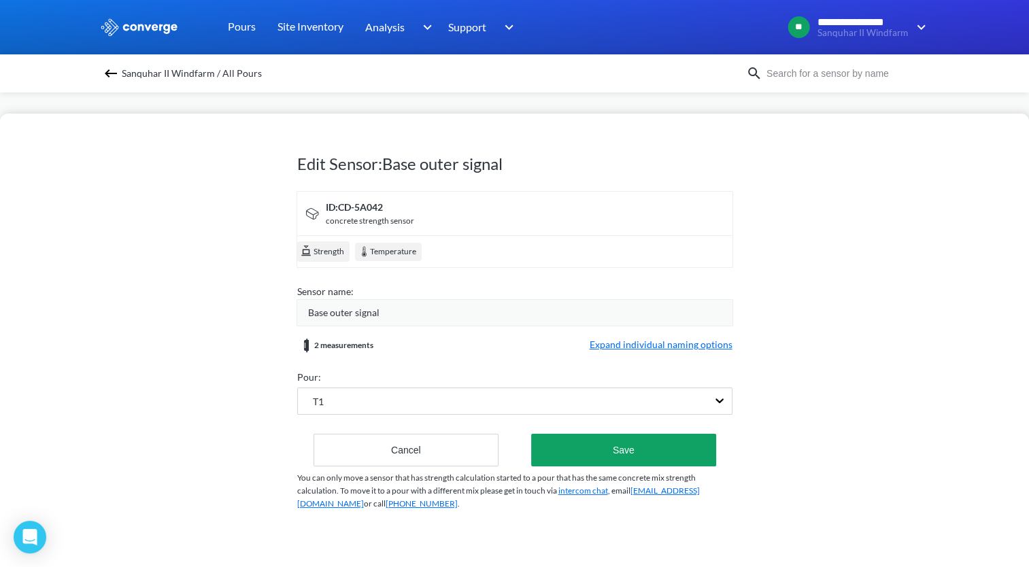
scroll to position [0, 0]
click at [605, 455] on button "Save" at bounding box center [623, 450] width 184 height 33
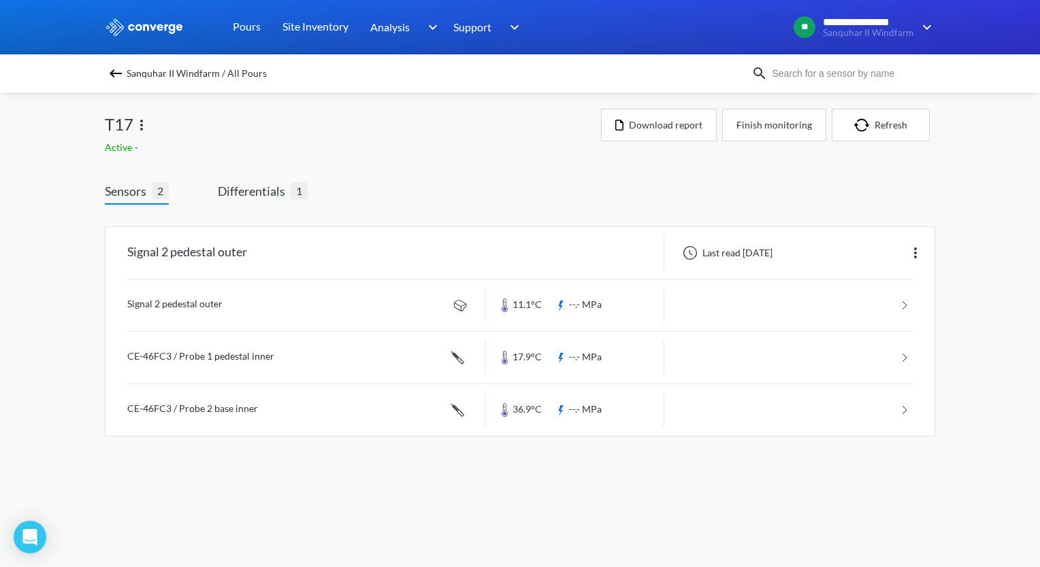
click at [112, 67] on img at bounding box center [115, 73] width 16 height 16
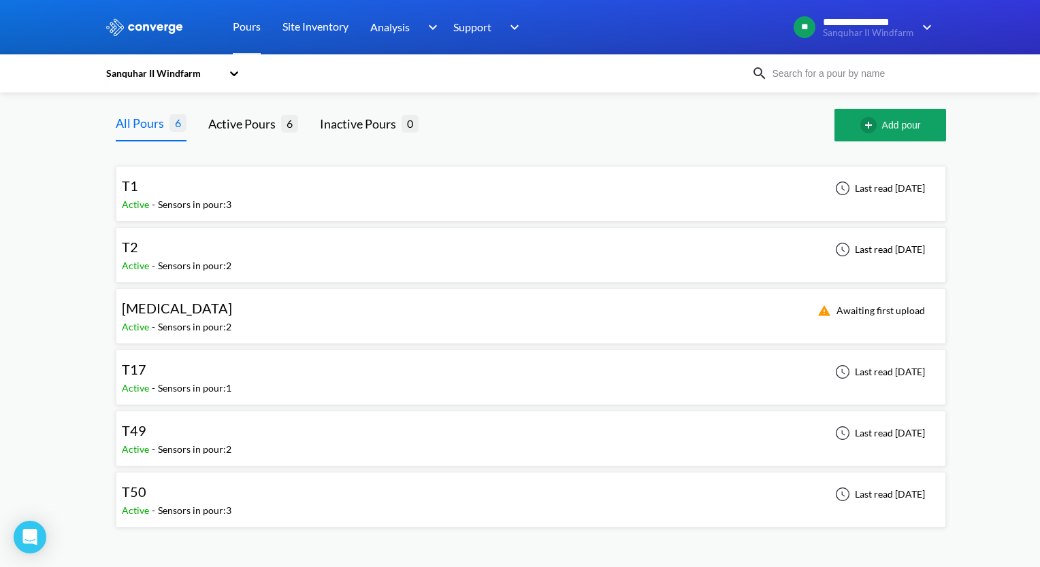
click at [171, 214] on div "T1 Active - Sensors in pour: 3 Last read [DATE]" at bounding box center [531, 194] width 818 height 44
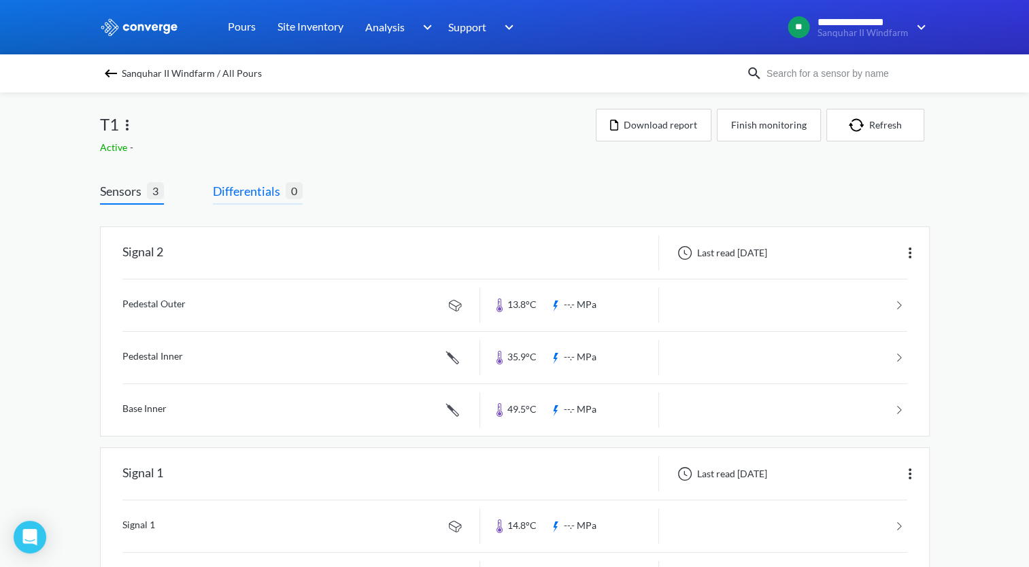
click at [245, 185] on span "Differentials" at bounding box center [249, 191] width 73 height 19
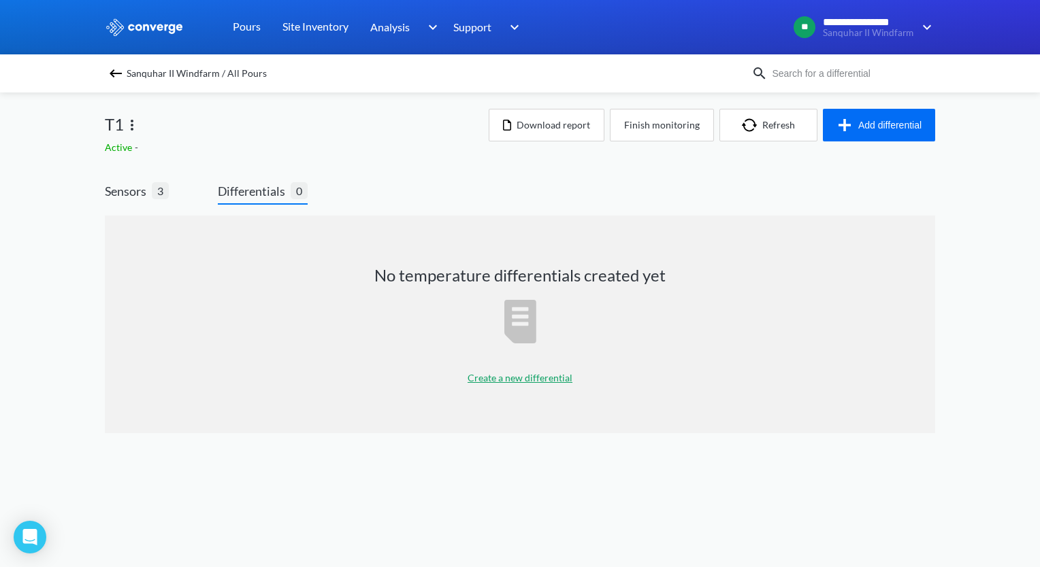
click at [533, 382] on p "Create a new differential" at bounding box center [519, 378] width 105 height 15
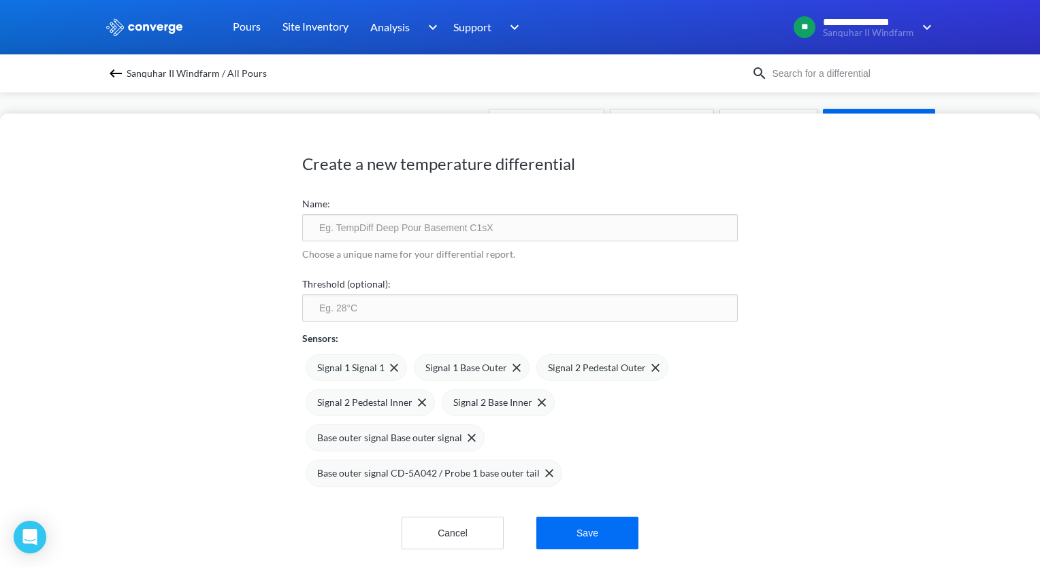
click at [410, 233] on input "text" at bounding box center [519, 227] width 435 height 27
type input "T1 Base"
click at [395, 307] on input "number" at bounding box center [519, 308] width 435 height 27
type input "65"
click at [468, 432] on div "Base outer signal Base outer signal" at bounding box center [396, 438] width 159 height 15
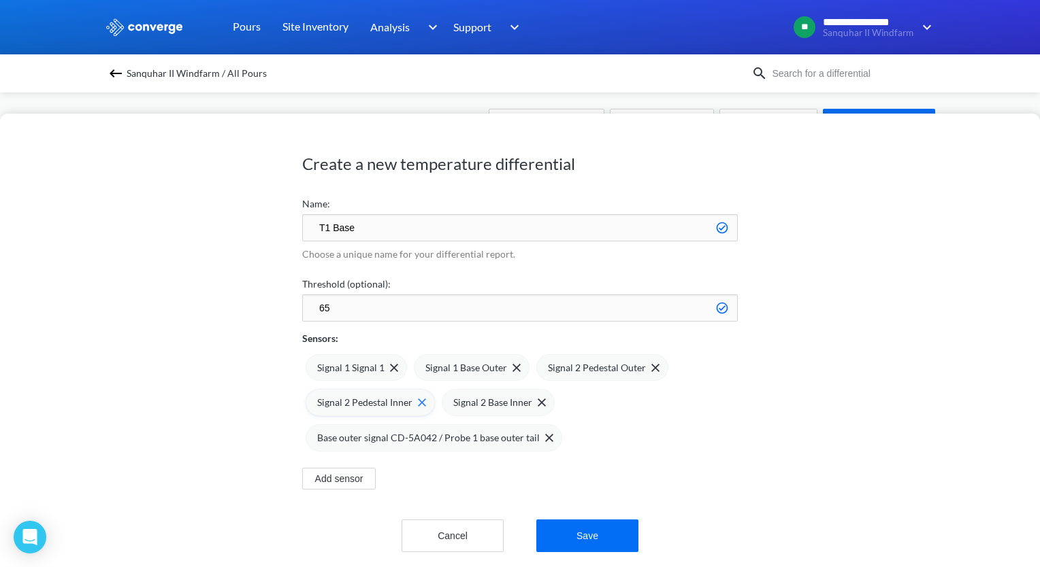
click at [418, 405] on img at bounding box center [422, 403] width 8 height 8
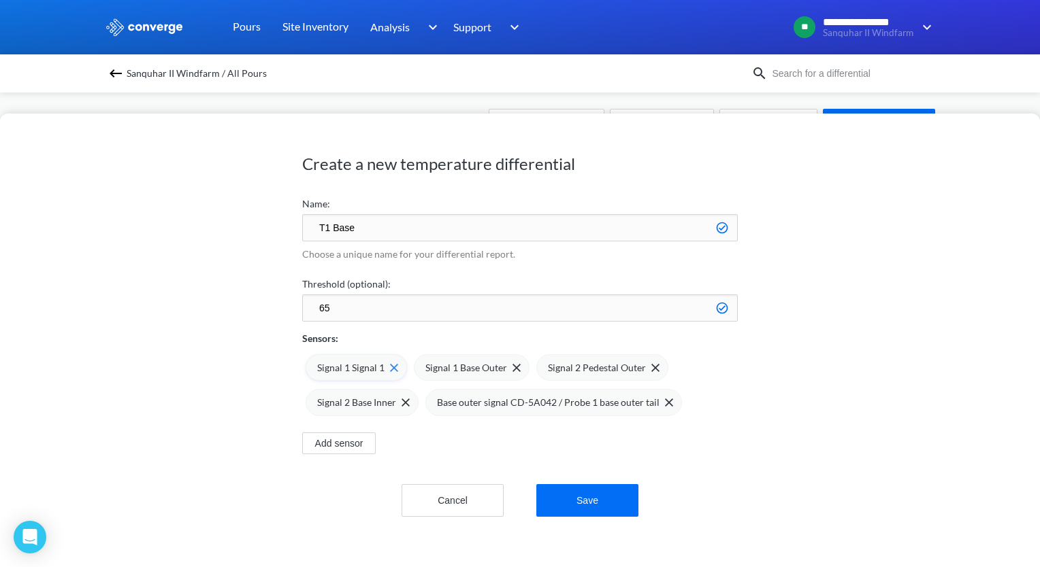
click at [391, 367] on img at bounding box center [394, 368] width 8 height 8
click at [404, 369] on img at bounding box center [408, 368] width 8 height 8
click at [415, 369] on span at bounding box center [422, 368] width 14 height 8
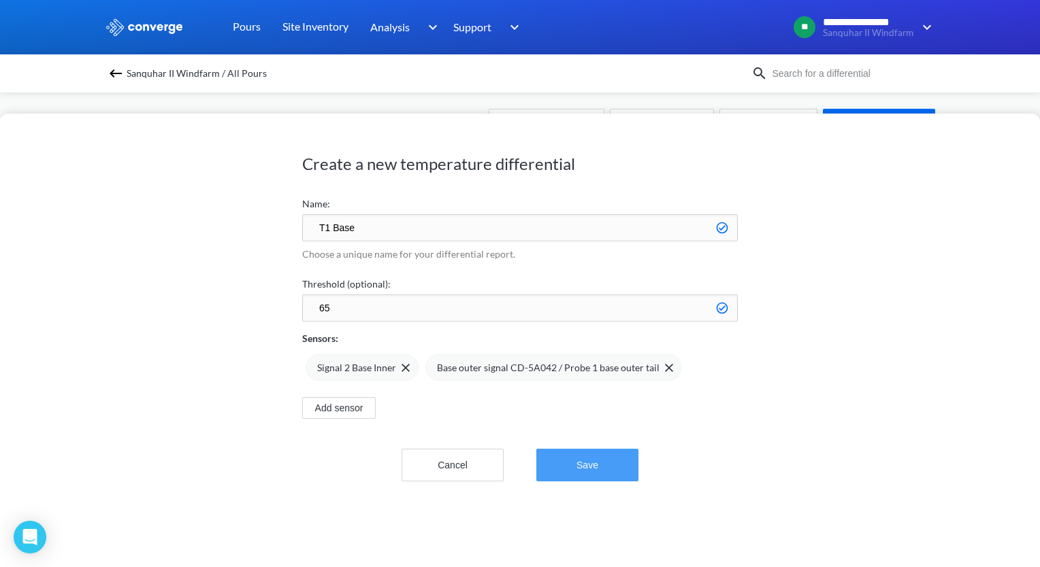
click at [610, 451] on button "Save" at bounding box center [587, 465] width 102 height 33
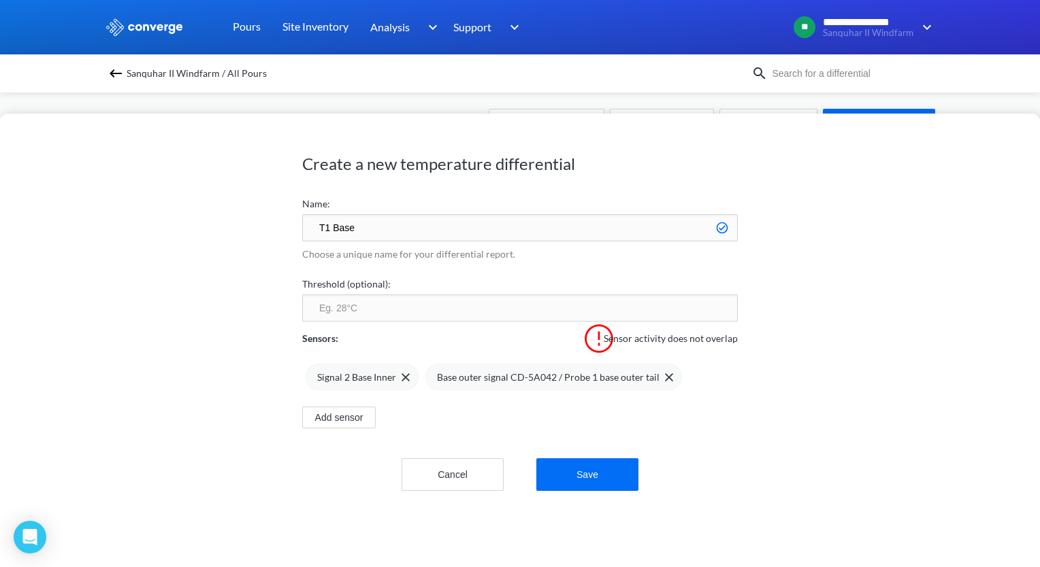
click at [598, 342] on img at bounding box center [599, 339] width 34 height 34
click at [580, 476] on button "Save" at bounding box center [587, 475] width 102 height 33
click at [557, 478] on button "Save" at bounding box center [587, 475] width 102 height 33
click at [491, 473] on button "Cancel" at bounding box center [452, 475] width 102 height 33
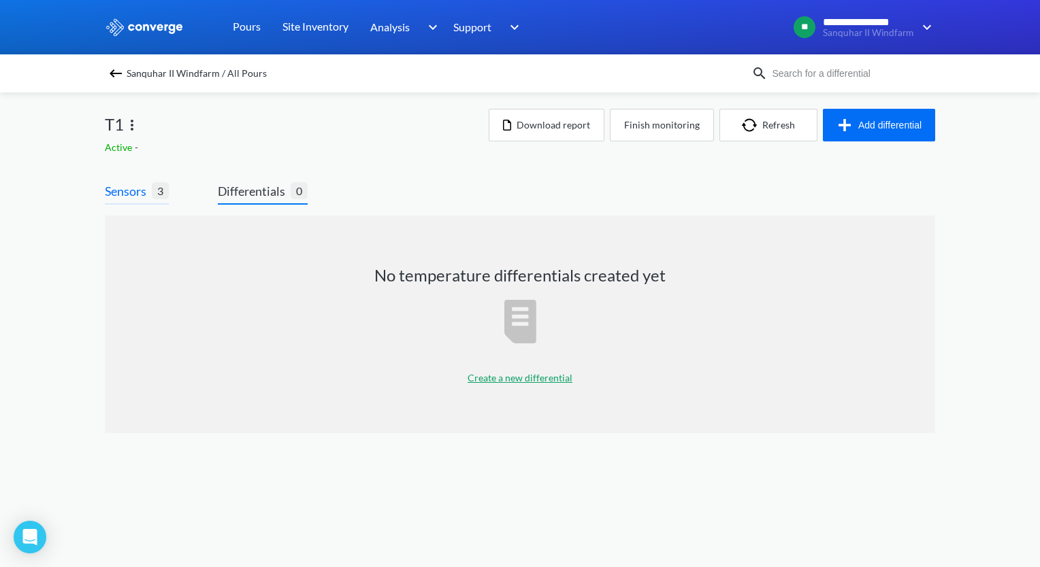
click at [151, 190] on span "Sensors" at bounding box center [128, 191] width 47 height 19
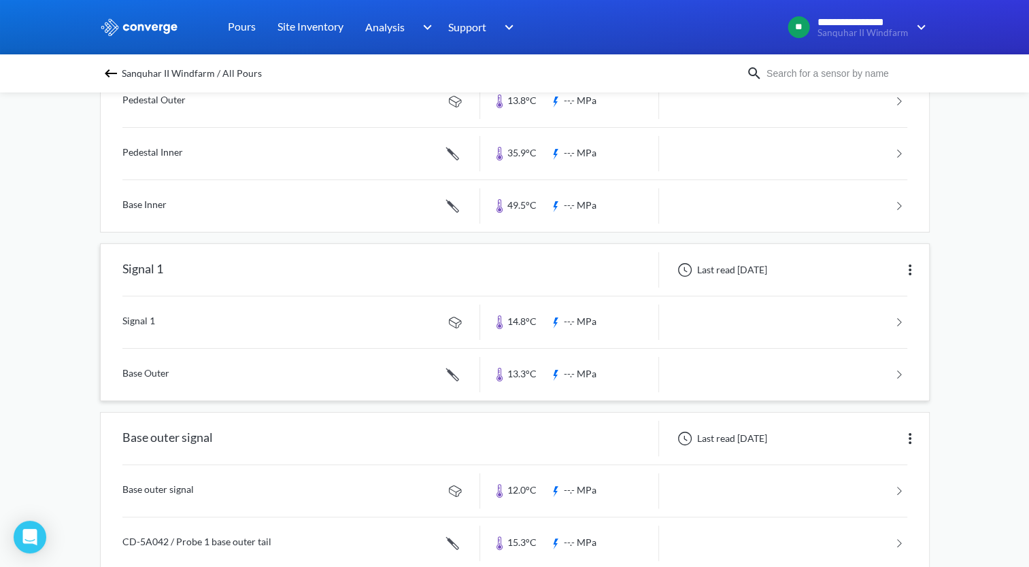
scroll to position [231, 0]
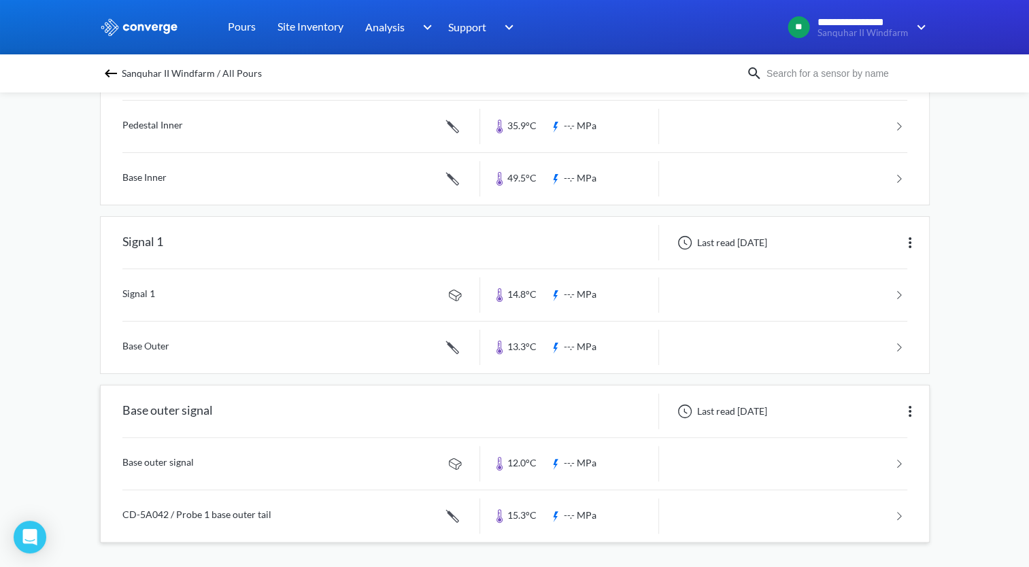
click at [909, 414] on img at bounding box center [910, 411] width 16 height 16
click at [874, 412] on div "Edit" at bounding box center [874, 412] width 87 height 26
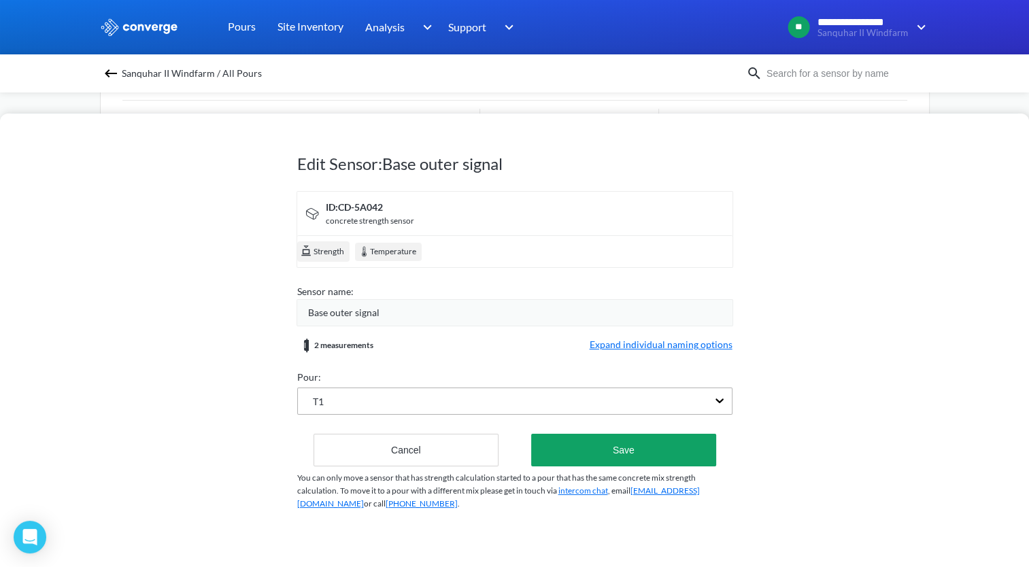
scroll to position [18, 0]
click at [467, 399] on form "ID: CD-5A042 concrete strength sensor Strength Temperature Sensor name: Base ou…" at bounding box center [514, 329] width 435 height 276
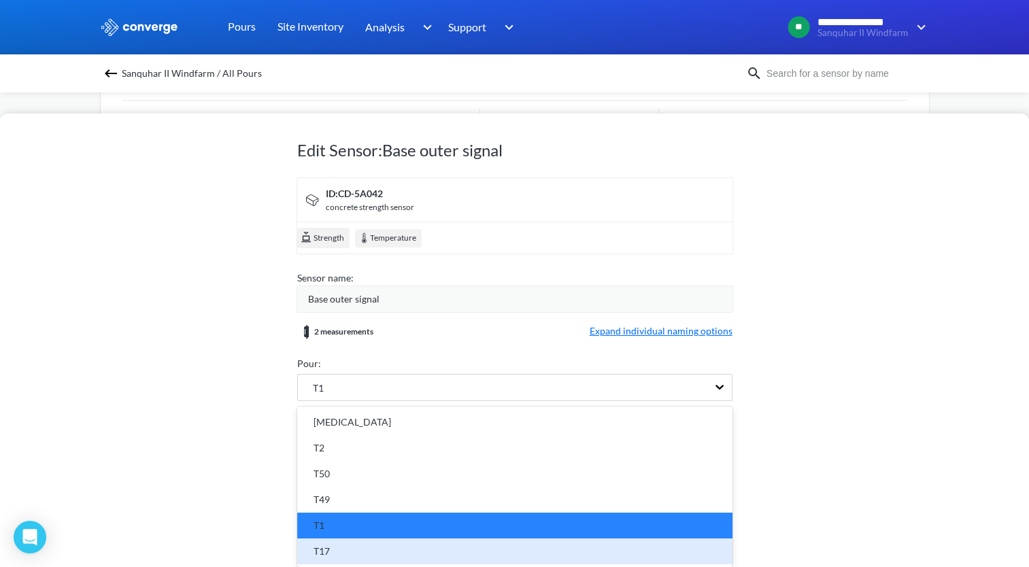
click at [387, 539] on div "T17" at bounding box center [514, 552] width 435 height 26
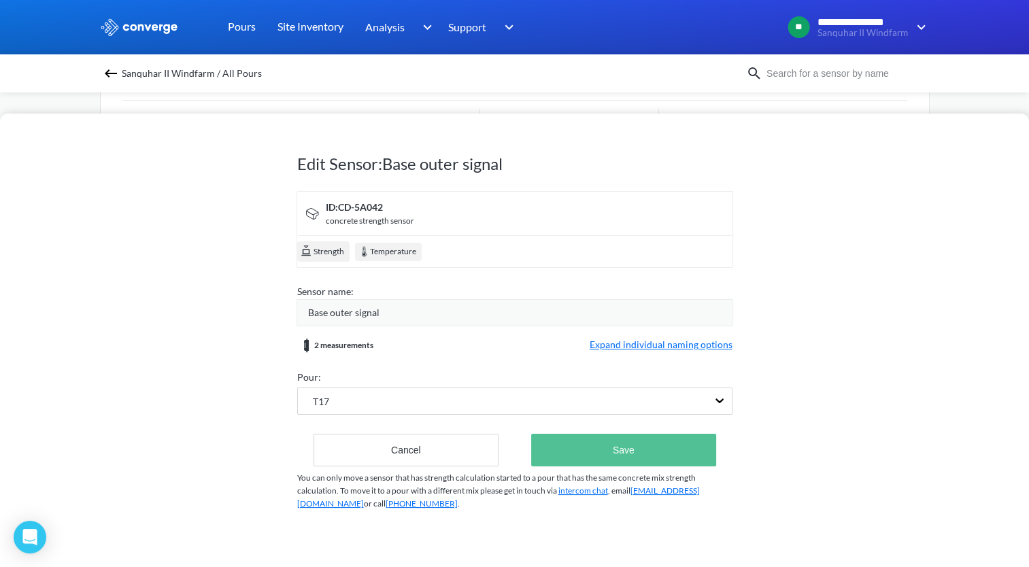
click at [564, 460] on button "Save" at bounding box center [623, 450] width 184 height 33
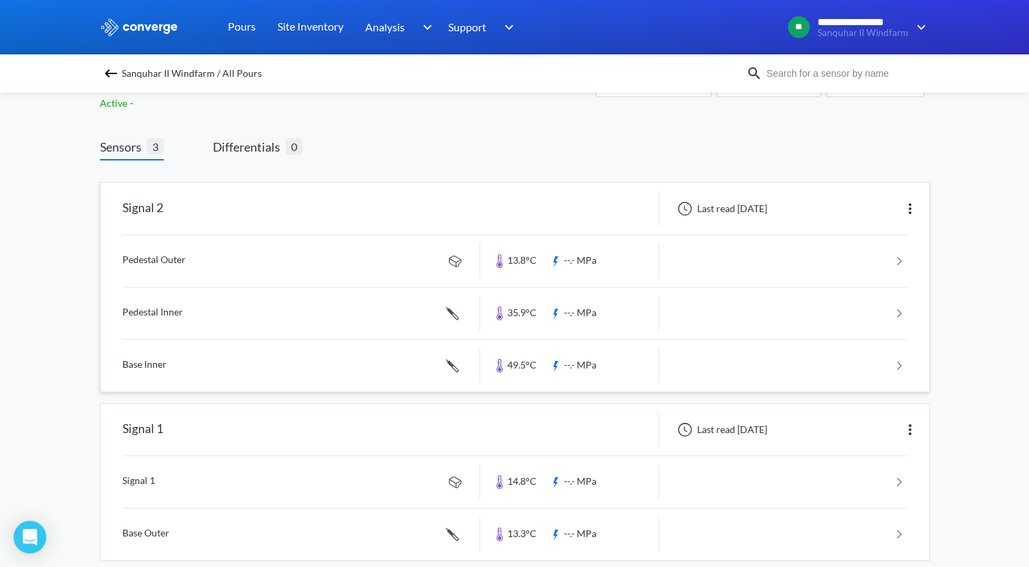
scroll to position [63, 0]
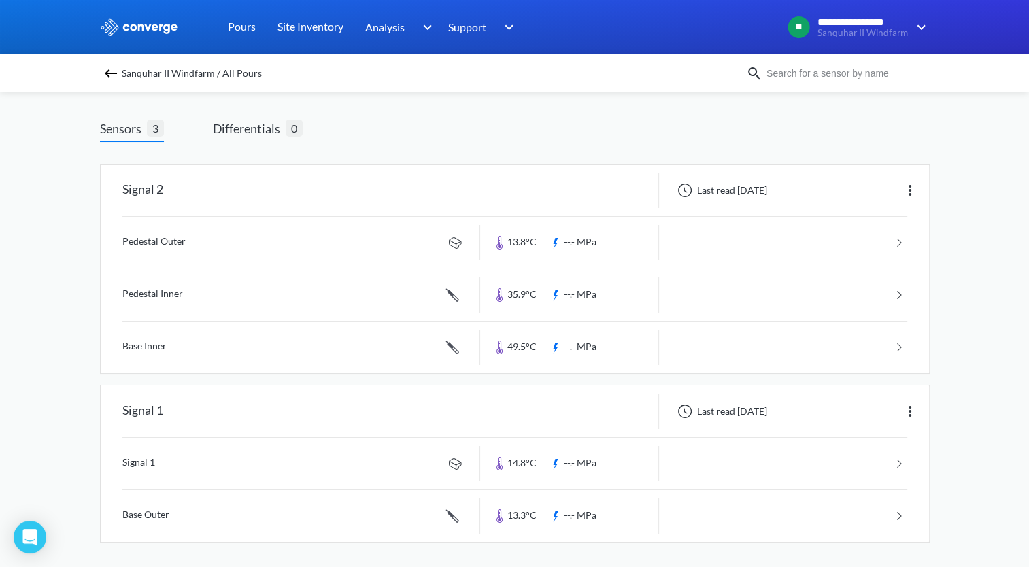
click at [119, 79] on img at bounding box center [111, 73] width 16 height 16
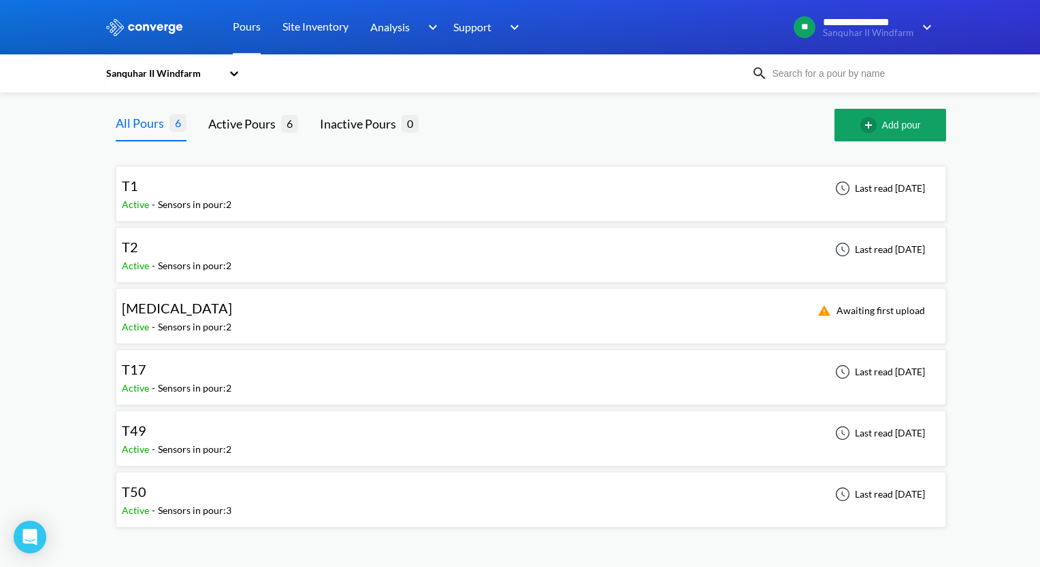
click at [222, 384] on div "Sensors in pour: 2" at bounding box center [194, 388] width 73 height 15
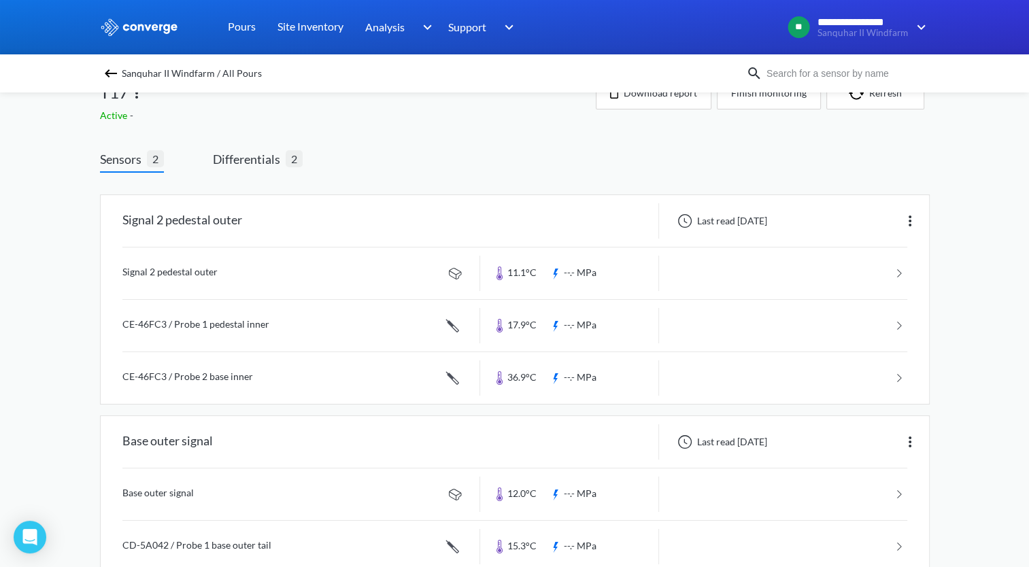
scroll to position [63, 0]
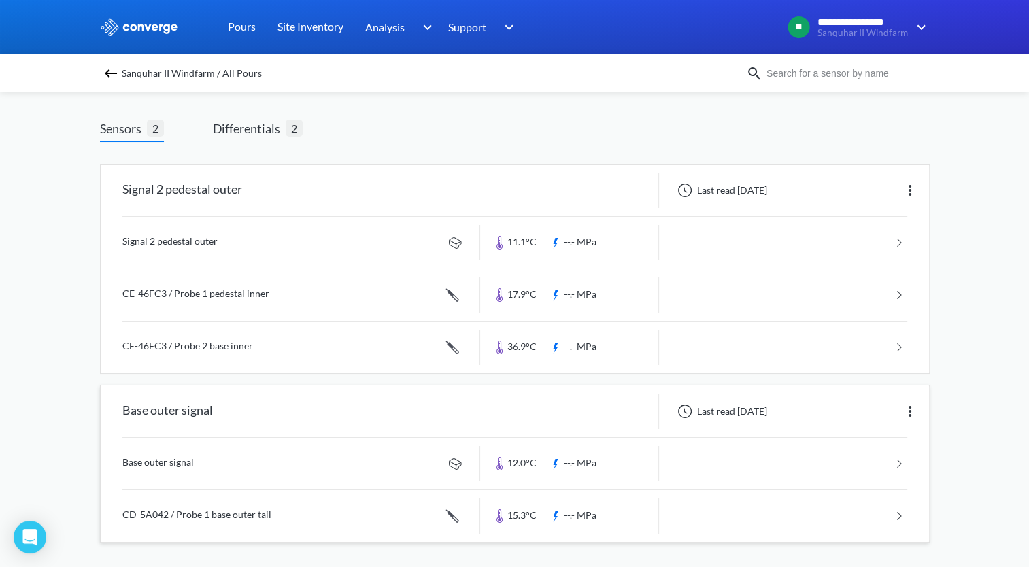
click at [801, 513] on link at bounding box center [514, 517] width 785 height 52
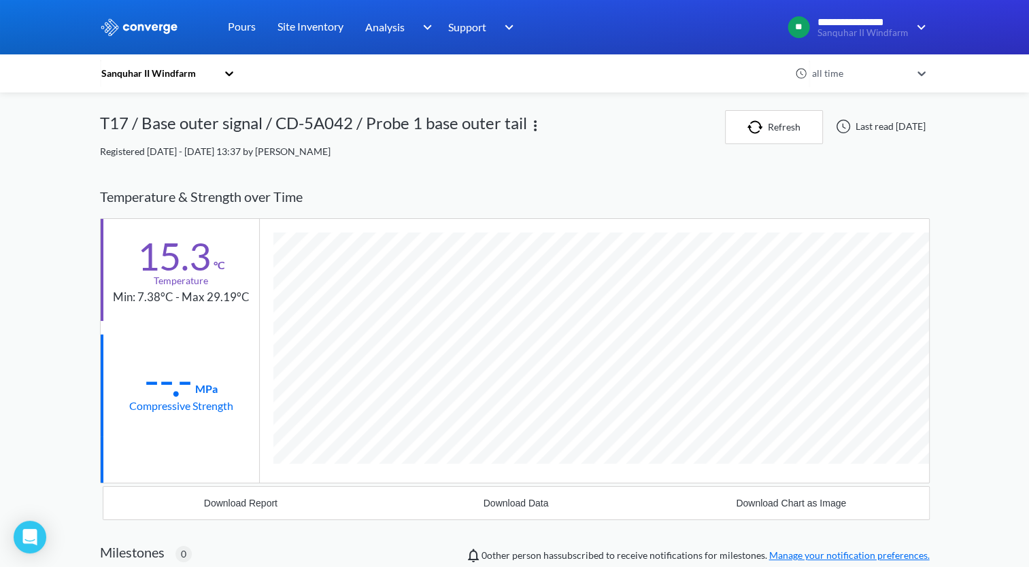
scroll to position [743, 830]
click at [691, 193] on div "Temperature & Strength over Time" at bounding box center [515, 197] width 830 height 43
click at [484, 507] on div "Download Data" at bounding box center [516, 503] width 65 height 11
click at [251, 34] on link "Pours" at bounding box center [242, 27] width 28 height 54
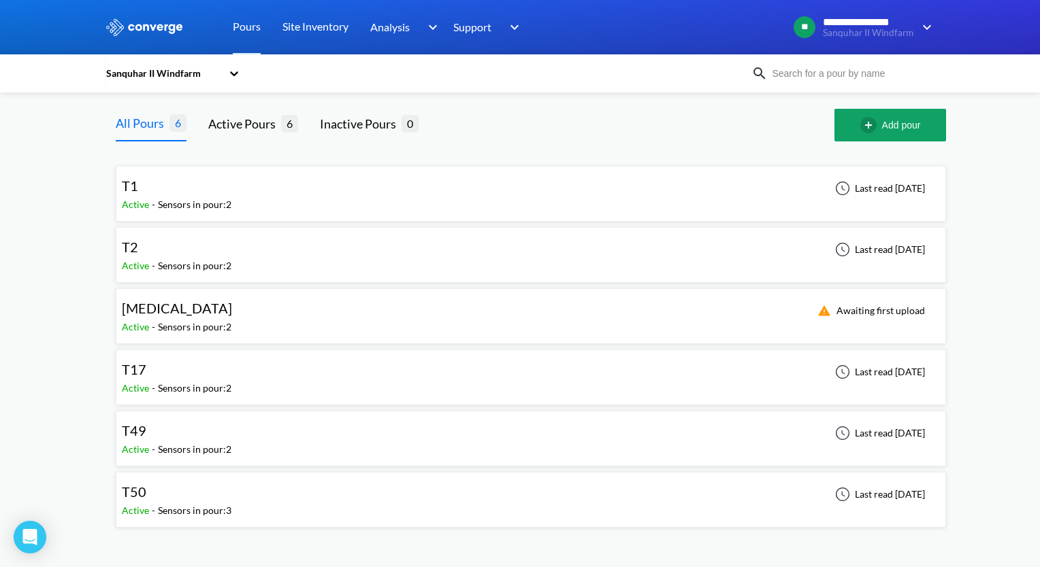
click at [231, 194] on div "T1" at bounding box center [177, 186] width 110 height 21
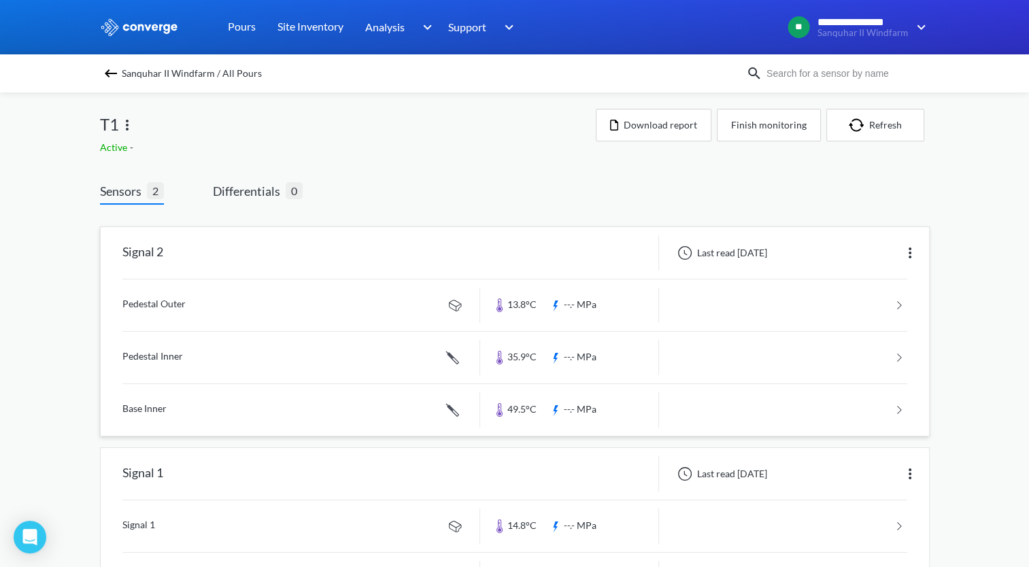
click at [697, 412] on link at bounding box center [514, 410] width 785 height 52
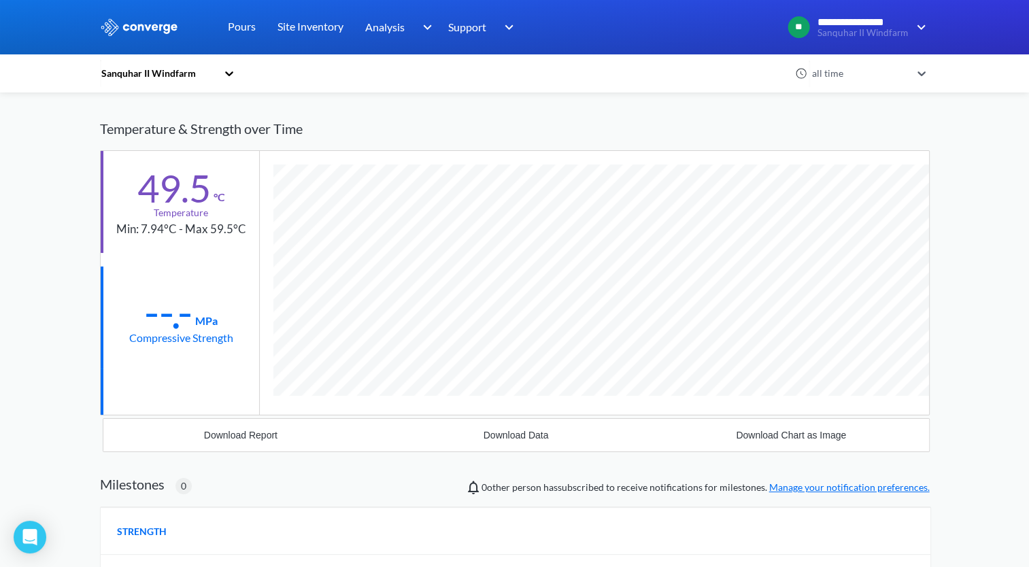
scroll to position [743, 830]
click at [493, 431] on div "Download Data" at bounding box center [516, 435] width 65 height 11
